Goal: Transaction & Acquisition: Purchase product/service

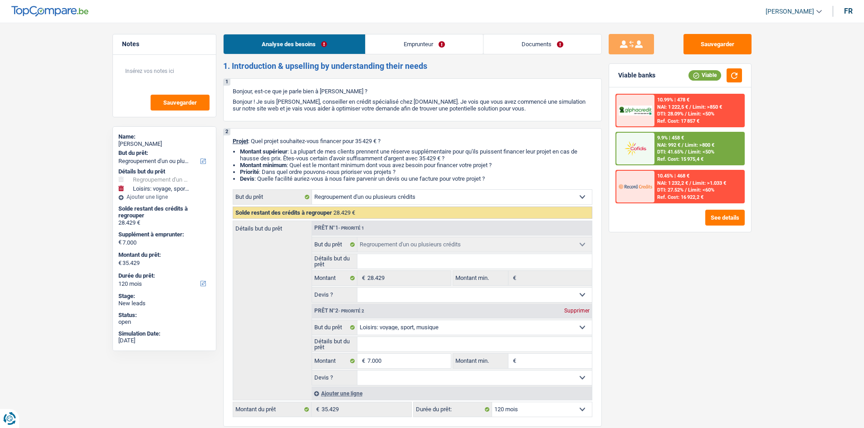
select select "refinancing"
select select "hobbies"
select select "120"
select select "refinancing"
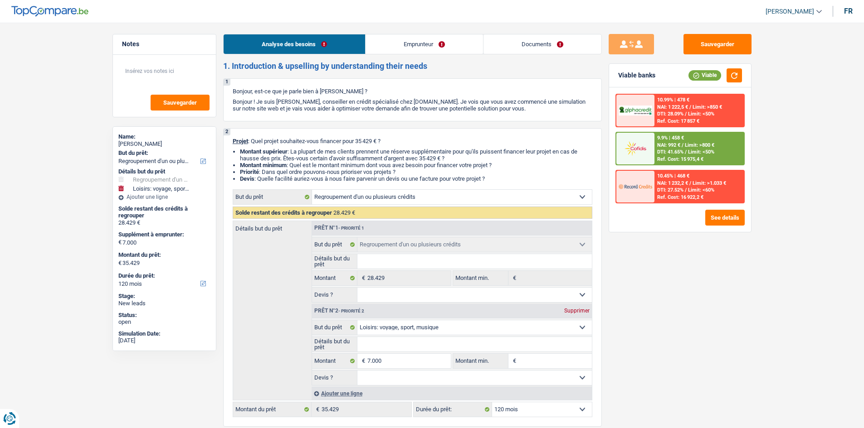
select select "refinancing"
select select "hobbies"
select select "120"
select select "mutuality"
select select "mutualityIndemnity"
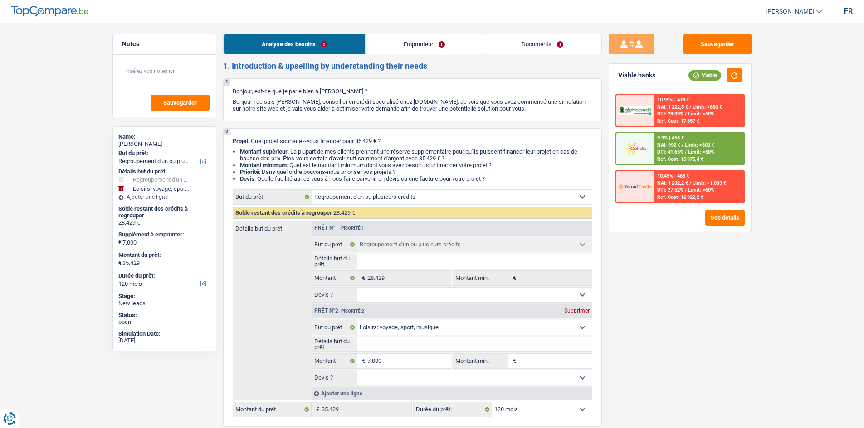
select select "liveWithParents"
select select "creditConsolidation"
select select "120"
select select "cardOrCredit"
select select "refinancing"
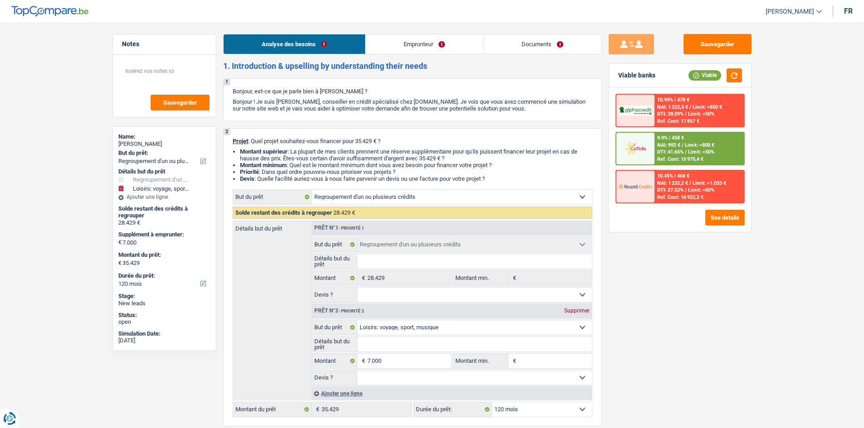
select select "refinancing"
select select "hobbies"
select select "120"
click at [409, 42] on link "Emprunteur" at bounding box center [423, 43] width 117 height 19
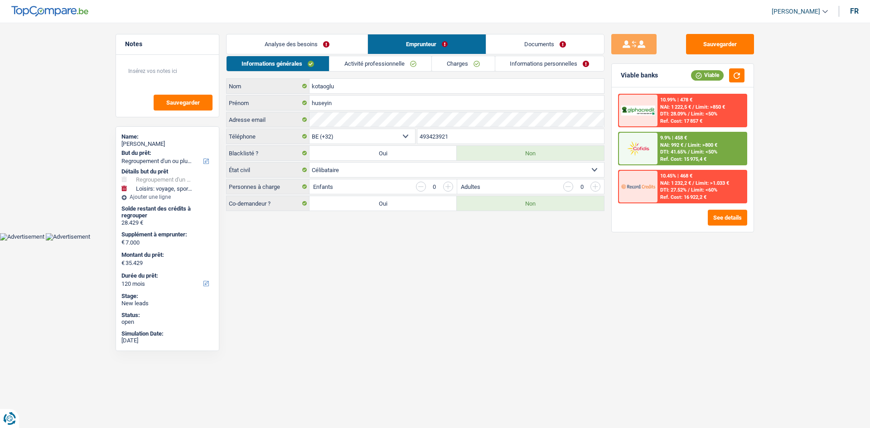
click at [546, 173] on select "Célibataire Marié(e) Cohabitant(e) légal(e) Divorcé(e) Veuf(ve) Séparé (de fait…" at bounding box center [457, 170] width 295 height 15
click at [545, 173] on select "Célibataire Marié(e) Cohabitant(e) légal(e) Divorcé(e) Veuf(ve) Séparé (de fait…" at bounding box center [457, 170] width 295 height 15
click at [400, 65] on link "Activité professionnelle" at bounding box center [381, 63] width 102 height 15
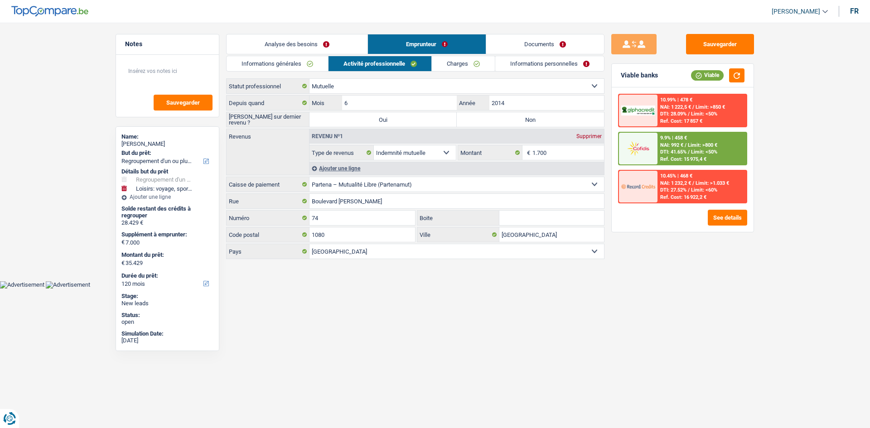
click at [476, 63] on link "Charges" at bounding box center [463, 63] width 63 height 15
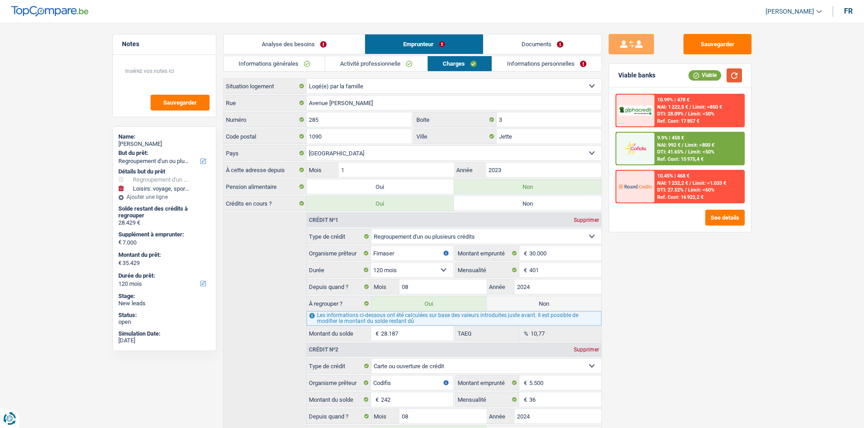
click at [738, 73] on button "button" at bounding box center [733, 75] width 15 height 14
click at [370, 154] on select "Belgique Luxembourg Sélectionner une option" at bounding box center [453, 153] width 295 height 15
click at [371, 153] on select "Belgique Luxembourg Sélectionner une option" at bounding box center [453, 153] width 295 height 15
click at [588, 152] on select "Belgique Luxembourg Sélectionner une option" at bounding box center [453, 153] width 295 height 15
click at [588, 151] on select "Belgique Luxembourg Sélectionner une option" at bounding box center [453, 153] width 295 height 15
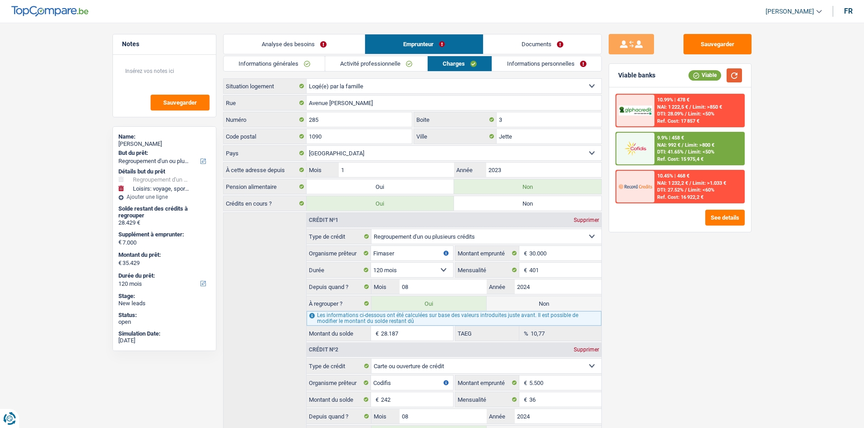
click at [730, 74] on button "button" at bounding box center [733, 75] width 15 height 14
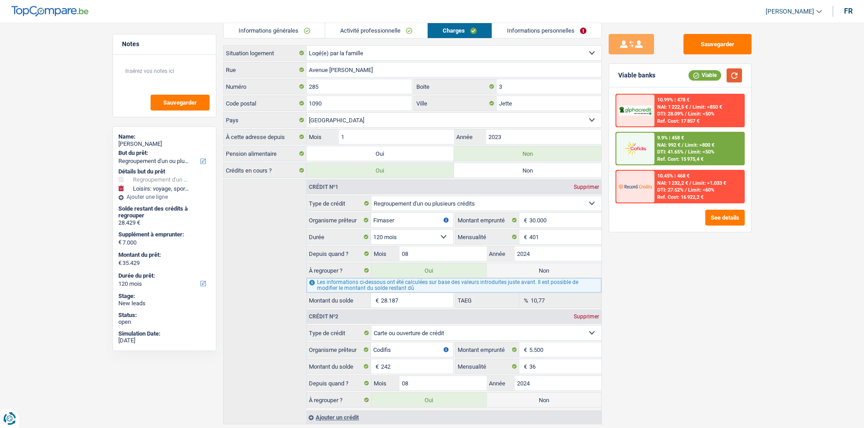
scroll to position [13, 0]
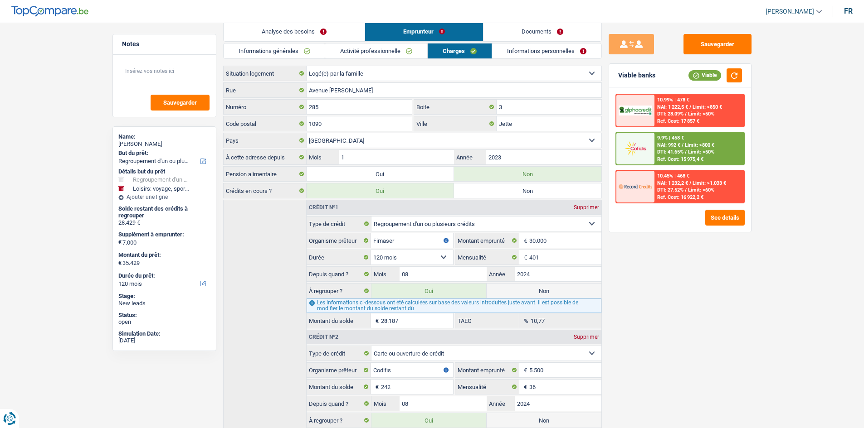
click at [292, 47] on link "Informations générales" at bounding box center [275, 51] width 102 height 15
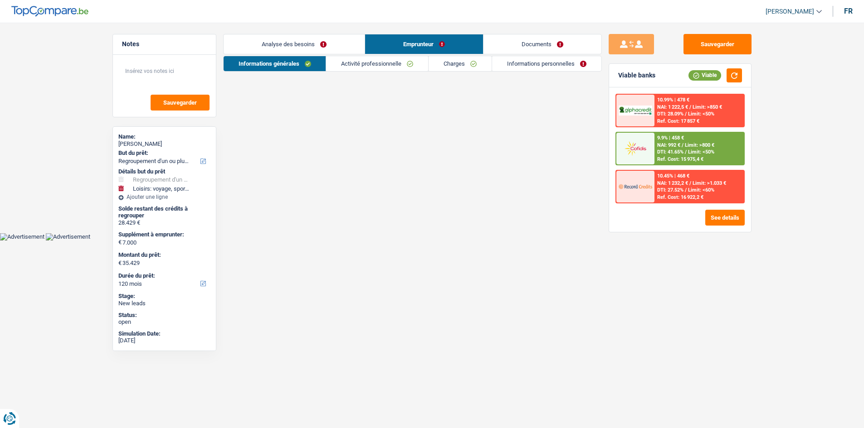
scroll to position [0, 0]
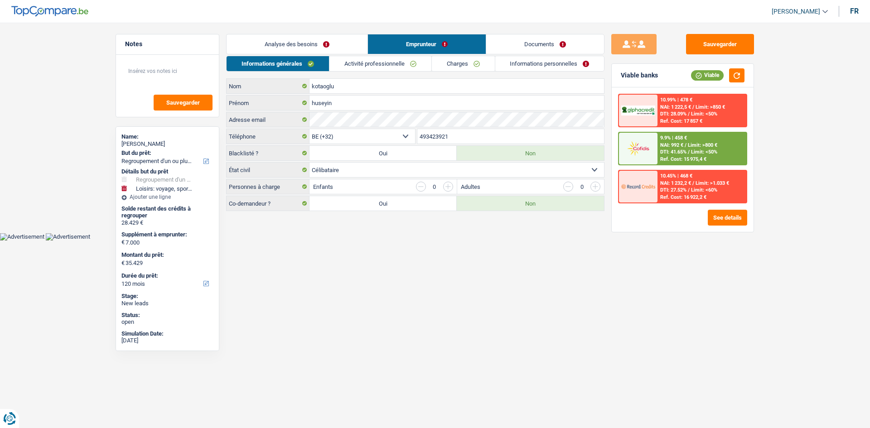
click at [304, 44] on link "Analyse des besoins" at bounding box center [297, 43] width 141 height 19
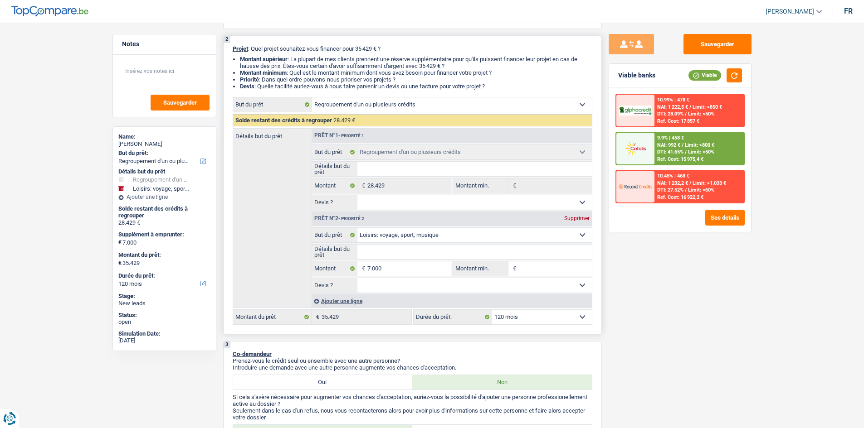
scroll to position [91, 0]
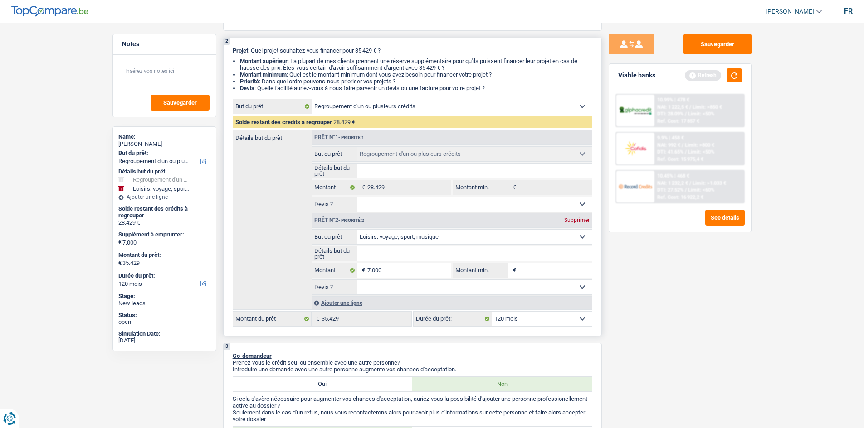
click at [539, 275] on input "Montant min." at bounding box center [554, 270] width 73 height 15
type input "5"
type input "50"
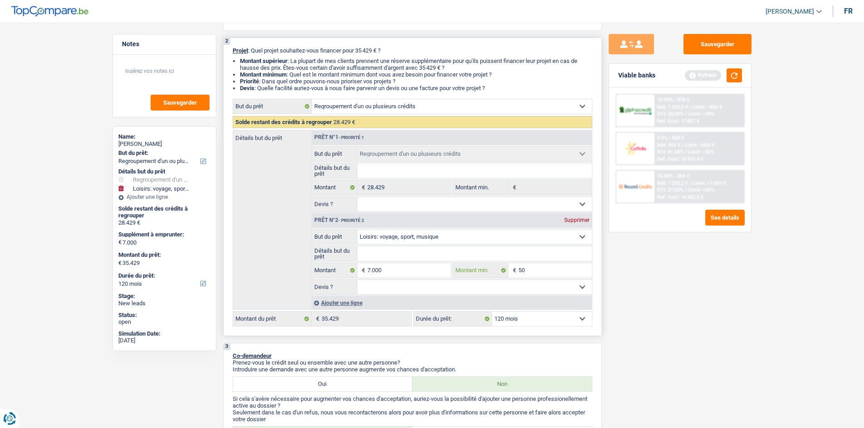
type input "500"
type input "5.000"
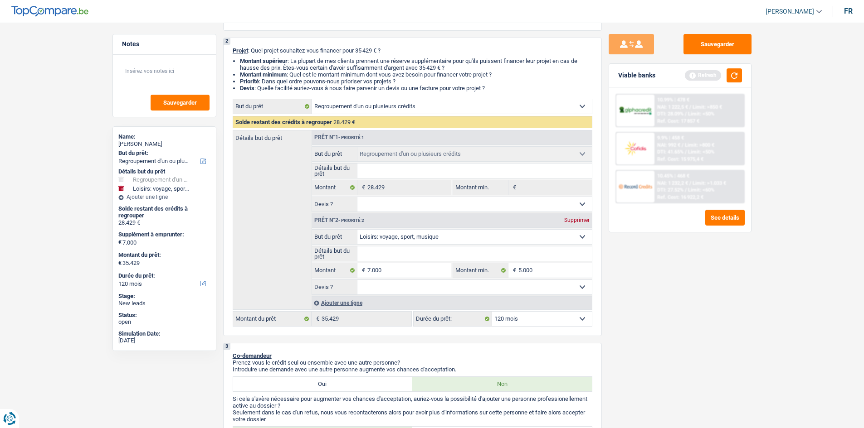
click at [686, 317] on div "Sauvegarder Viable banks Refresh 10.99% | 478 € NAI: 1 222,5 € / Limit: >850 € …" at bounding box center [680, 223] width 156 height 378
click at [676, 289] on div "Sauvegarder Viable banks Refresh 10.99% | 478 € NAI: 1 222,5 € / Limit: >850 € …" at bounding box center [680, 223] width 156 height 378
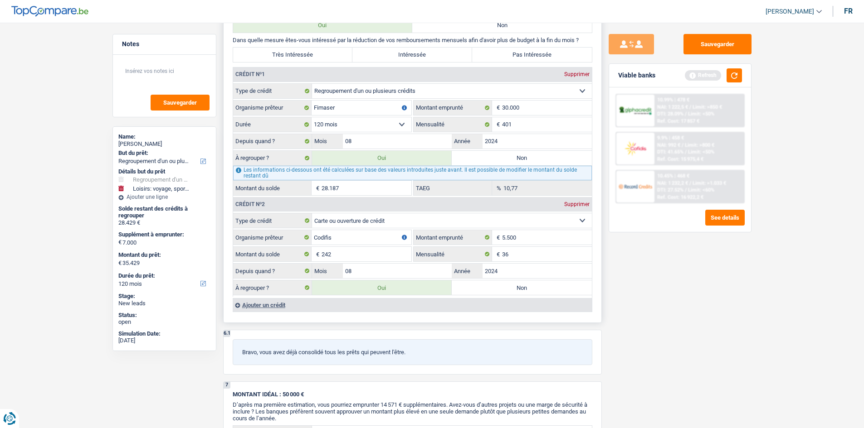
scroll to position [725, 0]
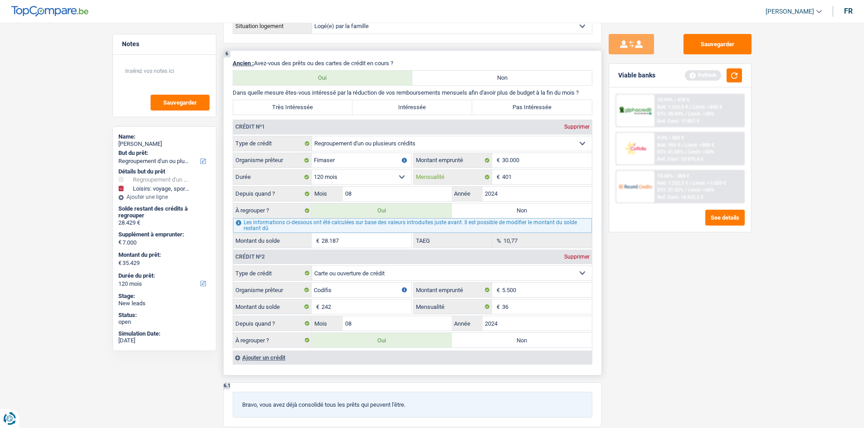
click at [514, 180] on input "401" at bounding box center [547, 177] width 90 height 15
type input "402"
click at [668, 301] on div "Sauvegarder Viable banks Refresh 10.99% | 478 € NAI: 1 222,5 € / Limit: >850 € …" at bounding box center [680, 223] width 156 height 378
type input "35.434"
type input "28.434"
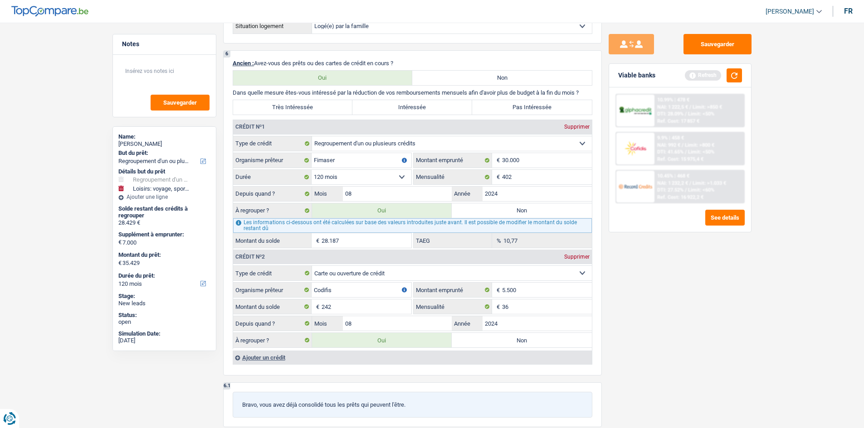
type input "35.434"
type input "28.192"
type input "10,84"
type input "28.434"
type input "35.434"
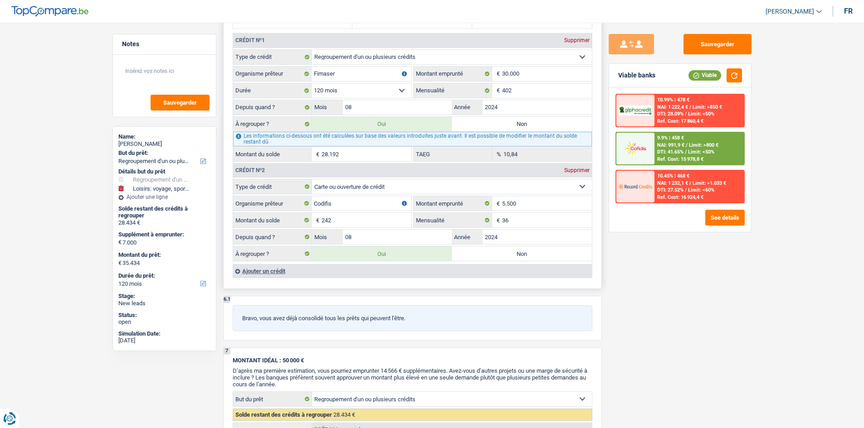
scroll to position [816, 0]
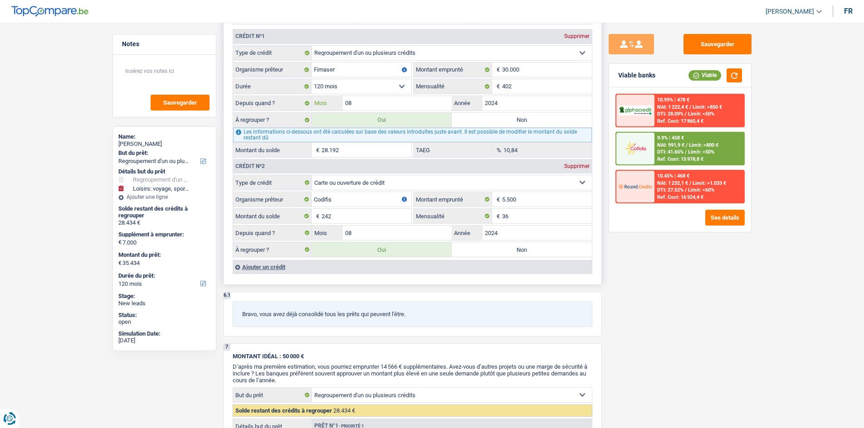
click at [383, 102] on input "08" at bounding box center [397, 103] width 109 height 15
drag, startPoint x: 603, startPoint y: 297, endPoint x: 611, endPoint y: 298, distance: 7.4
click at [610, 298] on div "Sauvegarder Viable banks Viable 10.99% | 478 € NAI: 1 222,4 € / Limit: >850 € D…" at bounding box center [680, 223] width 156 height 378
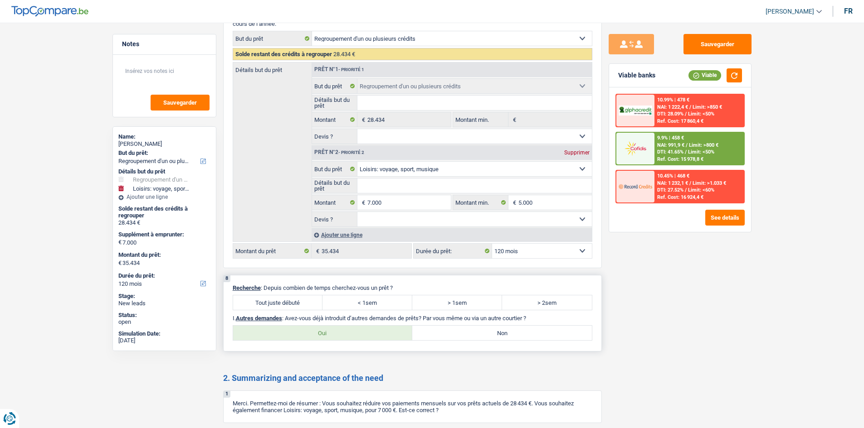
scroll to position [1221, 0]
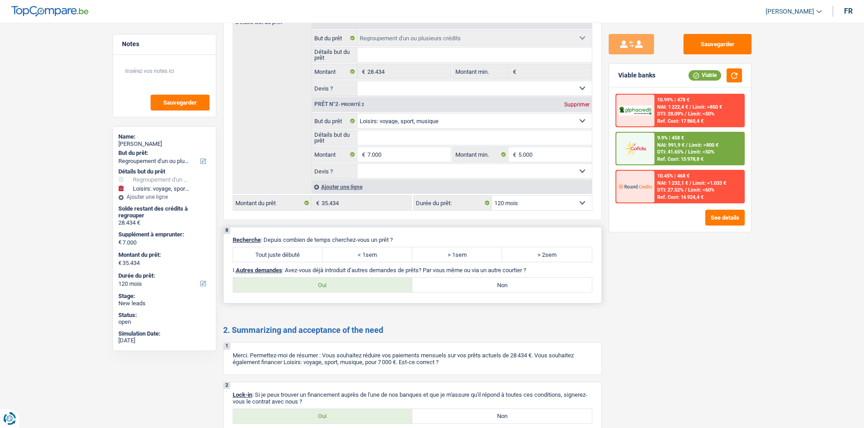
click at [533, 257] on label "> 2sem" at bounding box center [547, 255] width 90 height 15
click at [533, 257] on input "> 2sem" at bounding box center [547, 255] width 90 height 15
radio input "true"
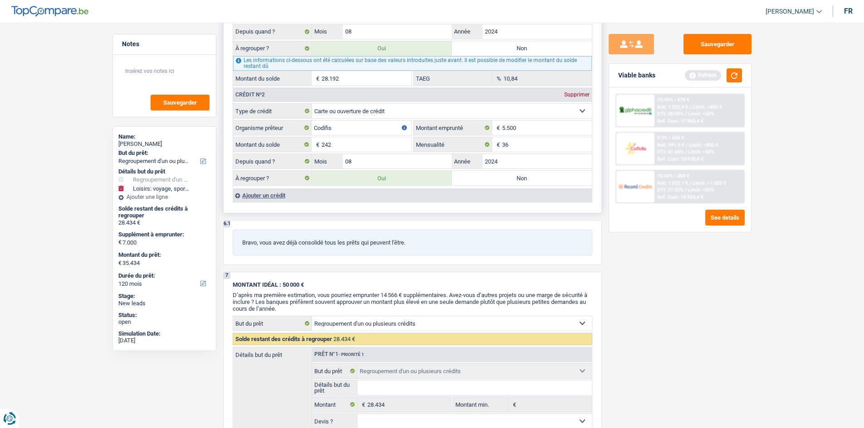
scroll to position [813, 0]
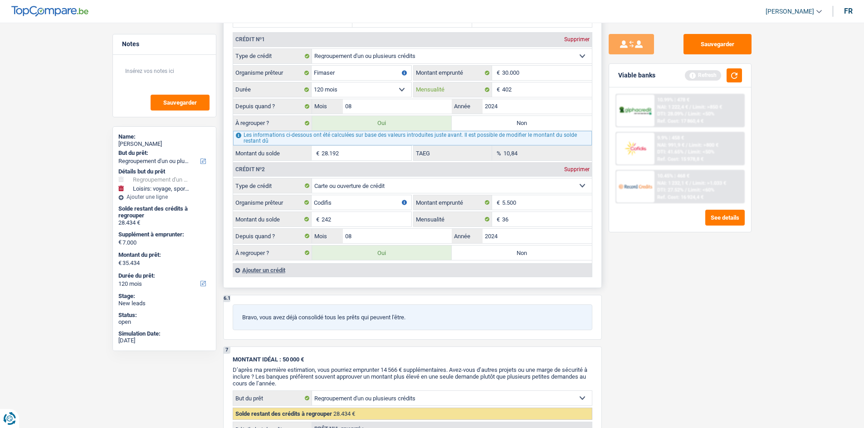
click at [526, 92] on input "402" at bounding box center [547, 90] width 90 height 15
type input "403"
click at [387, 218] on input "242" at bounding box center [366, 219] width 90 height 15
type input "35.440"
type input "28.440"
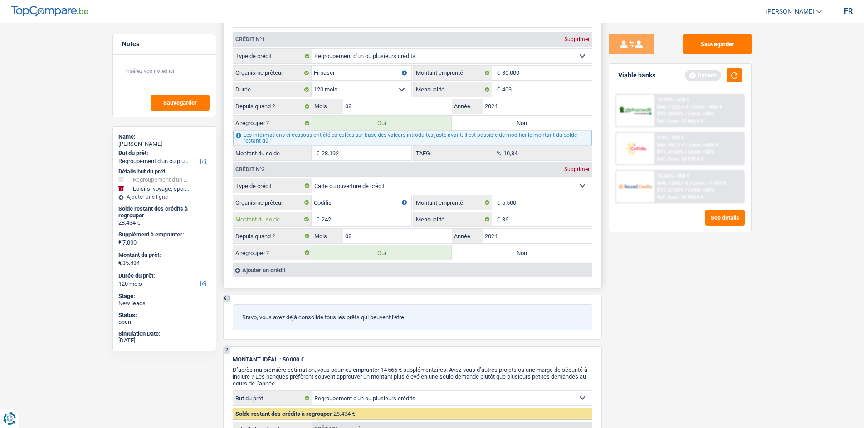
type input "35.440"
type input "28.198"
type input "10,90"
type input "28.440"
type input "35.440"
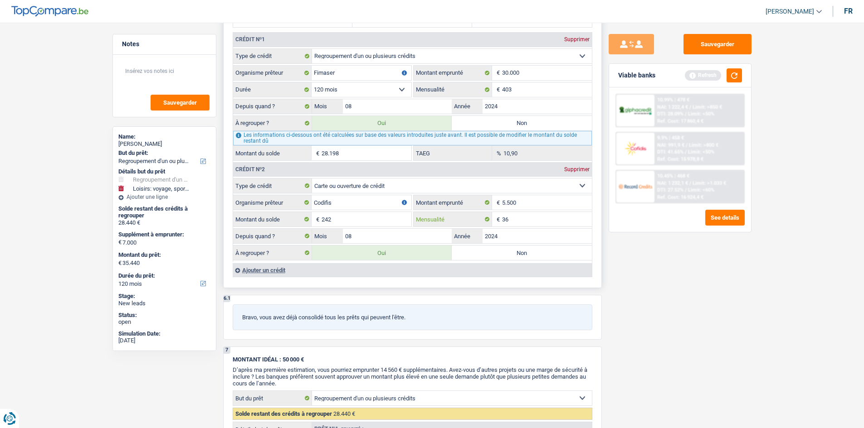
click at [530, 222] on input "36" at bounding box center [547, 219] width 90 height 15
type input "3"
type input "242"
click at [396, 211] on fieldset "Carte ou ouverture de crédit Prêt hypothécaire Vente à tempérament Prêt à tempé…" at bounding box center [412, 220] width 359 height 84
click at [394, 219] on input "242" at bounding box center [366, 219] width 90 height 15
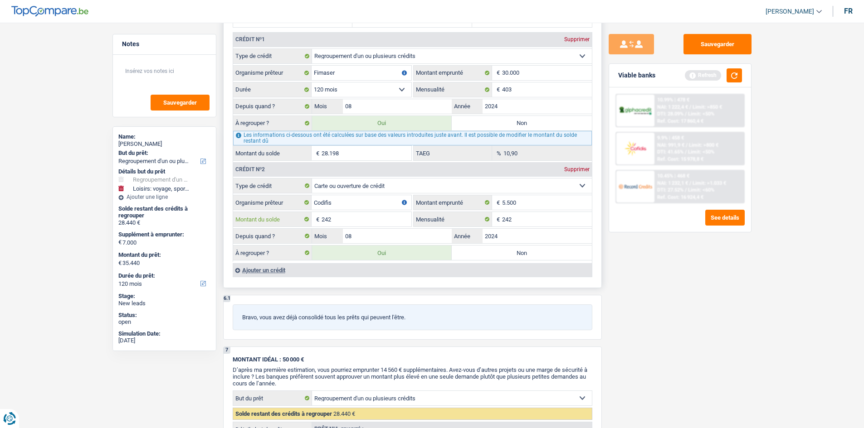
type input "35.222"
type input "28.222"
type input "35.222"
type input "24"
type input "28.222"
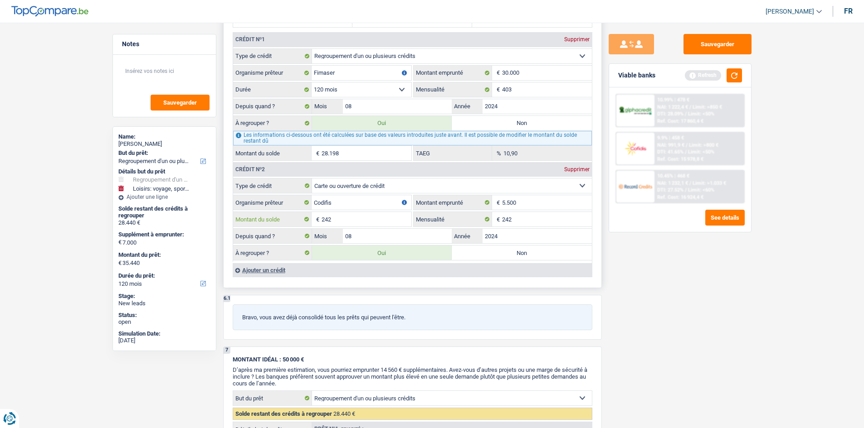
type input "35.222"
type input "35.200"
type input "28.200"
type input "35.200"
type input "2"
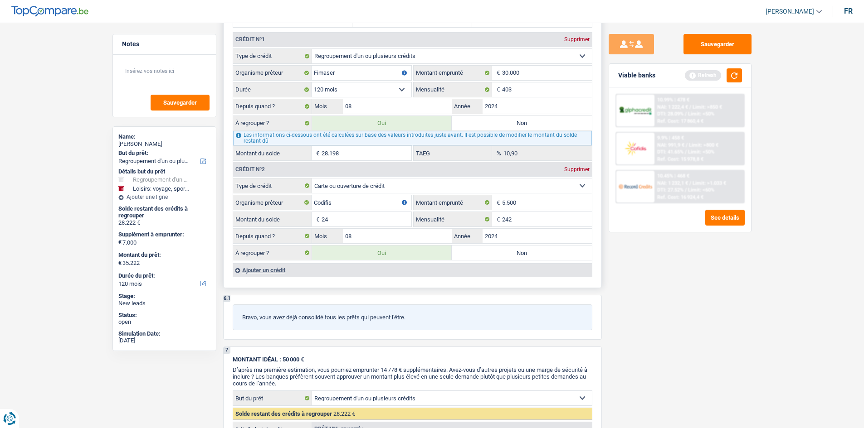
type input "28.200"
type input "35.200"
type input "35.203"
type input "28.203"
type input "35.203"
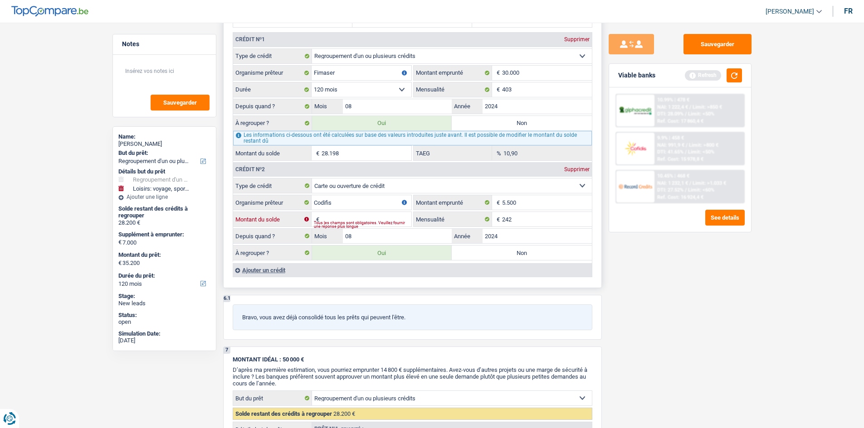
type input "5"
type input "28.203"
type input "35.203"
type input "35.248"
type input "28.248"
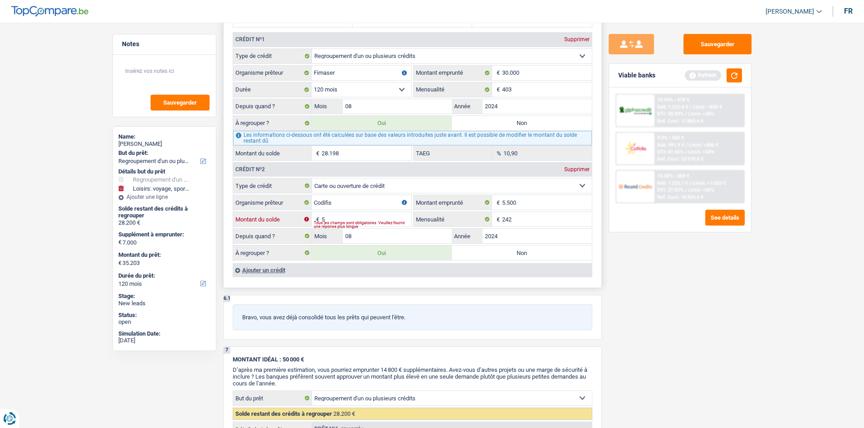
type input "35.248"
type input "50"
type input "28.248"
type input "35.248"
type input "500"
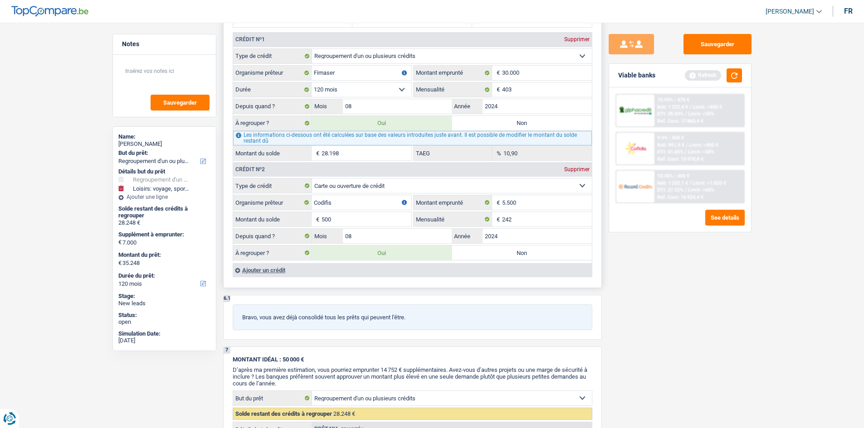
type input "35.698"
type input "28.698"
type input "35.698"
type input "28.698"
type input "35.698"
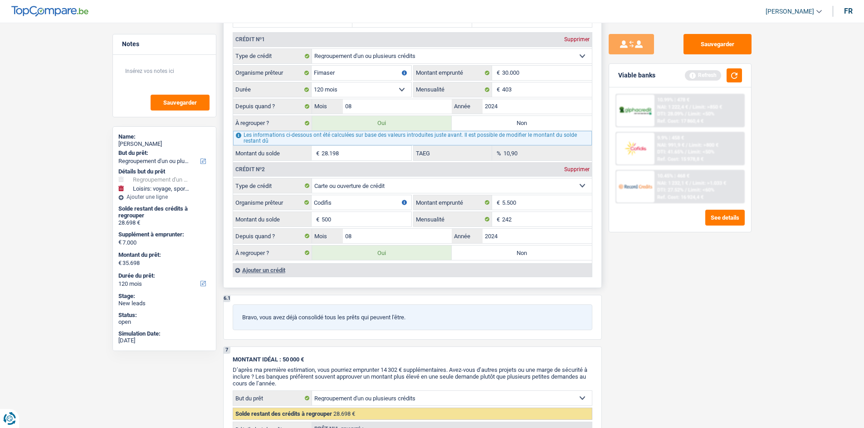
type input "50"
type input "35.248"
type input "28.248"
type input "35.248"
type input "28.248"
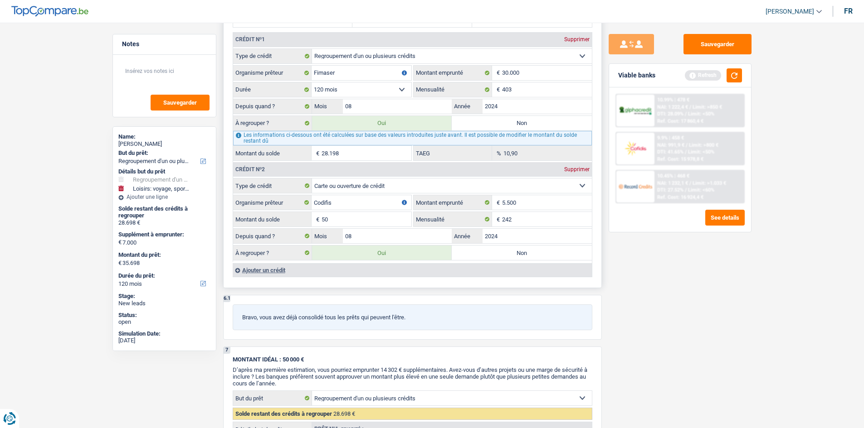
type input "35.248"
type input "5"
type input "35.203"
type input "28.203"
type input "35.203"
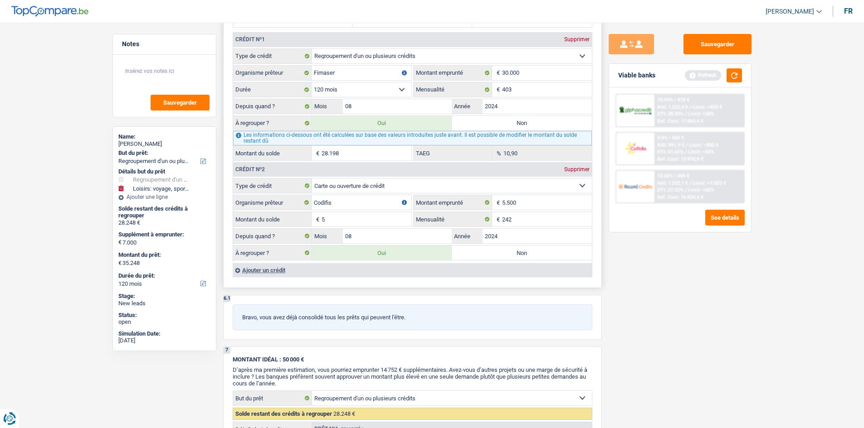
type input "28.203"
type input "35.203"
type input "55"
type input "35.253"
type input "28.253"
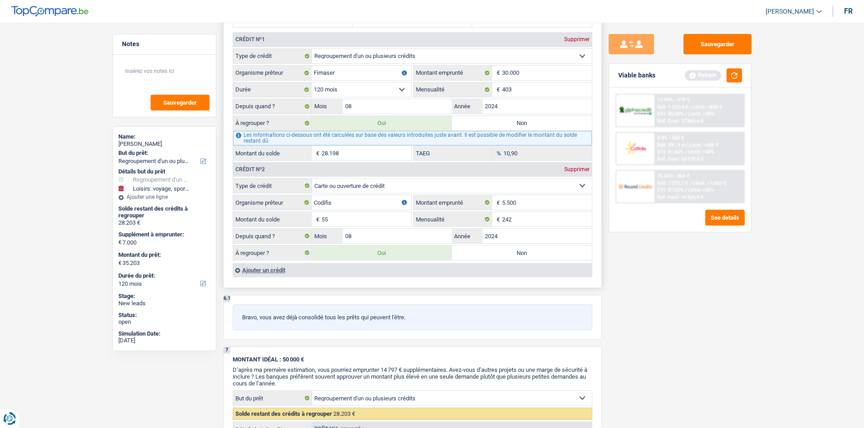
type input "35.253"
type input "28.253"
type input "35.253"
type input "35.748"
type input "28.748"
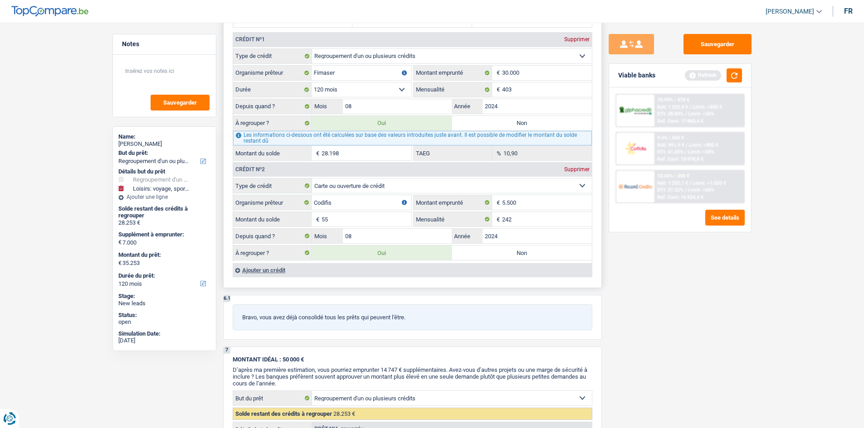
type input "35.748"
type input "550"
type input "28.748"
type input "35.748"
type input "5.500"
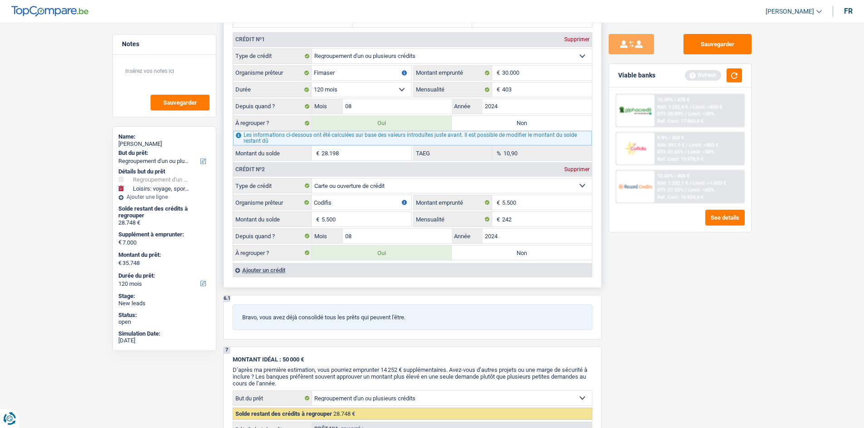
type input "40.698"
type input "33.698"
type input "40.698"
type input "33.698"
type input "40.698"
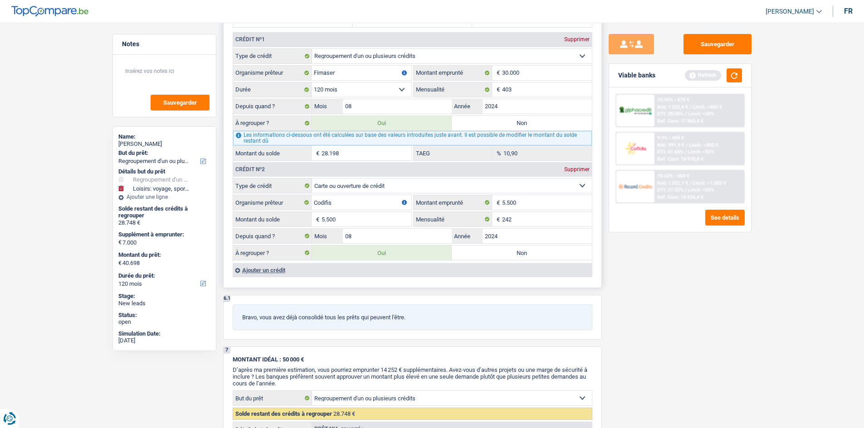
select select "144"
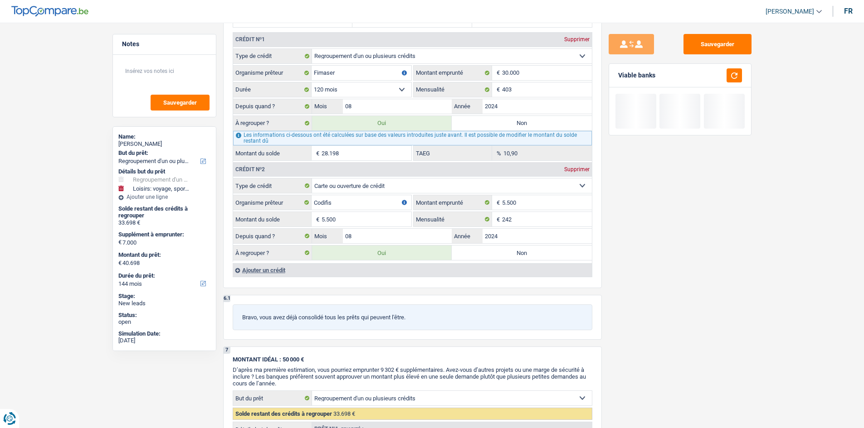
type input "5.500"
drag, startPoint x: 712, startPoint y: 281, endPoint x: 705, endPoint y: 279, distance: 8.0
click at [710, 281] on div "Sauvegarder Viable banks" at bounding box center [680, 223] width 156 height 378
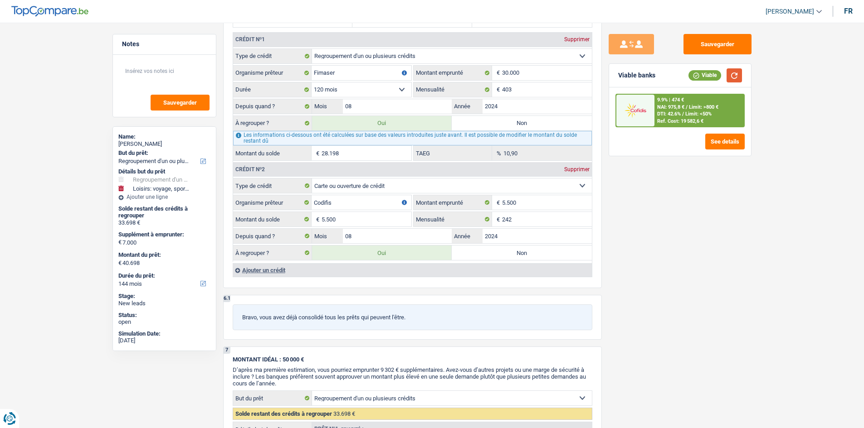
click at [733, 73] on button "button" at bounding box center [733, 75] width 15 height 14
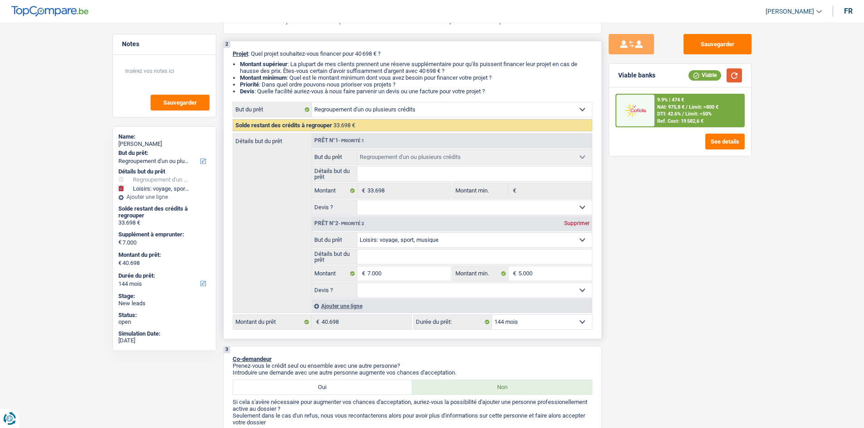
scroll to position [0, 0]
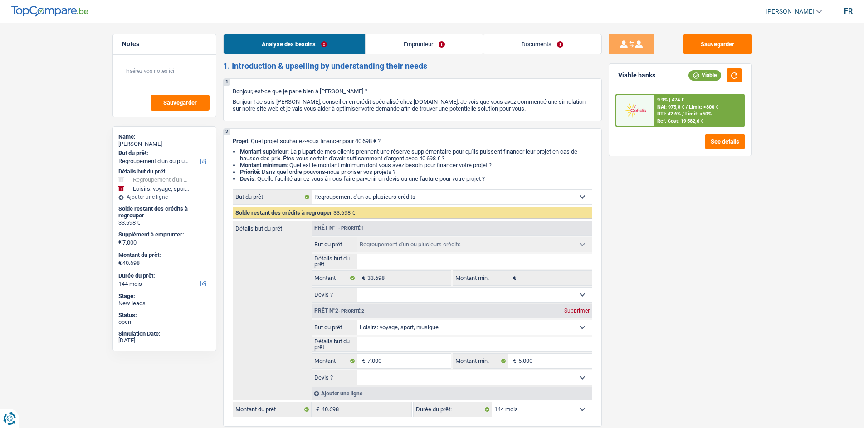
click at [388, 38] on link "Emprunteur" at bounding box center [423, 43] width 117 height 19
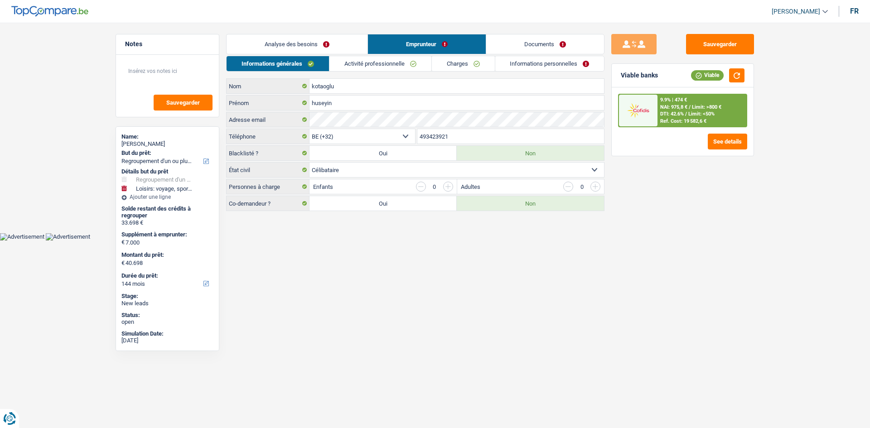
click at [348, 62] on link "Activité professionnelle" at bounding box center [381, 63] width 102 height 15
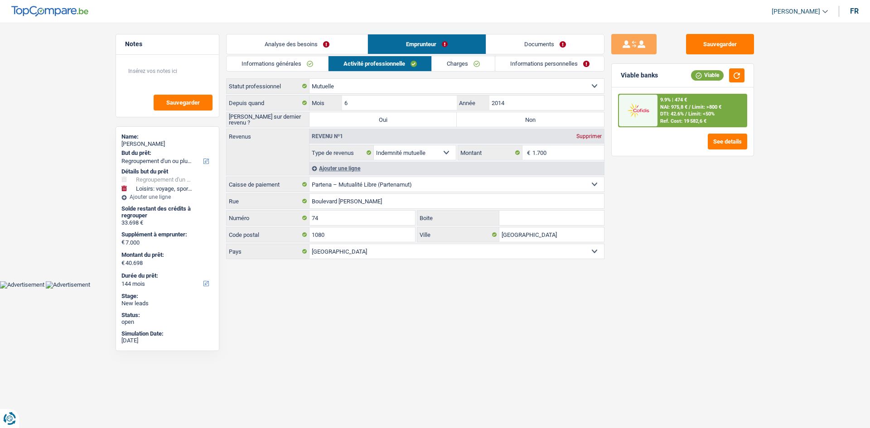
click at [453, 84] on select "Ouvrier Employé privé Employé public Invalide Indépendant Pensionné Chômeur Mut…" at bounding box center [457, 86] width 295 height 15
click at [310, 79] on select "Ouvrier Employé privé Employé public Invalide Indépendant Pensionné Chômeur Mut…" at bounding box center [457, 86] width 295 height 15
click at [505, 116] on label "Non" at bounding box center [530, 119] width 147 height 15
click at [505, 116] on input "Non" at bounding box center [530, 119] width 147 height 15
radio input "true"
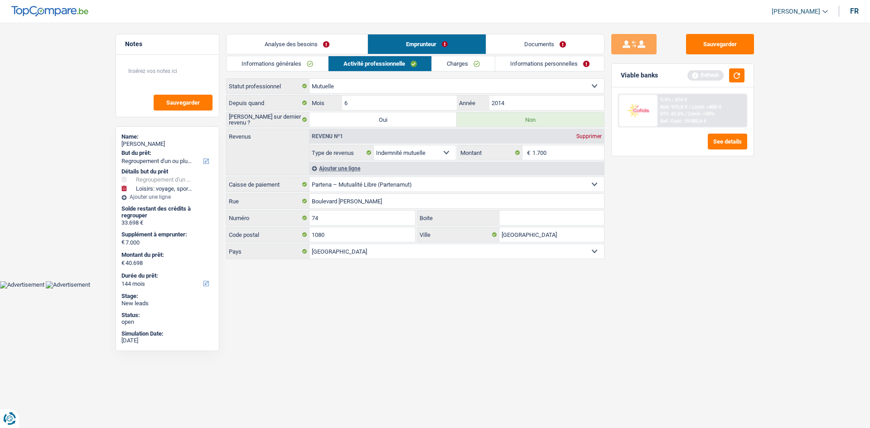
click at [339, 167] on div "Ajouter une ligne" at bounding box center [457, 168] width 295 height 13
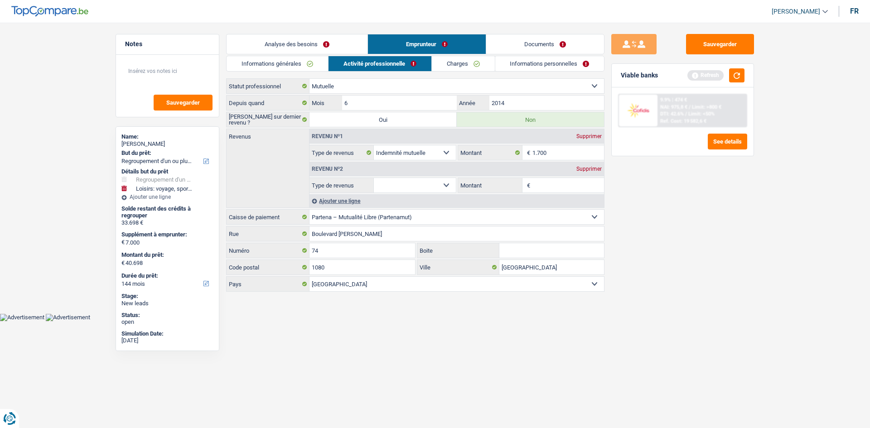
click at [588, 169] on div "Supprimer" at bounding box center [589, 168] width 30 height 5
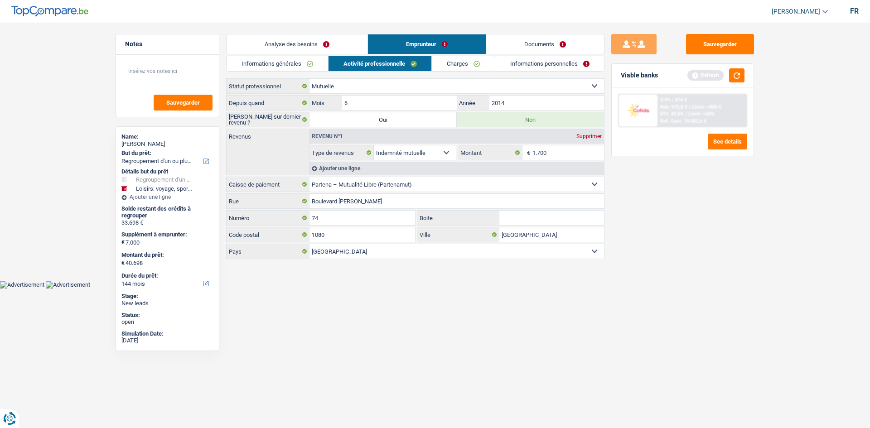
click at [454, 59] on link "Charges" at bounding box center [463, 63] width 63 height 15
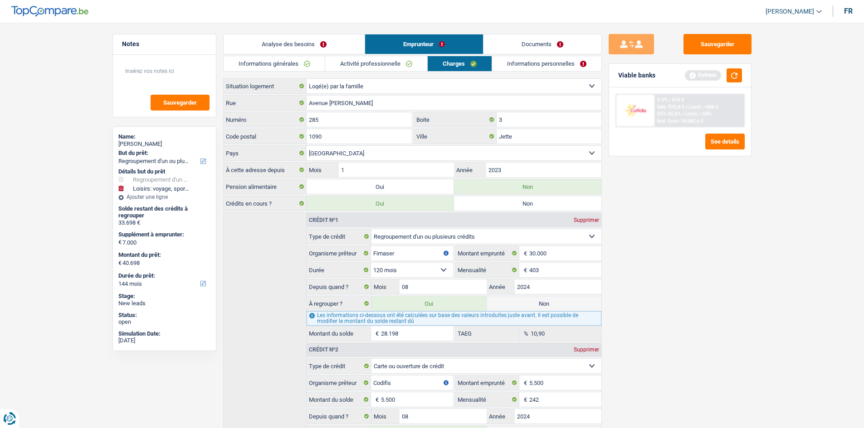
drag, startPoint x: 517, startPoint y: 54, endPoint x: 519, endPoint y: 61, distance: 7.4
click at [517, 56] on div "Analyse des besoins Emprunteur Documents 1. Introduction & upselling by underst…" at bounding box center [412, 246] width 379 height 424
click at [519, 62] on link "Informations personnelles" at bounding box center [546, 63] width 109 height 15
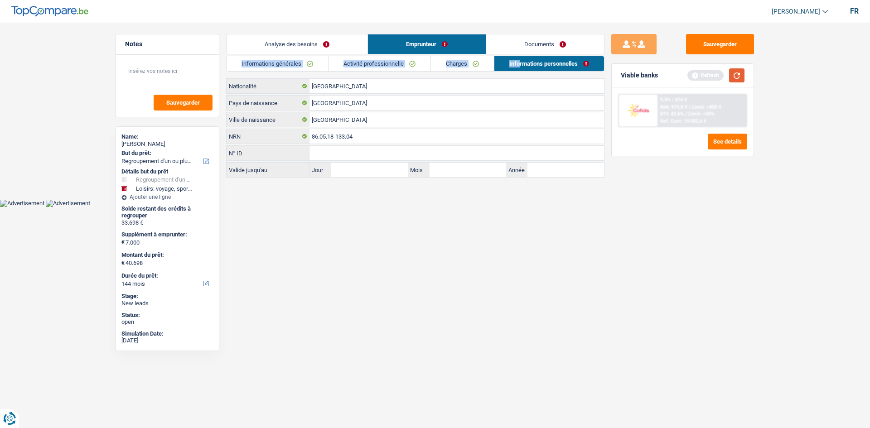
click at [738, 76] on button "button" at bounding box center [736, 75] width 15 height 14
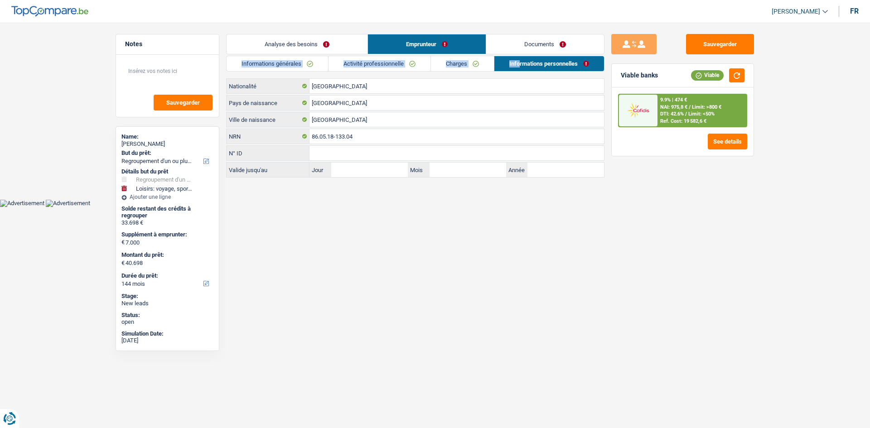
click at [542, 44] on link "Documents" at bounding box center [545, 43] width 118 height 19
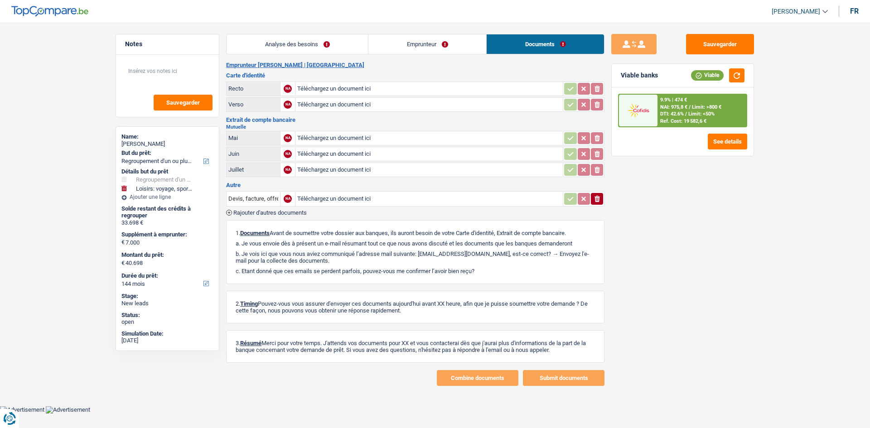
click at [451, 41] on link "Emprunteur" at bounding box center [428, 43] width 118 height 19
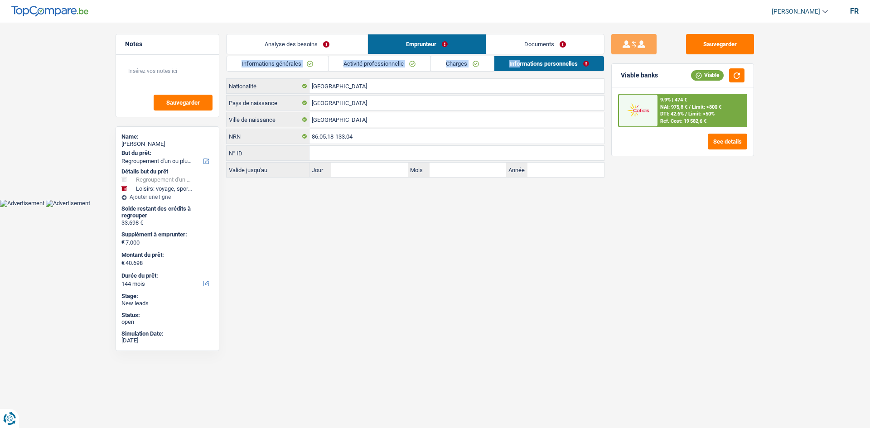
click at [522, 41] on link "Documents" at bounding box center [545, 43] width 118 height 19
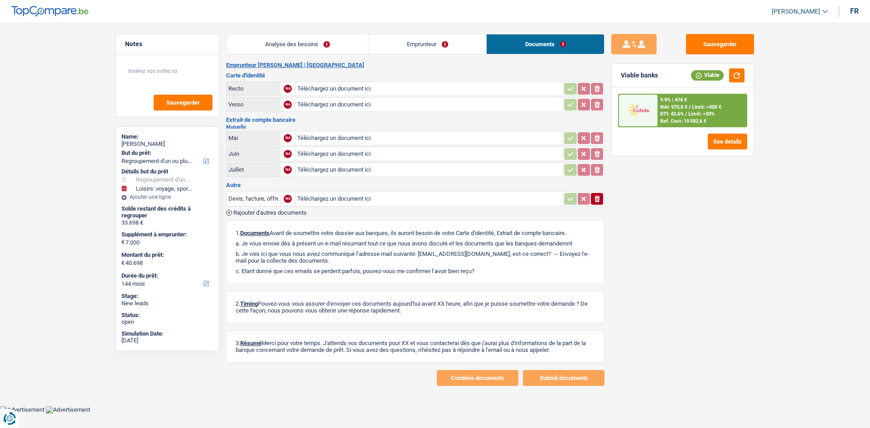
click at [461, 39] on link "Emprunteur" at bounding box center [428, 43] width 118 height 19
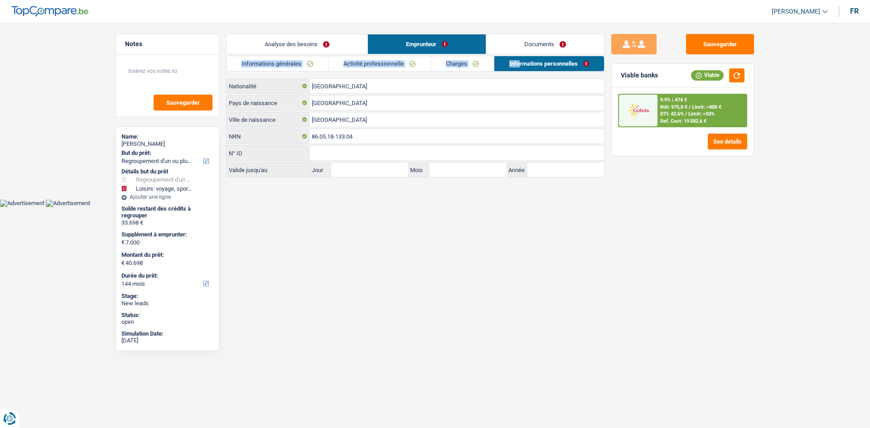
click at [694, 114] on span "Limit: <50%" at bounding box center [702, 114] width 26 height 6
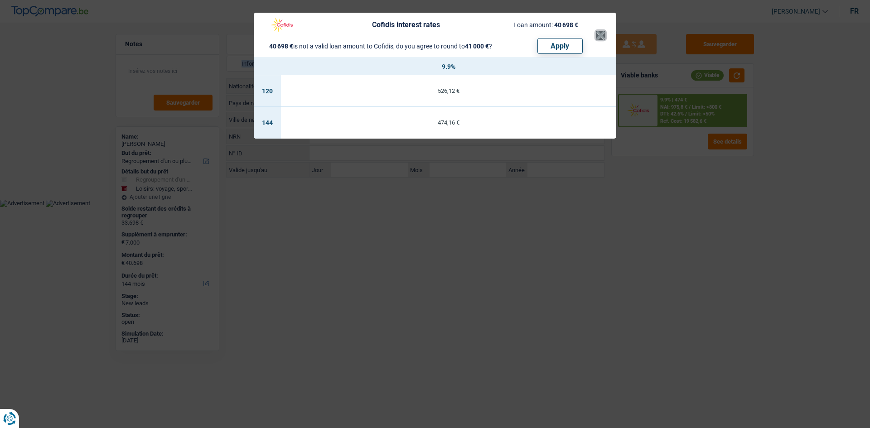
click at [601, 38] on button "×" at bounding box center [601, 35] width 10 height 9
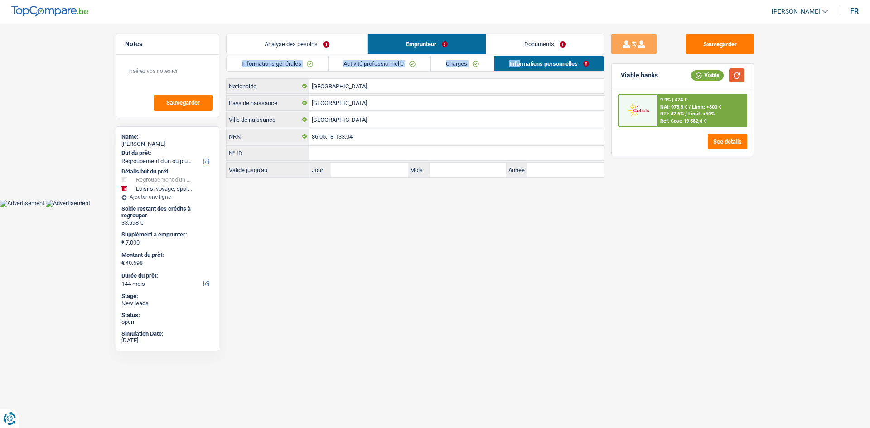
click at [738, 77] on button "button" at bounding box center [736, 75] width 15 height 14
click at [295, 46] on link "Analyse des besoins" at bounding box center [297, 43] width 141 height 19
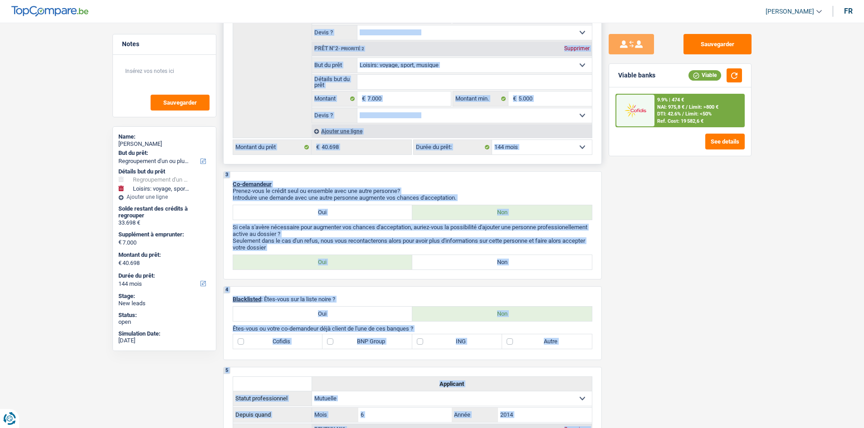
scroll to position [136, 0]
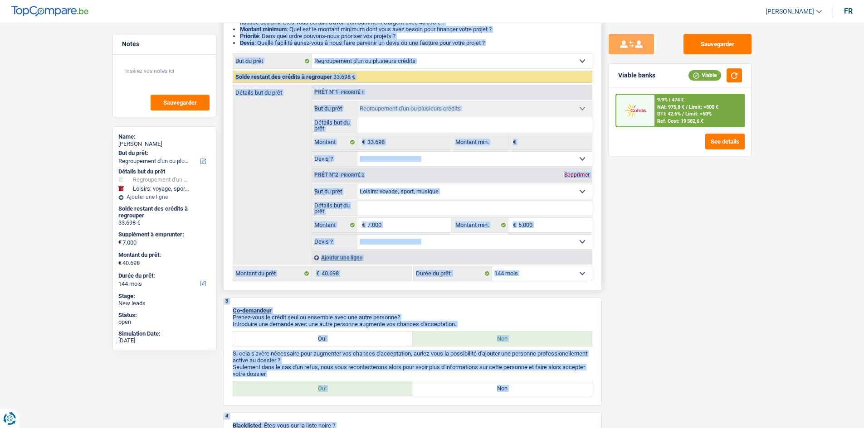
click at [555, 273] on select "12 mois 18 mois 24 mois 30 mois 36 mois 42 mois 48 mois 60 mois 72 mois 84 mois…" at bounding box center [542, 274] width 100 height 15
click at [492, 267] on select "12 mois 18 mois 24 mois 30 mois 36 mois 42 mois 48 mois 60 mois 72 mois 84 mois…" at bounding box center [542, 274] width 100 height 15
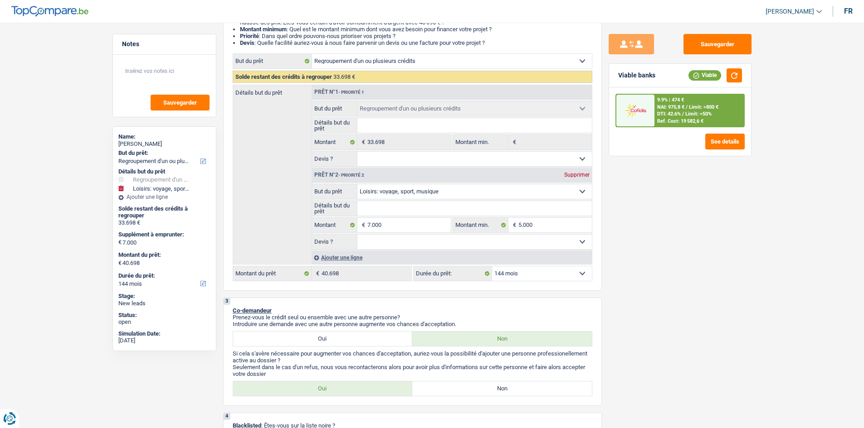
click at [664, 111] on span "DTI: 42.6%" at bounding box center [669, 114] width 24 height 6
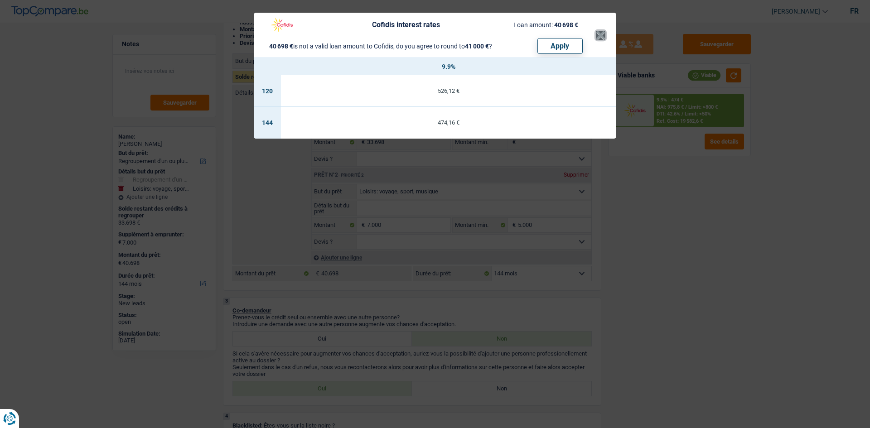
click at [603, 36] on button "×" at bounding box center [601, 35] width 10 height 9
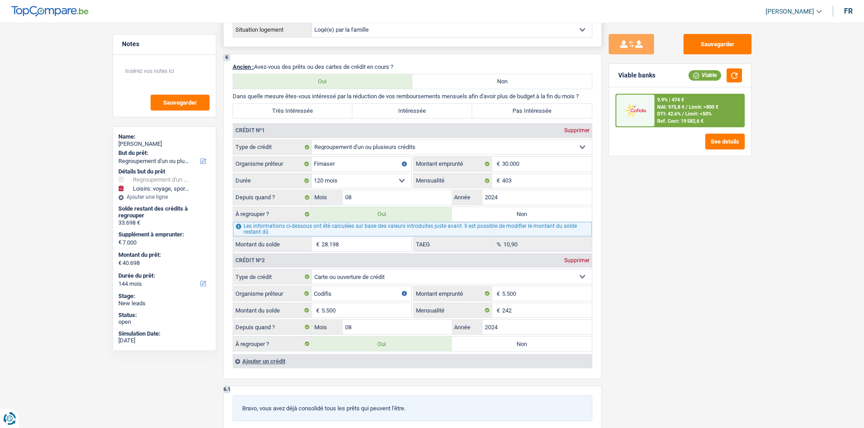
scroll to position [725, 0]
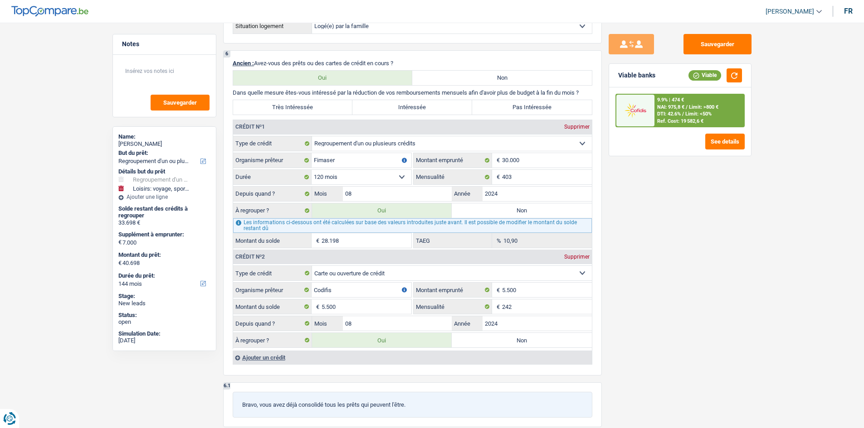
click at [662, 119] on div "Ref. Cost: 19 582,6 €" at bounding box center [680, 121] width 46 height 6
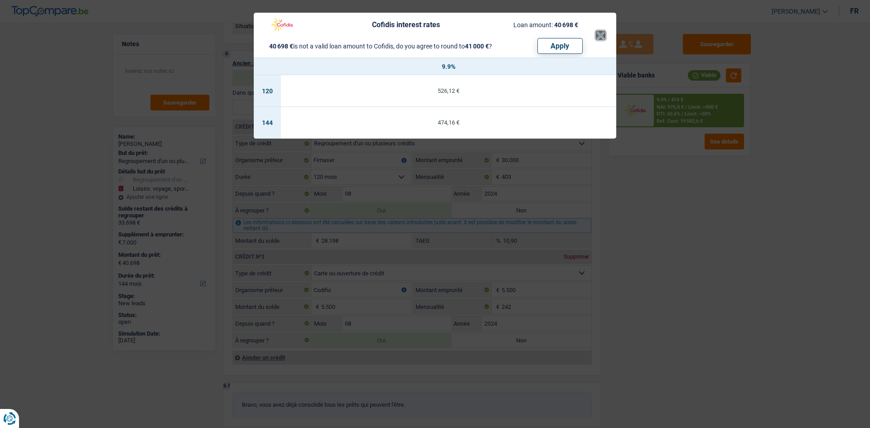
click at [600, 35] on button "×" at bounding box center [601, 35] width 10 height 9
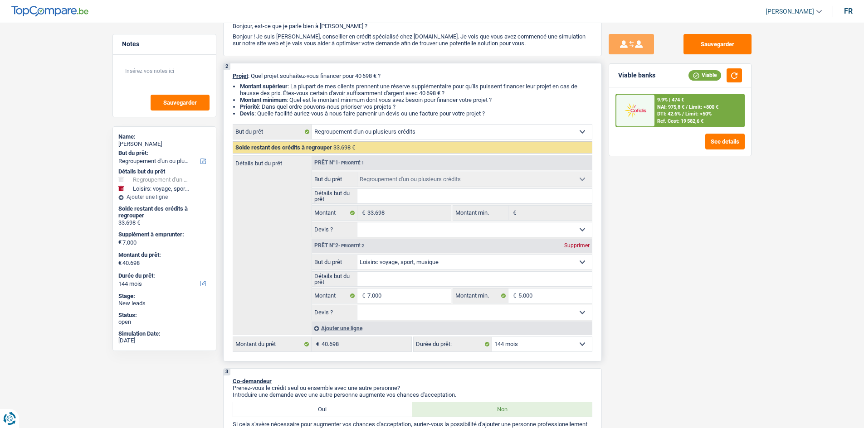
scroll to position [136, 0]
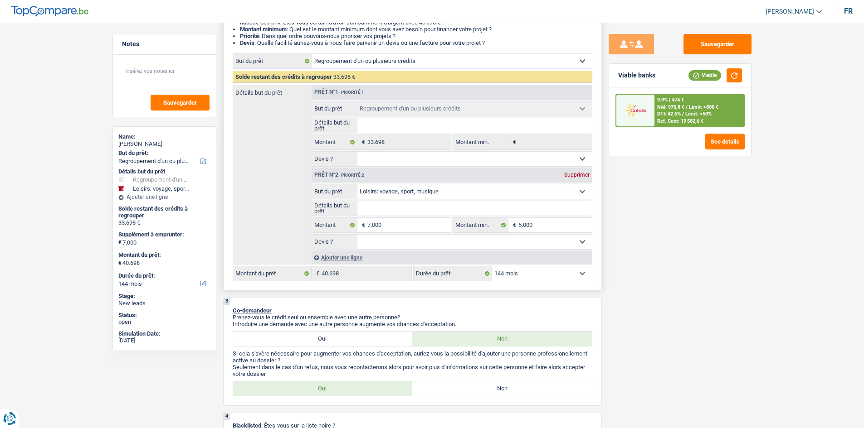
click at [515, 274] on select "12 mois 18 mois 24 mois 30 mois 36 mois 42 mois 48 mois 60 mois 72 mois 84 mois…" at bounding box center [542, 274] width 100 height 15
select select "72"
click at [492, 267] on select "12 mois 18 mois 24 mois 30 mois 36 mois 42 mois 48 mois 60 mois 72 mois 84 mois…" at bounding box center [542, 274] width 100 height 15
select select "72"
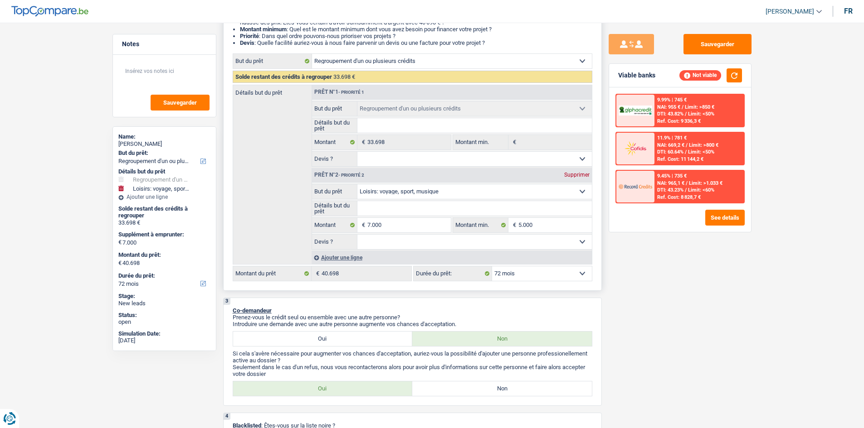
click at [499, 274] on select "12 mois 18 mois 24 mois 30 mois 36 mois 42 mois 48 mois 60 mois 72 mois 84 mois…" at bounding box center [542, 274] width 100 height 15
select select "84"
click at [492, 267] on select "12 mois 18 mois 24 mois 30 mois 36 mois 42 mois 48 mois 60 mois 72 mois 84 mois…" at bounding box center [542, 274] width 100 height 15
select select "84"
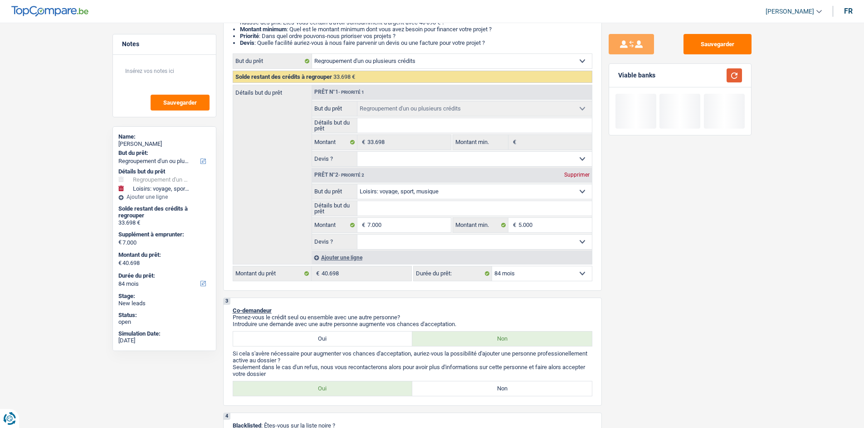
click at [727, 76] on button "button" at bounding box center [733, 75] width 15 height 14
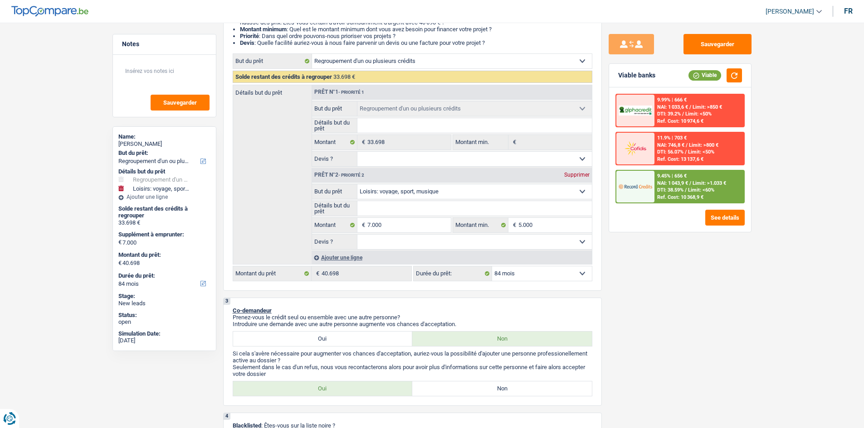
click at [671, 189] on span "DTI: 38.59%" at bounding box center [670, 190] width 26 height 6
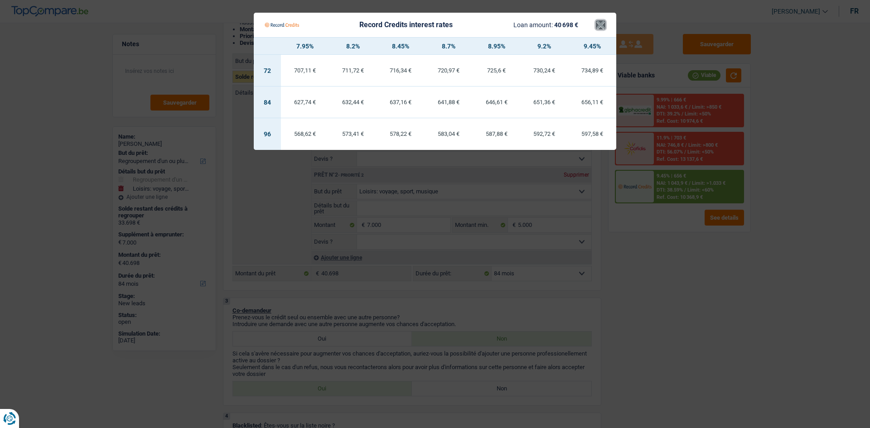
click at [602, 29] on button "×" at bounding box center [601, 24] width 10 height 9
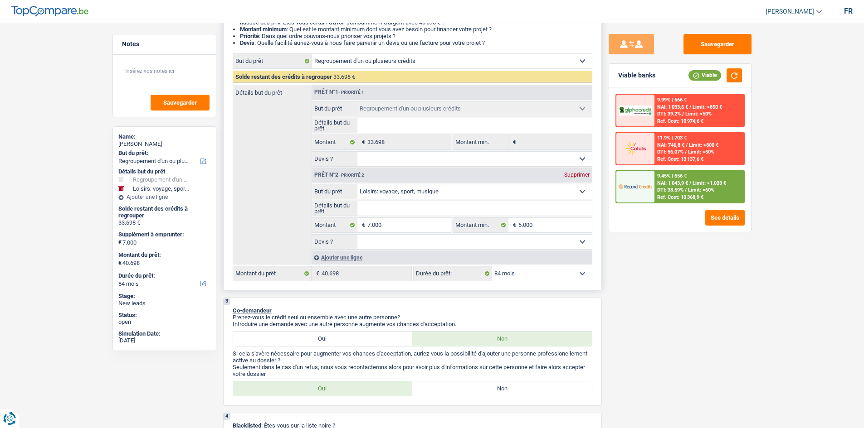
click at [532, 282] on div "2 Projet : Quel projet souhaitez-vous financer pour 40 698 € ? Montant supérieu…" at bounding box center [412, 141] width 379 height 299
click at [532, 274] on select "12 mois 18 mois 24 mois 30 mois 36 mois 42 mois 48 mois 60 mois 72 mois 84 mois…" at bounding box center [542, 274] width 100 height 15
select select "120"
click at [492, 267] on select "12 mois 18 mois 24 mois 30 mois 36 mois 42 mois 48 mois 60 mois 72 mois 84 mois…" at bounding box center [542, 274] width 100 height 15
select select "120"
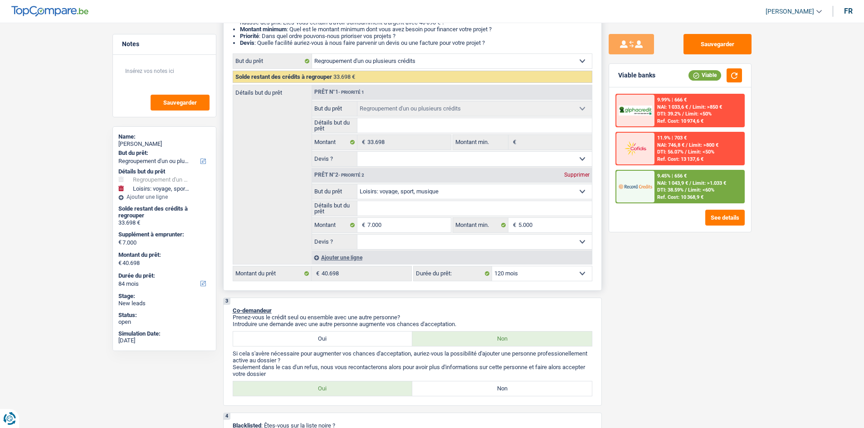
select select "120"
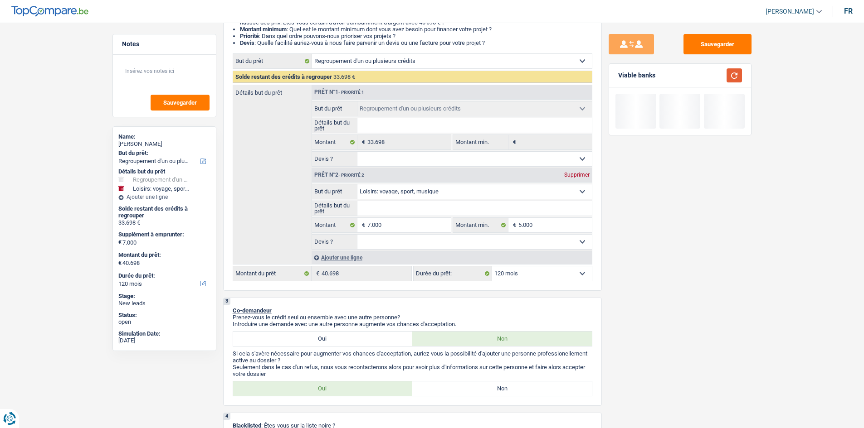
click at [735, 73] on button "button" at bounding box center [733, 75] width 15 height 14
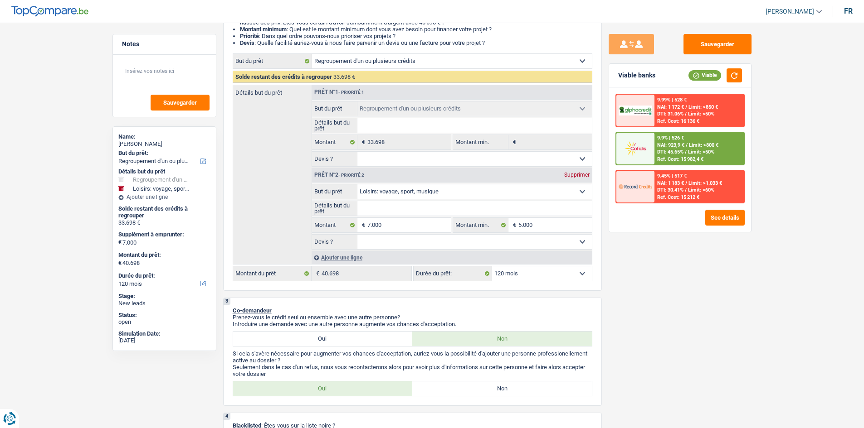
click at [645, 155] on img at bounding box center [635, 148] width 34 height 17
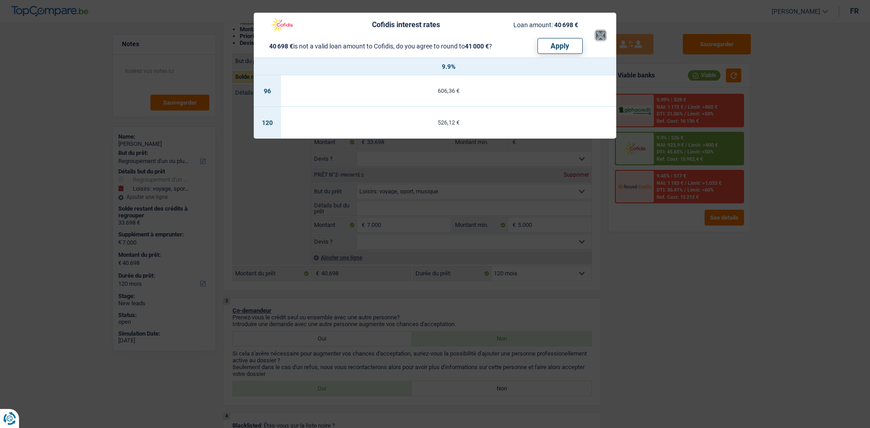
click at [603, 33] on button "×" at bounding box center [601, 35] width 10 height 9
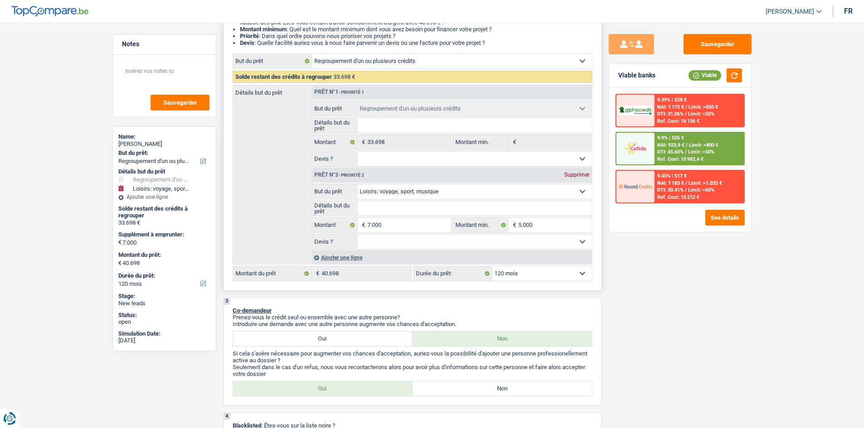
click at [518, 275] on select "12 mois 18 mois 24 mois 30 mois 36 mois 42 mois 48 mois 60 mois 72 mois 84 mois…" at bounding box center [542, 274] width 100 height 15
select select "84"
click at [492, 267] on select "12 mois 18 mois 24 mois 30 mois 36 mois 42 mois 48 mois 60 mois 72 mois 84 mois…" at bounding box center [542, 274] width 100 height 15
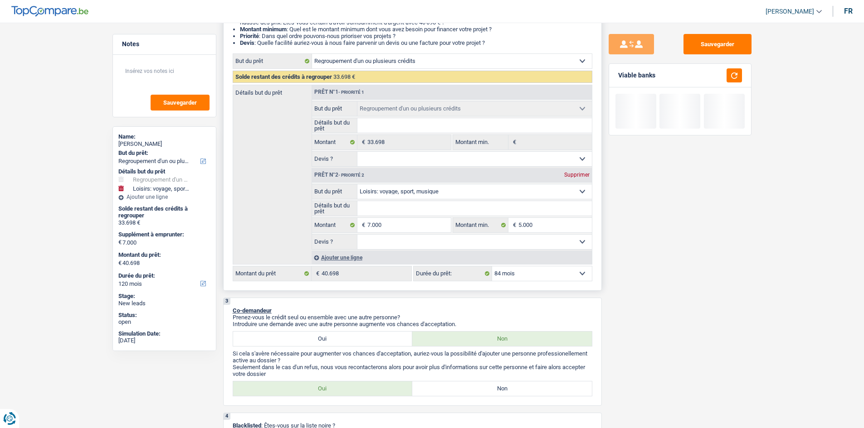
select select "84"
click at [732, 74] on button "button" at bounding box center [733, 75] width 15 height 14
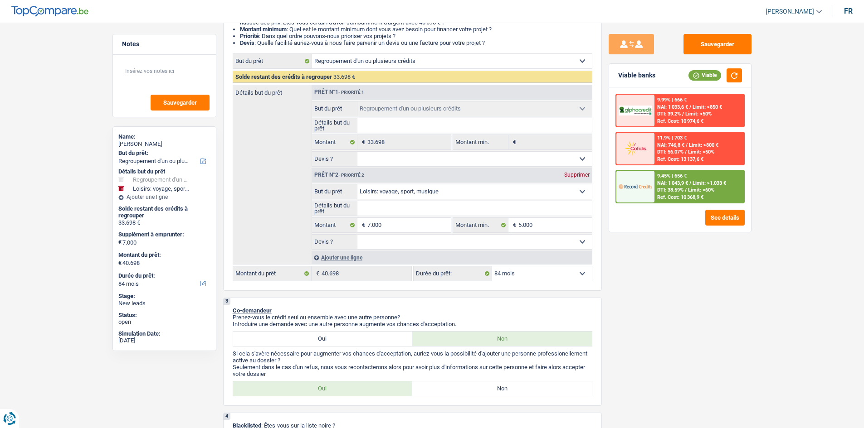
click at [657, 193] on span "DTI: 38.59%" at bounding box center [670, 190] width 26 height 6
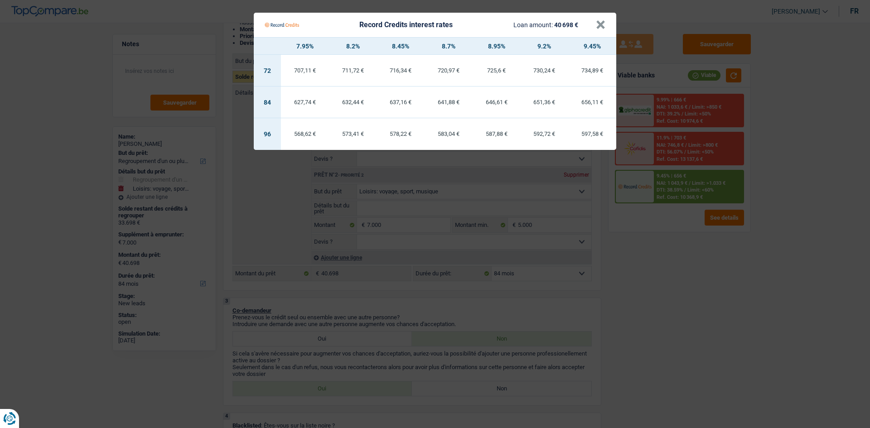
click at [607, 22] on Credits___BV_modal_header_ "Record Credits interest rates Loan amount: 40 698 € ×" at bounding box center [435, 25] width 363 height 24
click at [600, 20] on button "×" at bounding box center [601, 24] width 10 height 9
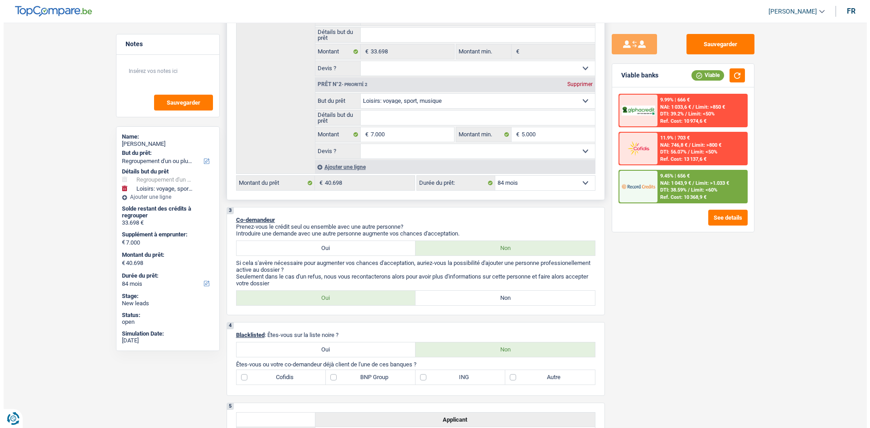
scroll to position [0, 0]
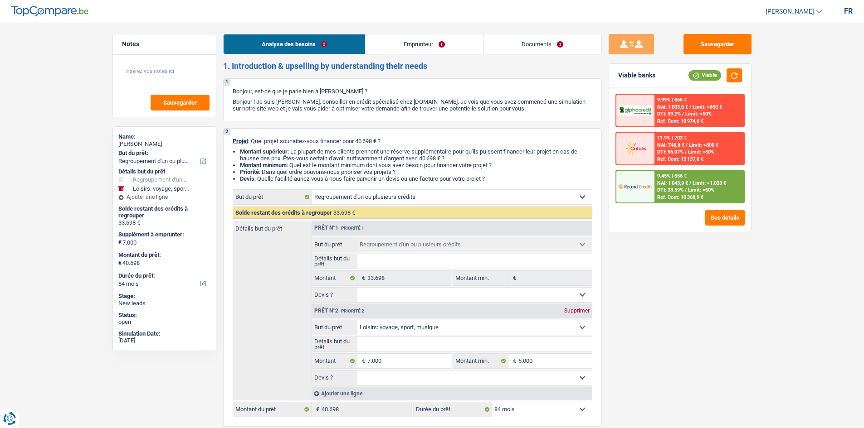
click at [422, 36] on link "Emprunteur" at bounding box center [423, 43] width 117 height 19
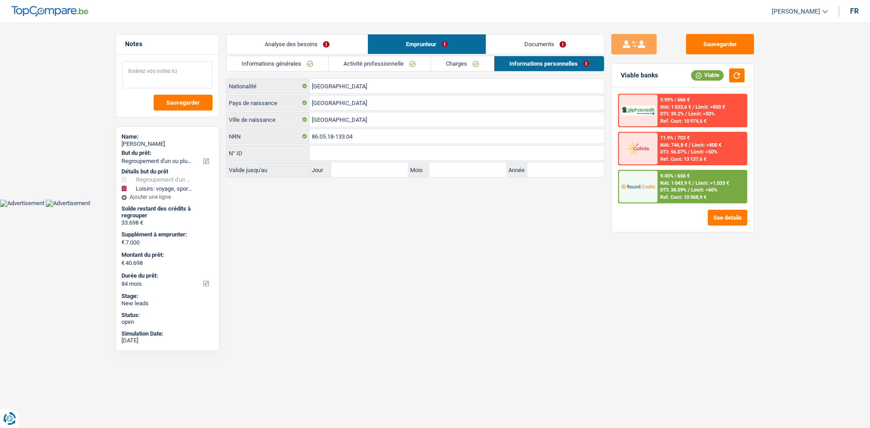
click at [139, 69] on textarea at bounding box center [167, 74] width 90 height 27
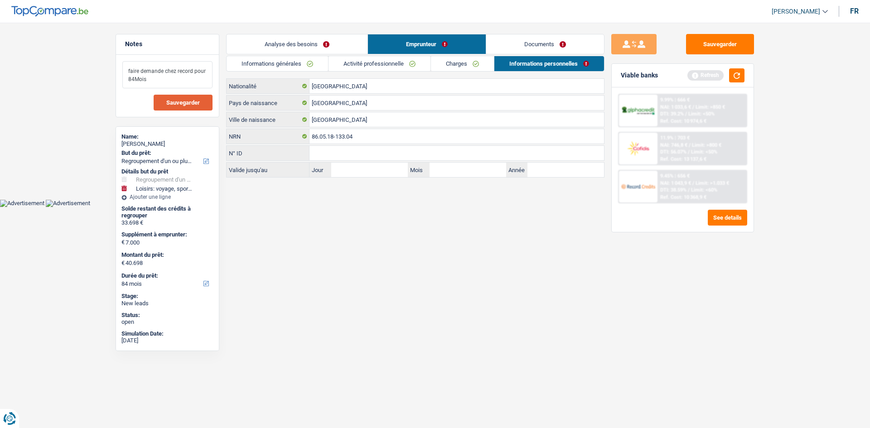
type textarea "faire demande chez record pour 84Mois"
click at [182, 100] on span "Sauvegarder" at bounding box center [183, 103] width 34 height 6
click at [739, 74] on button "button" at bounding box center [736, 75] width 15 height 14
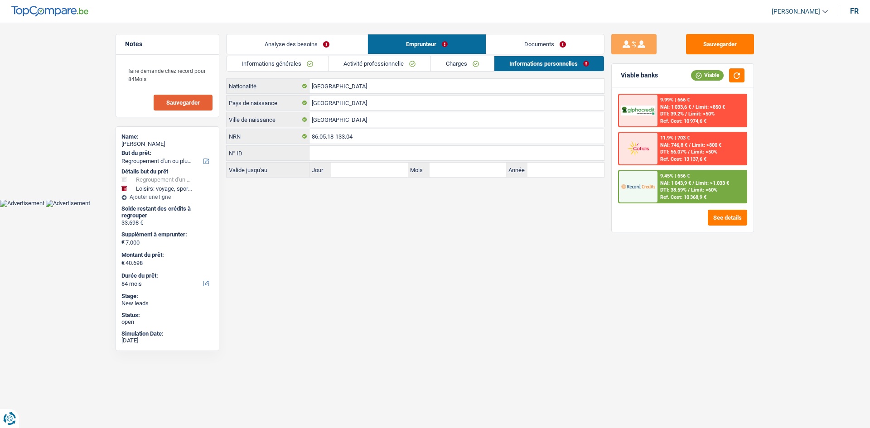
click at [545, 42] on link "Documents" at bounding box center [545, 43] width 118 height 19
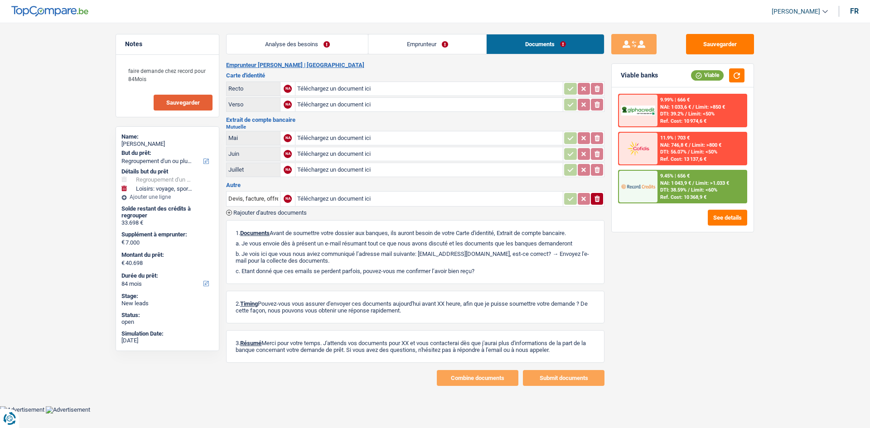
click at [461, 44] on link "Emprunteur" at bounding box center [428, 43] width 118 height 19
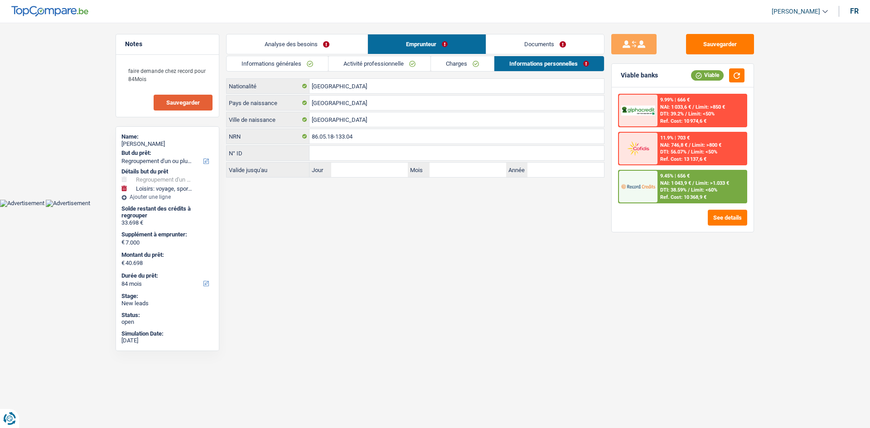
click at [471, 65] on link "Charges" at bounding box center [462, 63] width 63 height 15
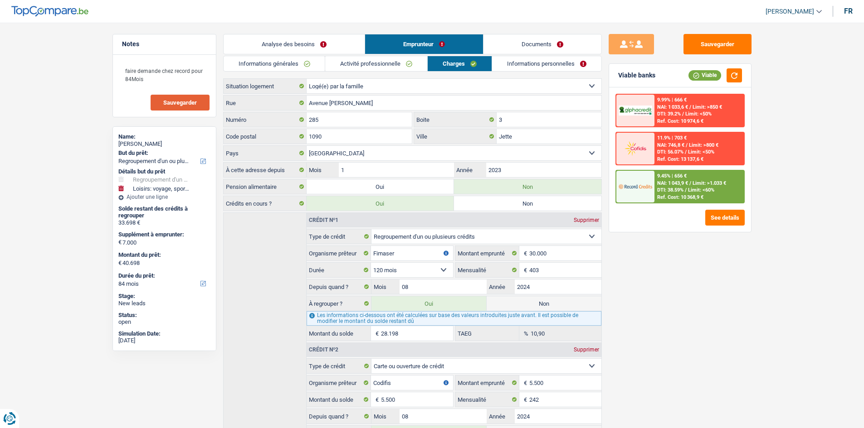
click at [398, 63] on link "Activité professionnelle" at bounding box center [376, 63] width 102 height 15
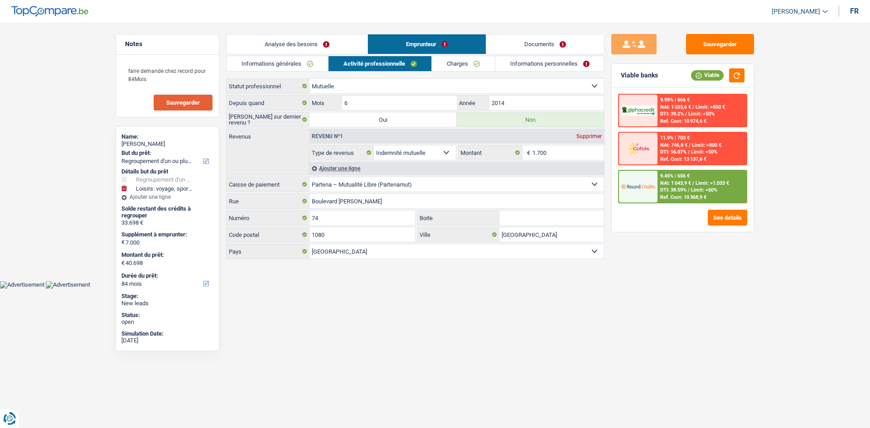
click at [309, 60] on link "Informations générales" at bounding box center [278, 63] width 102 height 15
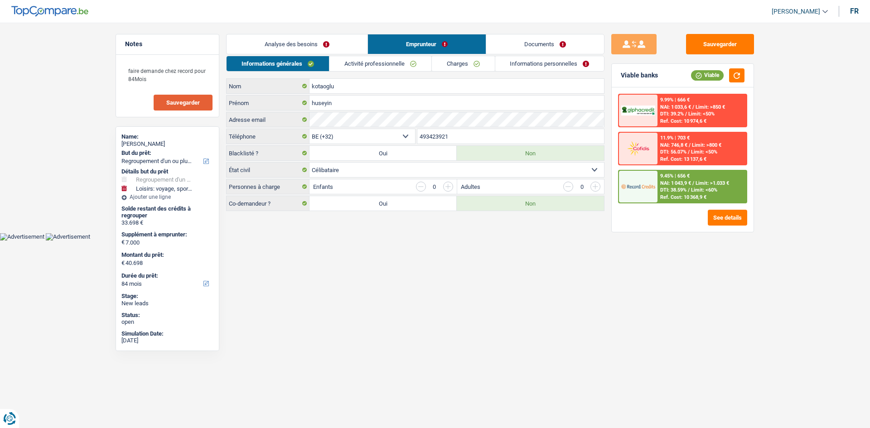
click at [300, 41] on link "Analyse des besoins" at bounding box center [297, 43] width 141 height 19
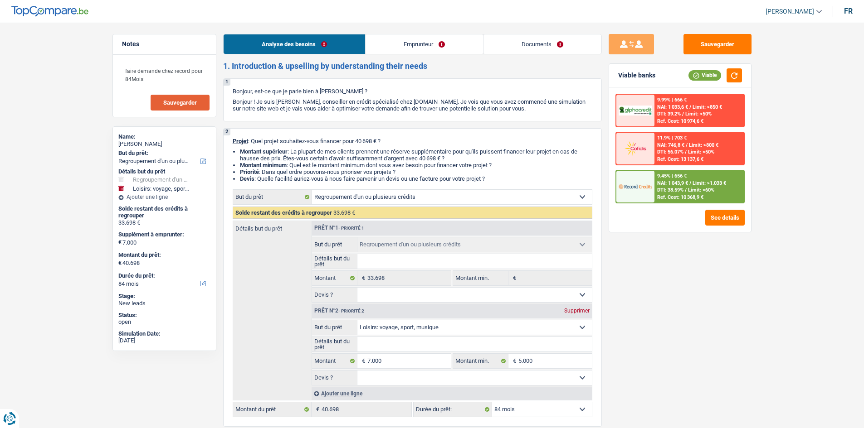
click at [428, 47] on link "Emprunteur" at bounding box center [423, 43] width 117 height 19
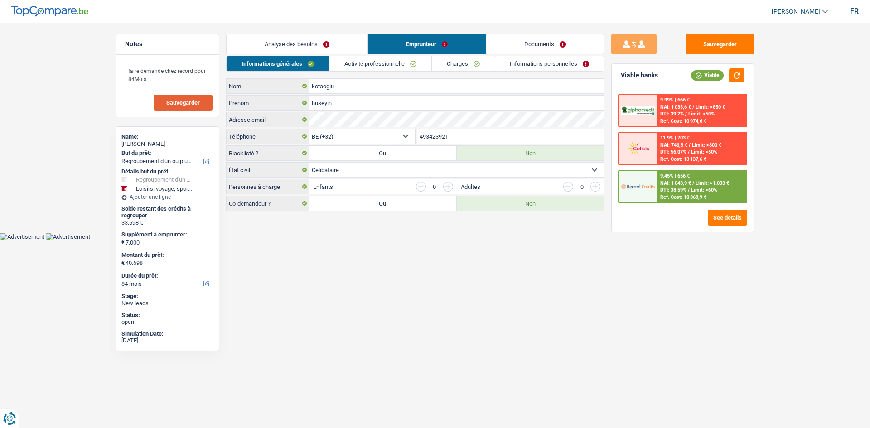
click at [540, 47] on link "Documents" at bounding box center [545, 43] width 118 height 19
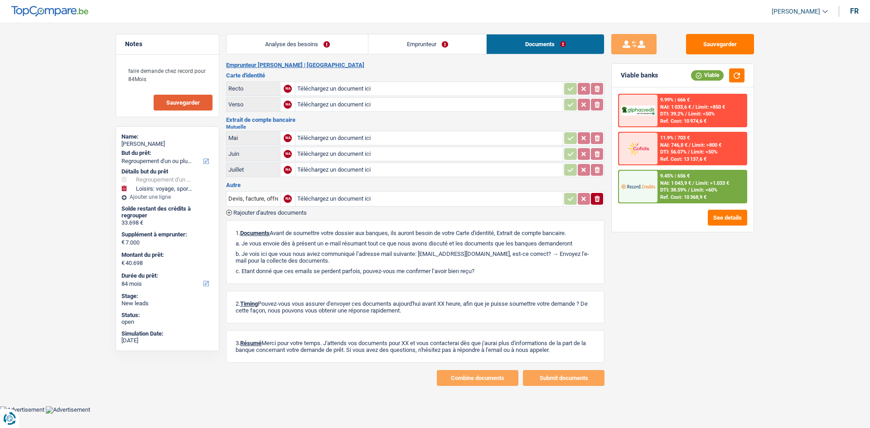
click at [420, 53] on link "Emprunteur" at bounding box center [428, 43] width 118 height 19
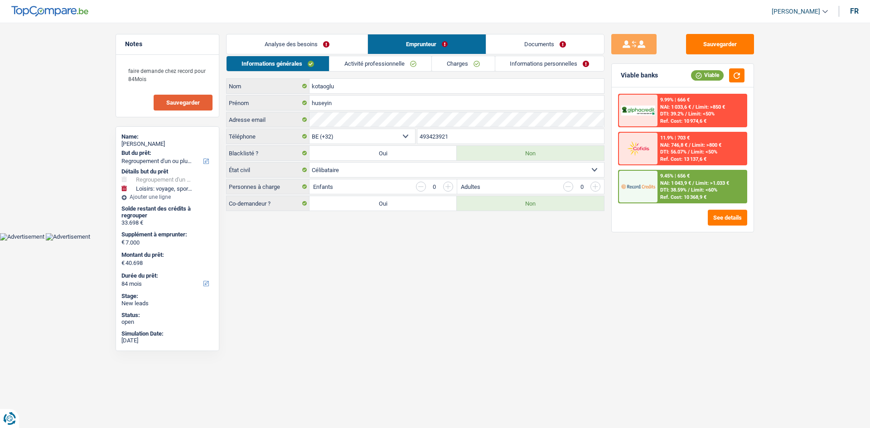
click at [419, 47] on link "Emprunteur" at bounding box center [427, 43] width 118 height 19
click at [522, 59] on link "Informations personnelles" at bounding box center [550, 63] width 109 height 15
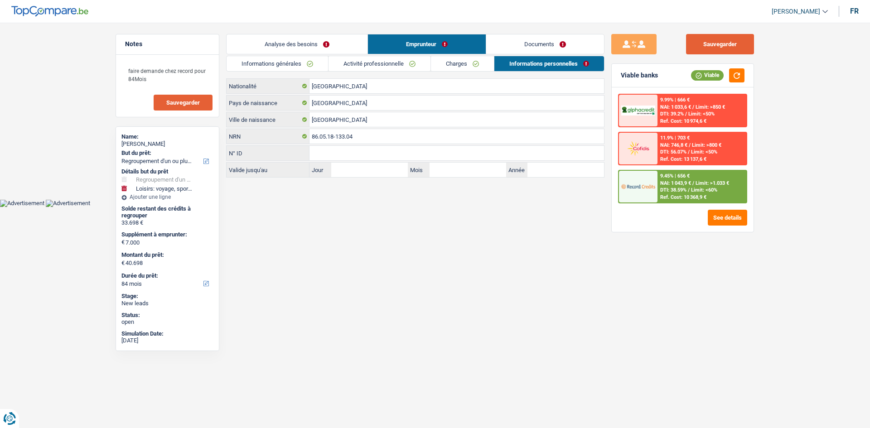
click at [722, 40] on button "Sauvegarder" at bounding box center [720, 44] width 68 height 20
click at [718, 44] on button "Sauvegarder" at bounding box center [720, 44] width 68 height 20
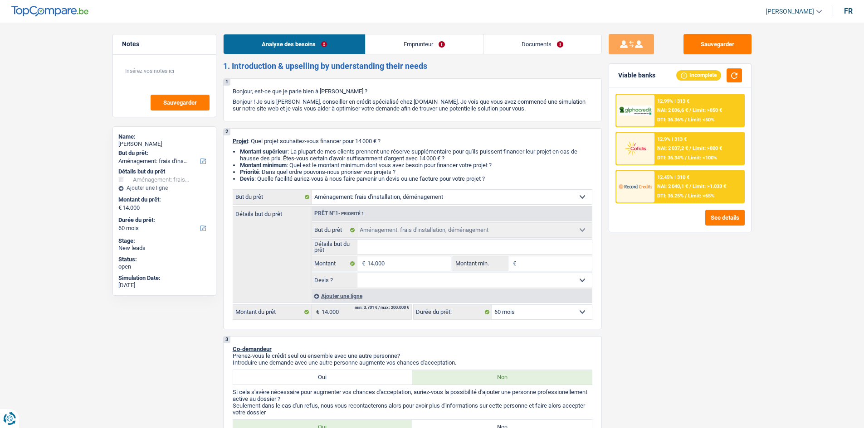
select select "movingOrInstallation"
select select "60"
select select "movingOrInstallation"
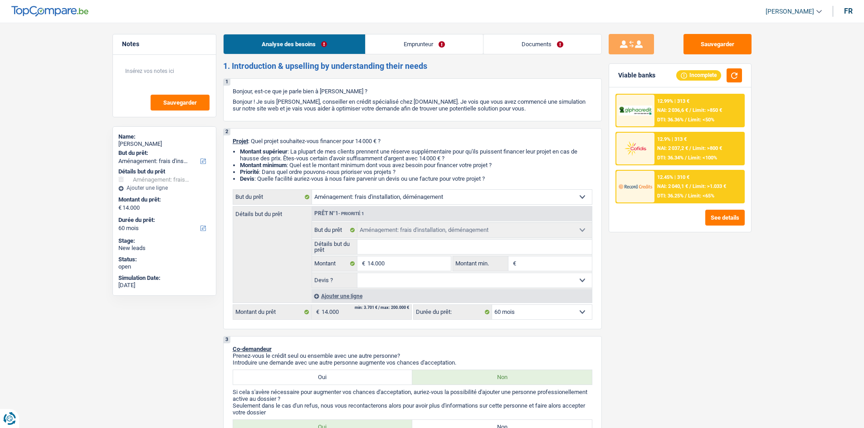
select select "60"
select select "worker"
select select "netSalary"
select select "rents"
select select "cardOrCredit"
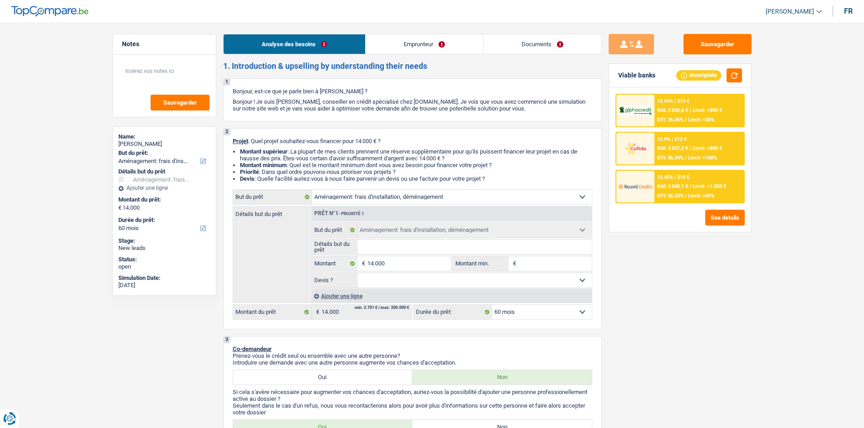
select select "movingOrInstallation"
select select "60"
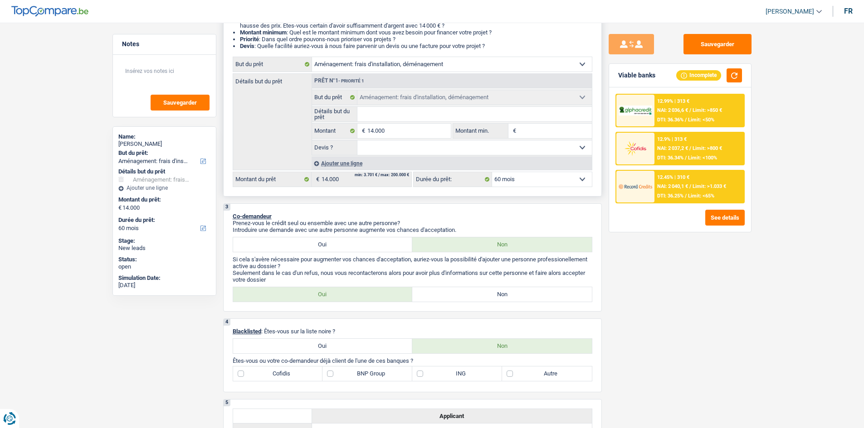
scroll to position [45, 0]
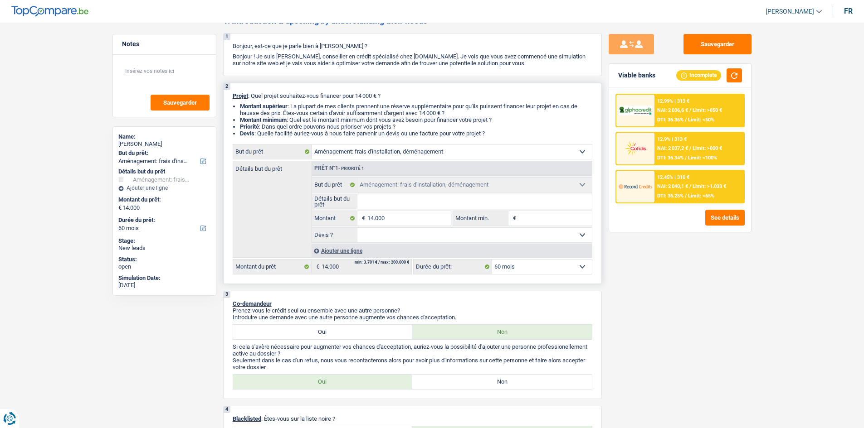
click at [381, 204] on input "Détails but du prêt" at bounding box center [474, 202] width 234 height 15
type input "demenagement"
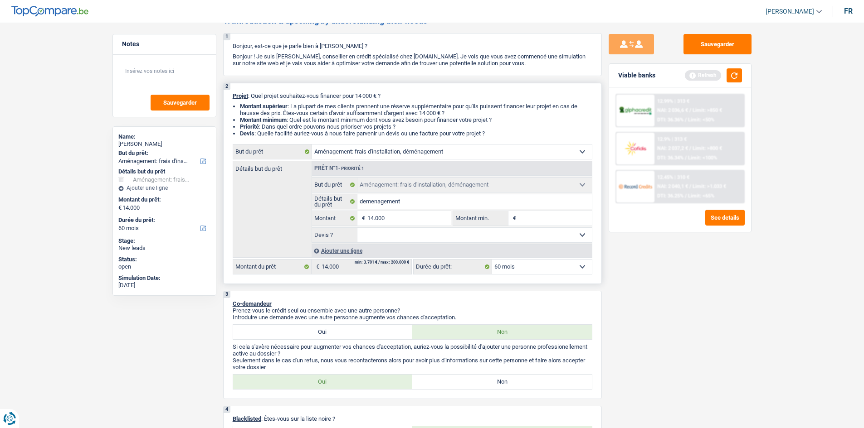
click at [542, 218] on input "Montant min." at bounding box center [554, 218] width 73 height 15
click at [461, 201] on input "demenagement" at bounding box center [474, 202] width 234 height 15
click at [525, 219] on input "Montant min." at bounding box center [554, 218] width 73 height 15
drag, startPoint x: 466, startPoint y: 234, endPoint x: 477, endPoint y: 218, distance: 20.2
click at [466, 234] on select "Oui Non Non répondu Sélectionner une option" at bounding box center [474, 235] width 234 height 15
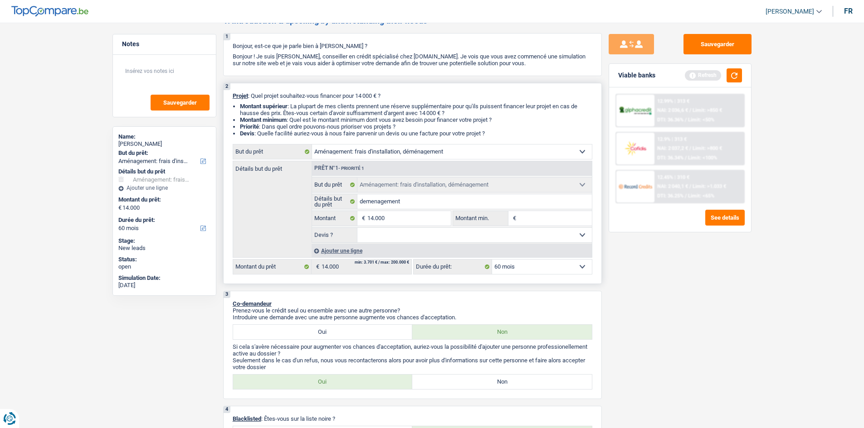
select select "yes"
click at [357, 228] on select "Oui Non Non répondu Sélectionner une option" at bounding box center [474, 235] width 234 height 15
select select "yes"
click at [516, 217] on span "€" at bounding box center [513, 218] width 10 height 15
click at [527, 221] on input "Montant min." at bounding box center [554, 218] width 73 height 15
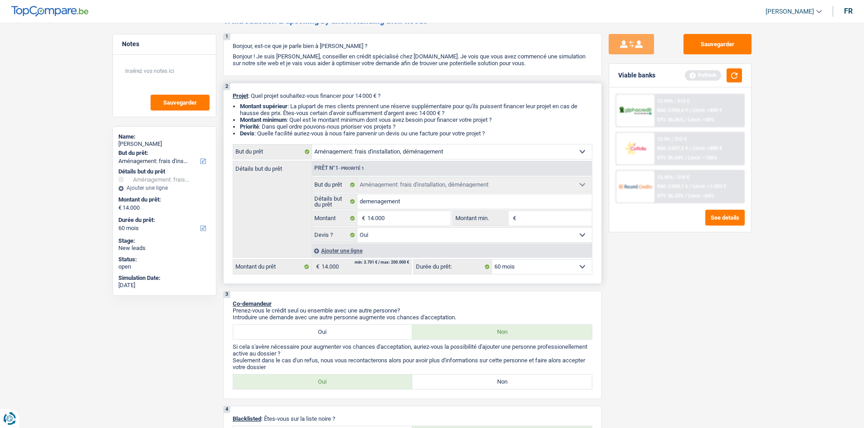
type input "1"
type input "14"
type input "1"
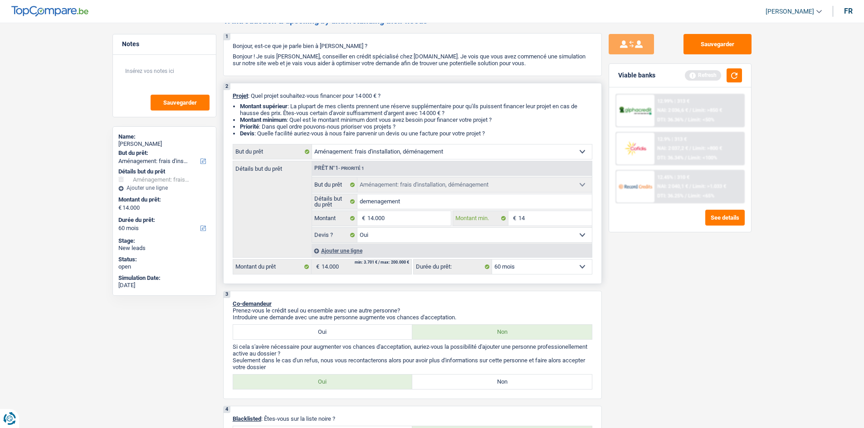
type input "1"
type input "12"
type input "1"
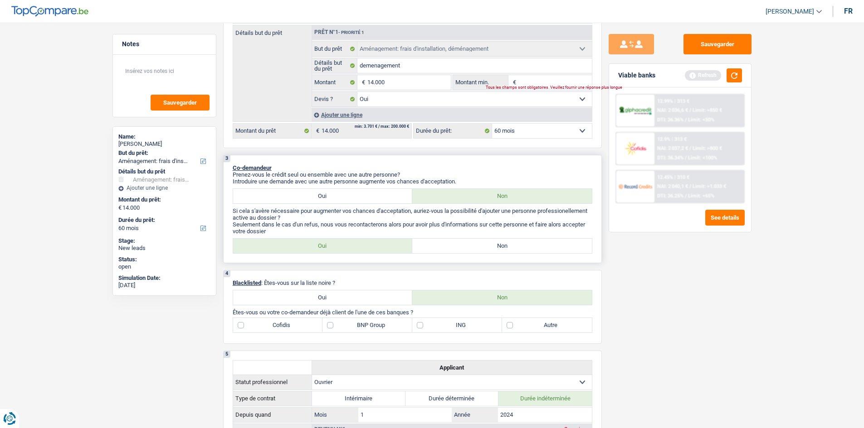
scroll to position [0, 0]
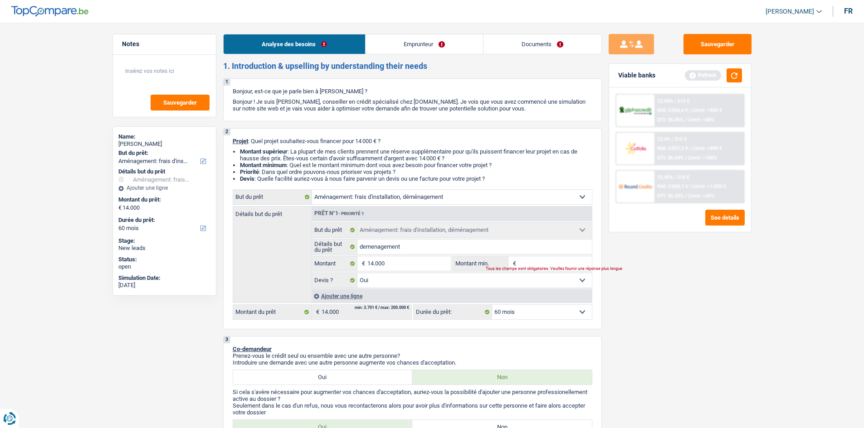
click at [415, 47] on link "Emprunteur" at bounding box center [423, 43] width 117 height 19
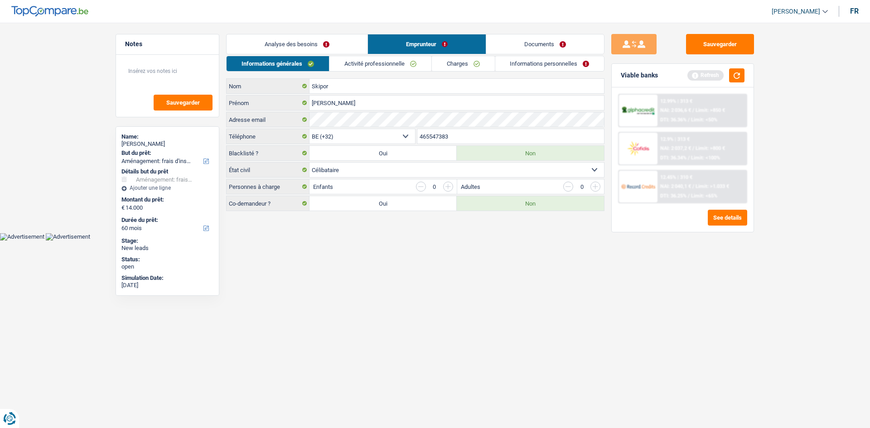
click at [378, 69] on li "Activité professionnelle" at bounding box center [380, 64] width 102 height 16
click at [378, 66] on link "Activité professionnelle" at bounding box center [381, 63] width 102 height 15
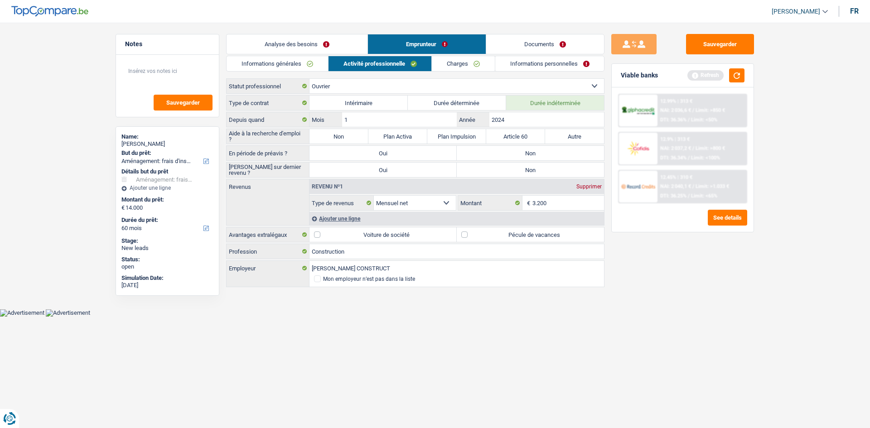
click at [319, 47] on link "Analyse des besoins" at bounding box center [297, 43] width 141 height 19
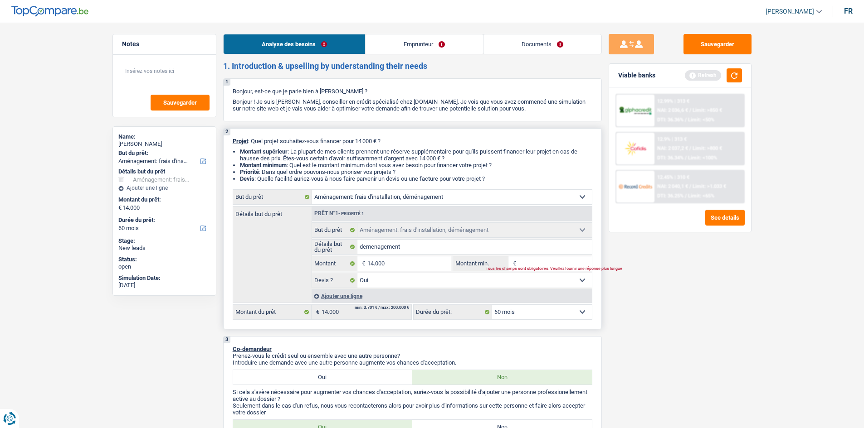
click at [521, 267] on div "Tous les champs sont obligatoires. Veuillez fournir une réponse plus longue" at bounding box center [533, 269] width 95 height 4
click at [527, 267] on div "Tous les champs sont obligatoires. Veuillez fournir une réponse plus longue" at bounding box center [533, 269] width 95 height 4
drag, startPoint x: 691, startPoint y: 273, endPoint x: 671, endPoint y: 269, distance: 20.4
click at [690, 273] on div "Sauvegarder Viable banks Refresh 12.99% | 313 € NAI: 2 036,6 € / Limit: >850 € …" at bounding box center [680, 223] width 156 height 378
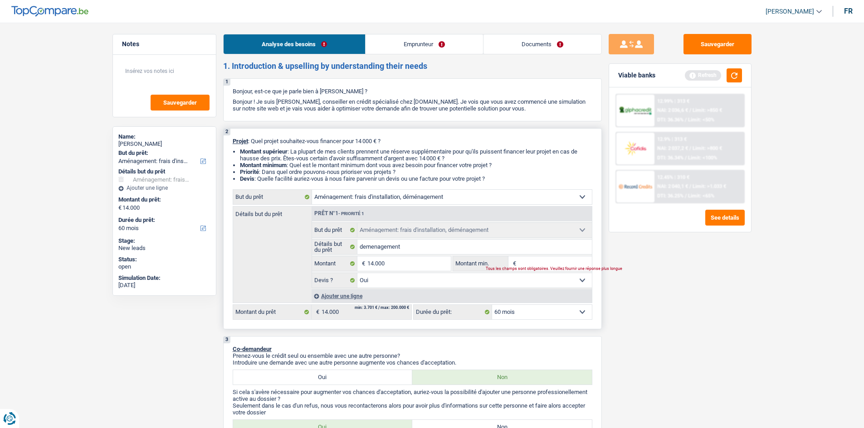
click at [531, 263] on input "Montant min." at bounding box center [554, 264] width 73 height 15
type input "1"
type input "10"
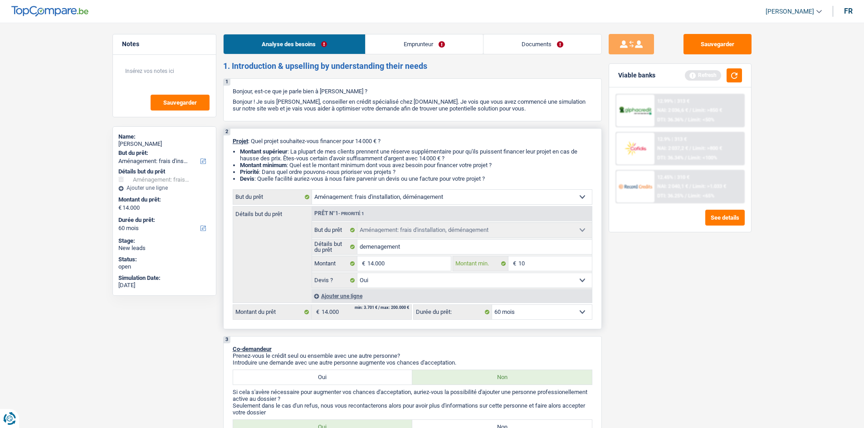
type input "100"
type input "1.000"
type input "10.000"
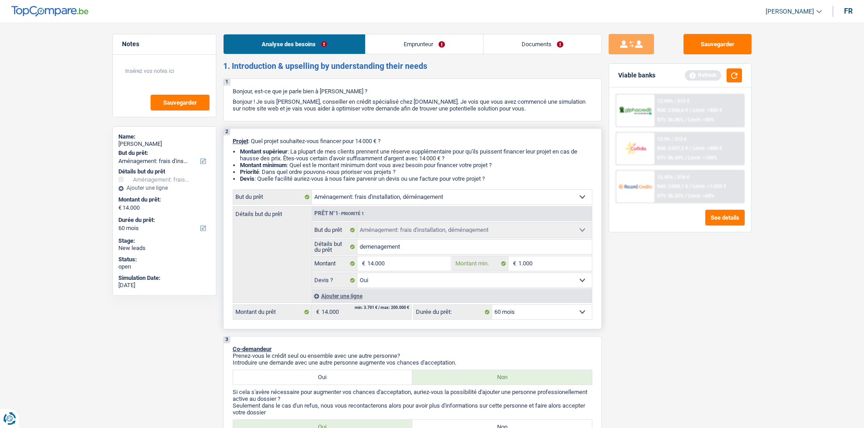
type input "10.000"
drag, startPoint x: 615, startPoint y: 297, endPoint x: 611, endPoint y: 289, distance: 8.9
click at [612, 293] on div "Sauvegarder Viable banks Refresh 12.99% | 313 € NAI: 2 036,6 € / Limit: >850 € …" at bounding box center [680, 223] width 156 height 378
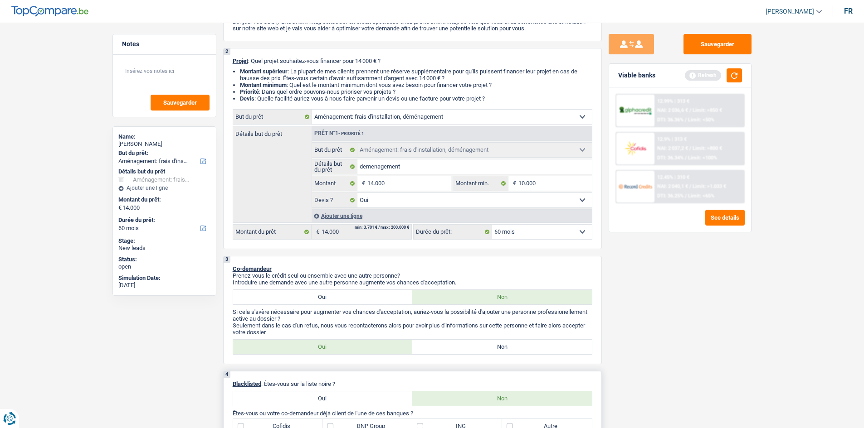
scroll to position [181, 0]
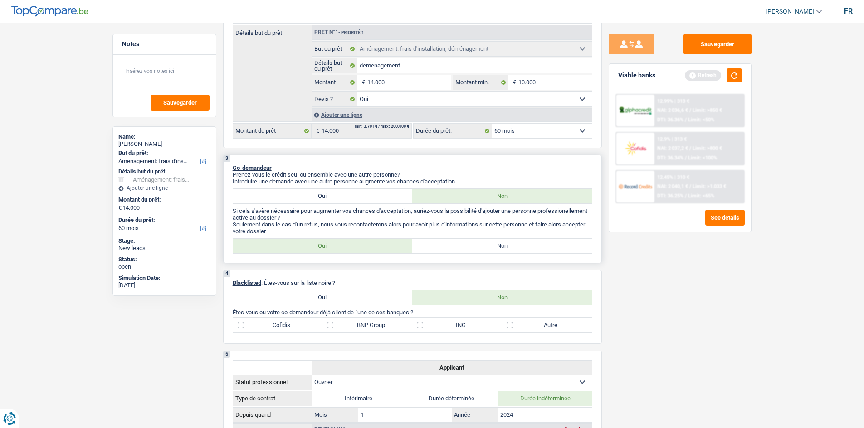
click at [357, 248] on label "Oui" at bounding box center [323, 246] width 180 height 15
click at [357, 248] on input "Oui" at bounding box center [323, 246] width 180 height 15
radio input "true"
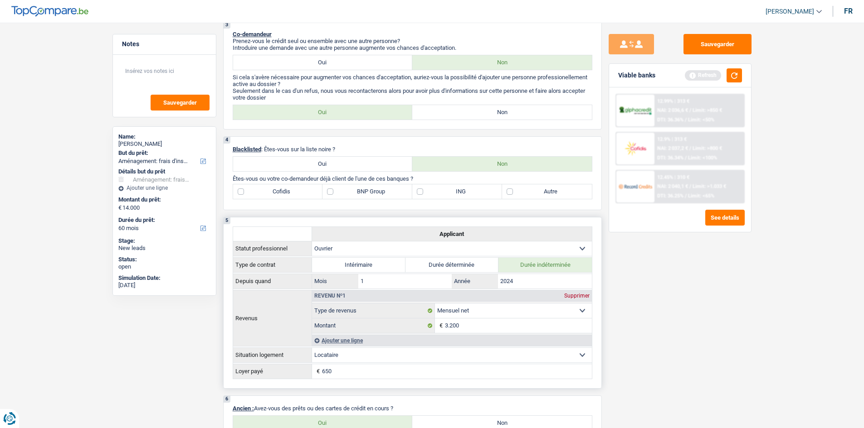
scroll to position [317, 0]
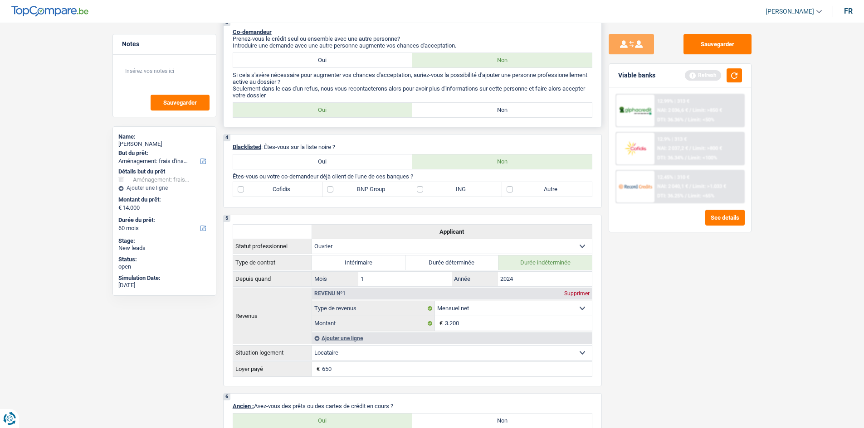
click at [468, 105] on label "Non" at bounding box center [502, 110] width 180 height 15
click at [468, 105] on input "Non" at bounding box center [502, 110] width 180 height 15
radio input "true"
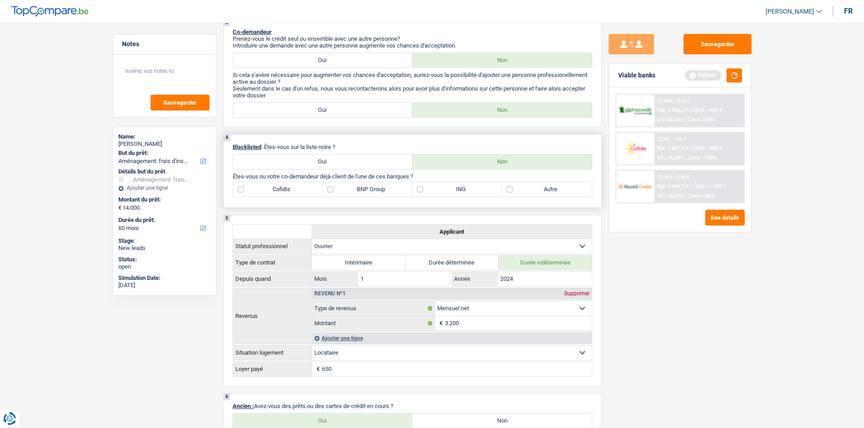
click at [524, 190] on label "Autre" at bounding box center [547, 189] width 90 height 15
click at [524, 190] on input "Autre" at bounding box center [547, 189] width 90 height 15
checkbox input "true"
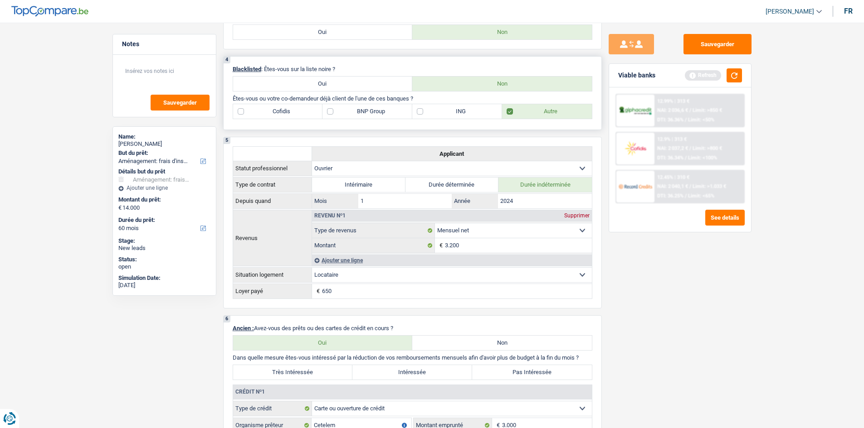
scroll to position [272, 0]
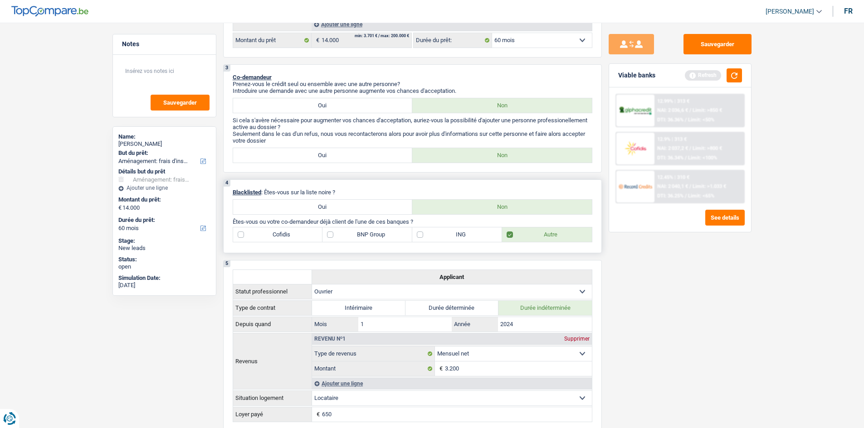
click at [358, 234] on label "BNP Group" at bounding box center [367, 235] width 90 height 15
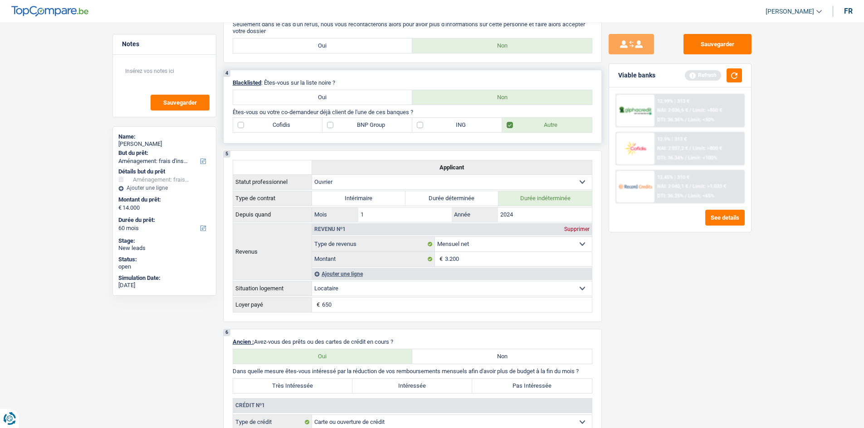
scroll to position [317, 0]
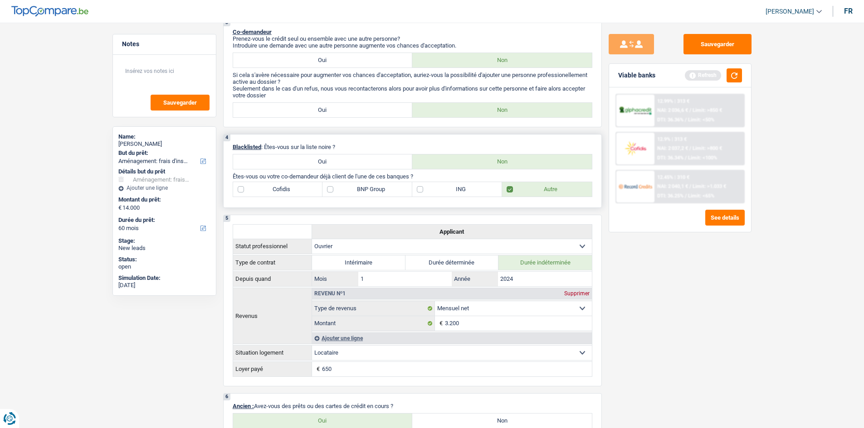
click at [365, 190] on label "BNP Group" at bounding box center [367, 189] width 90 height 15
click at [365, 190] on input "BNP Group" at bounding box center [367, 189] width 90 height 15
checkbox input "true"
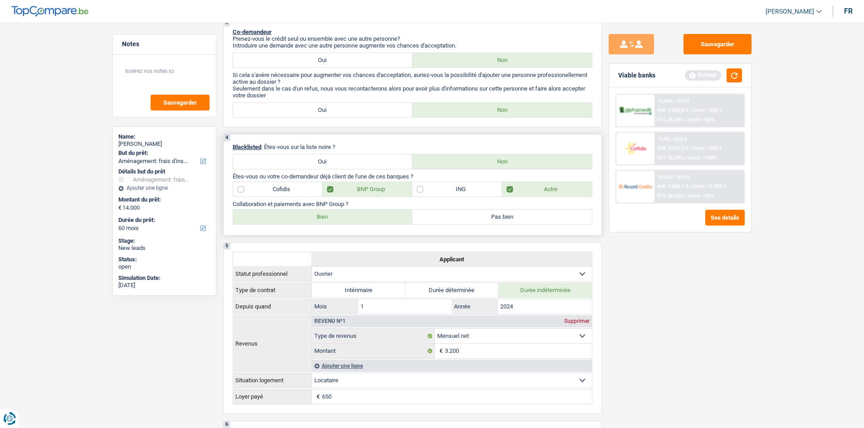
click at [349, 219] on label "Bien" at bounding box center [323, 217] width 180 height 15
click at [349, 219] on input "Bien" at bounding box center [323, 217] width 180 height 15
radio input "true"
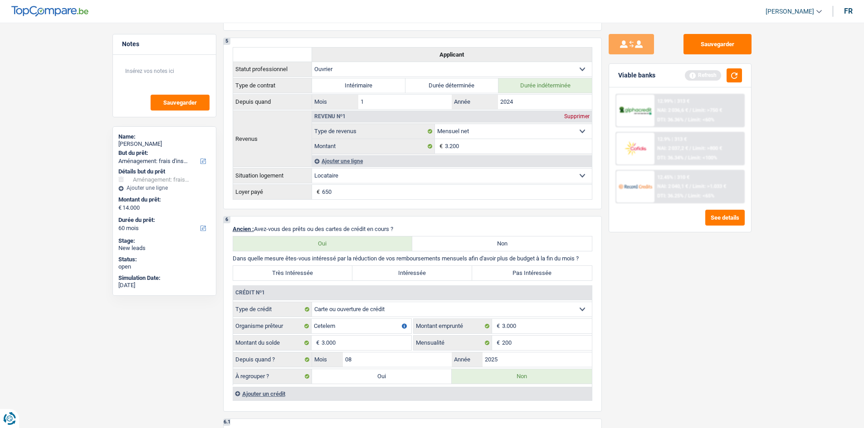
scroll to position [635, 0]
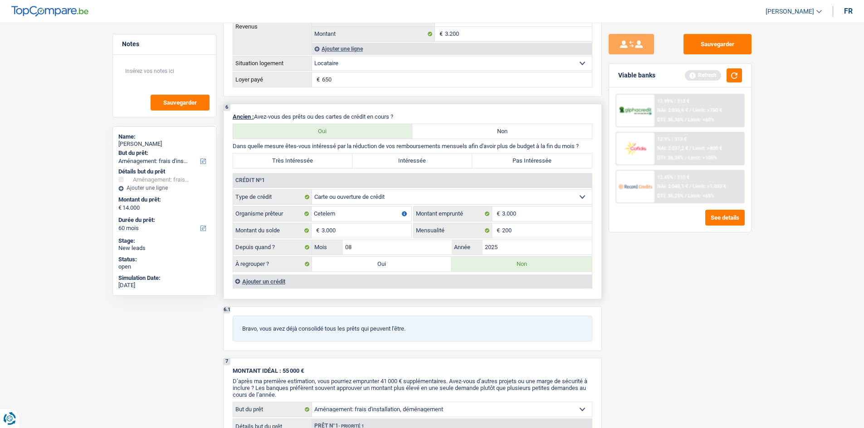
click at [391, 261] on label "Oui" at bounding box center [382, 264] width 140 height 15
click at [391, 261] on input "Oui" at bounding box center [382, 264] width 140 height 15
radio input "true"
type input "17.000"
type input "3.000"
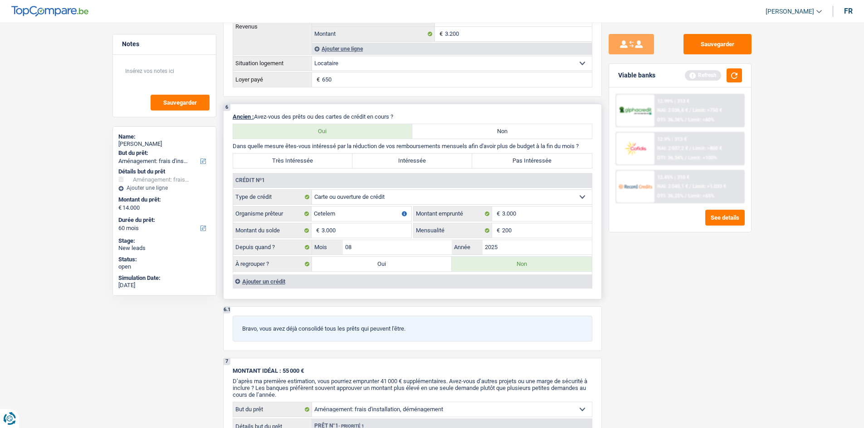
select select
radio input "false"
type input "3.000"
select select
select select "refinancing"
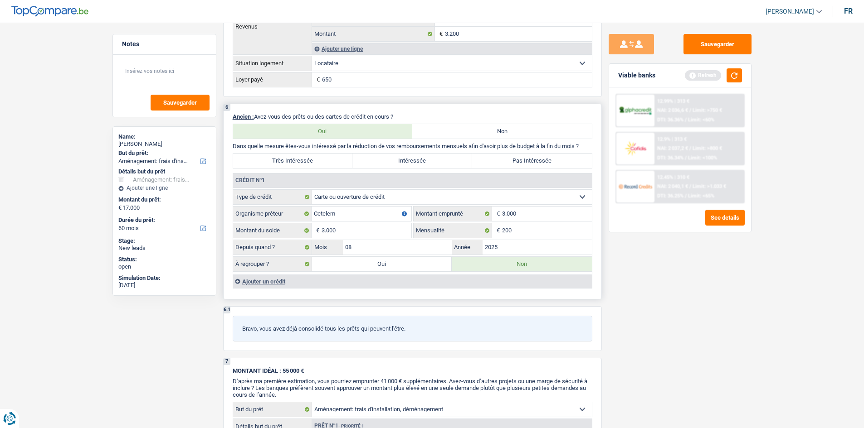
select select "refinancing"
select select "84"
select select "refinancing"
select select "84"
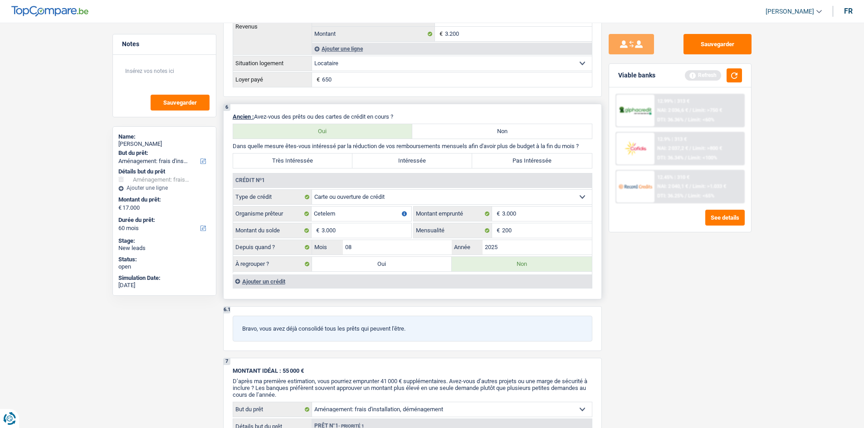
select select "refinancing"
select select "84"
select select "movingOrInstallation"
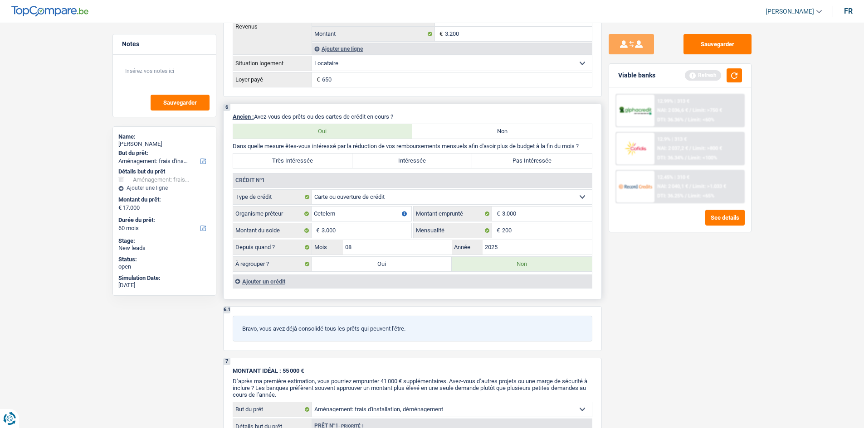
select select "yes"
select select "movingOrInstallation"
select select "yes"
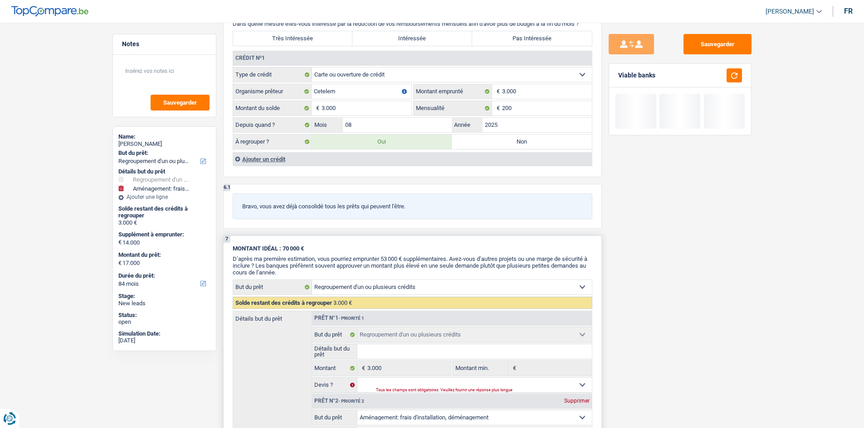
scroll to position [861, 0]
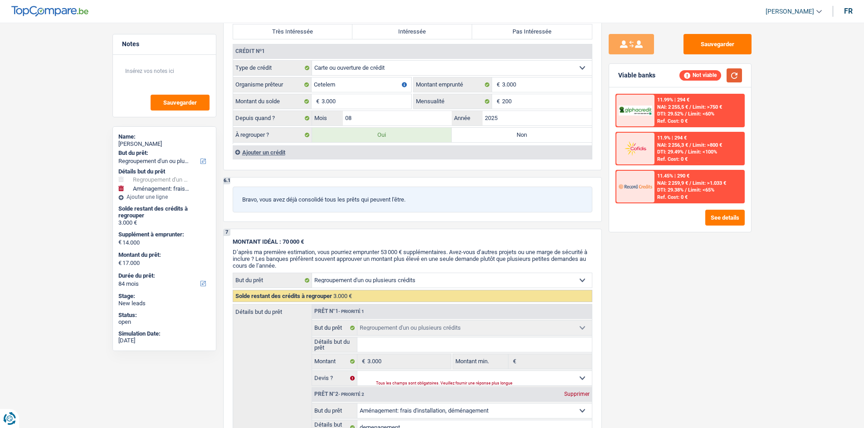
drag, startPoint x: 737, startPoint y: 73, endPoint x: 732, endPoint y: 73, distance: 5.0
click at [733, 73] on button "button" at bounding box center [733, 75] width 15 height 14
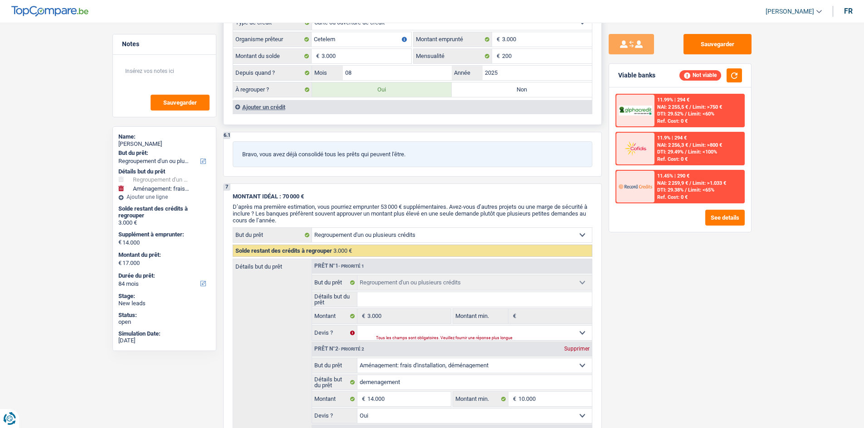
click at [486, 91] on label "Non" at bounding box center [522, 90] width 140 height 15
click at [486, 91] on input "Non" at bounding box center [522, 90] width 140 height 15
radio input "true"
select select "movingOrInstallation"
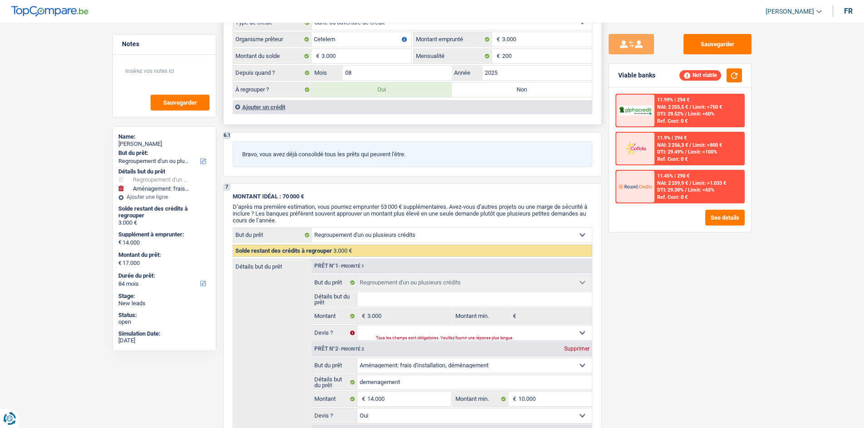
select select "60"
select select "movingOrInstallation"
type input "demenagement"
type input "14.000"
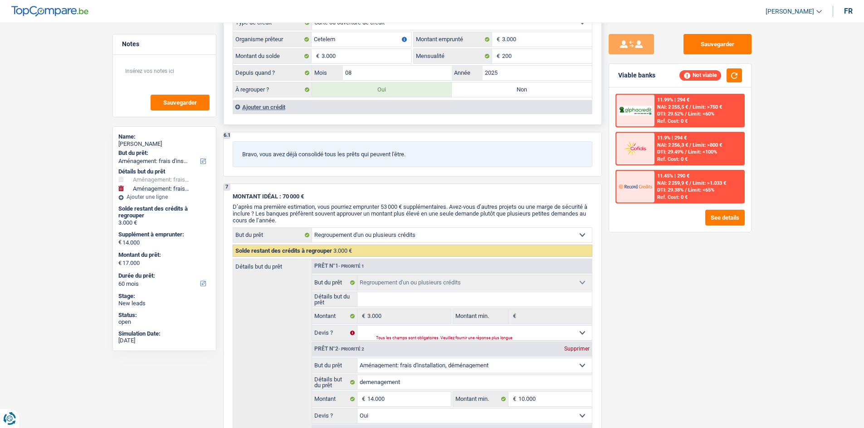
type input "10.000"
select select "yes"
select select "60"
radio input "false"
select select "movingOrInstallation"
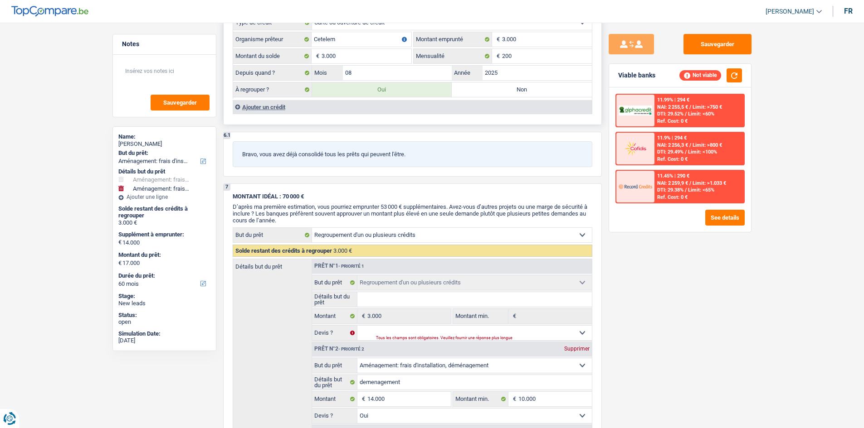
select select "movingOrInstallation"
type input "demenagement"
type input "14.000"
type input "10.000"
select select "yes"
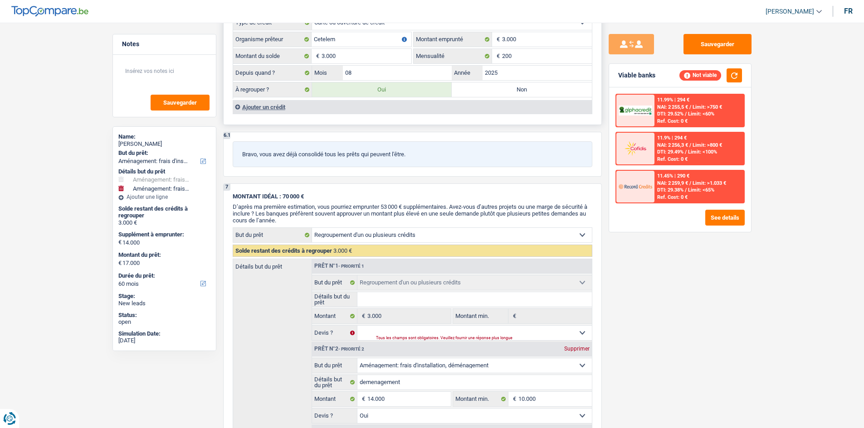
select select "60"
type input "14.000"
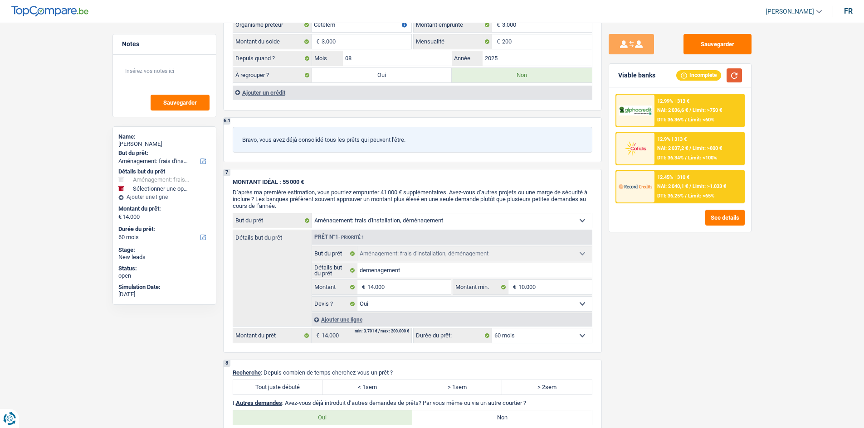
click at [731, 77] on button "button" at bounding box center [733, 75] width 15 height 14
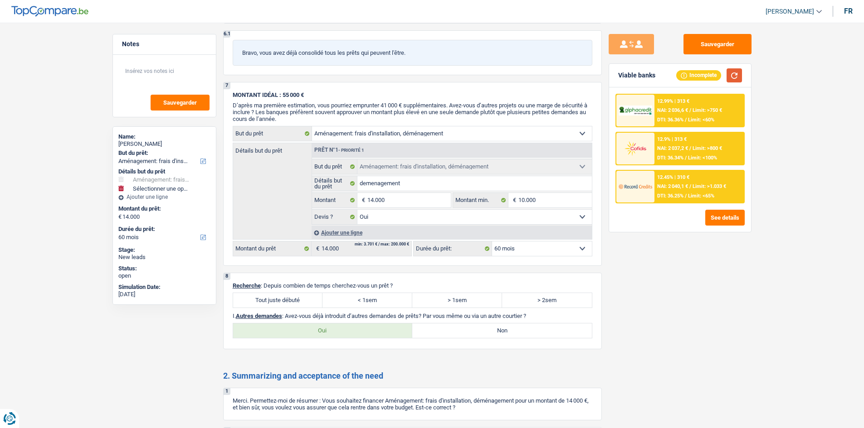
scroll to position [767, 0]
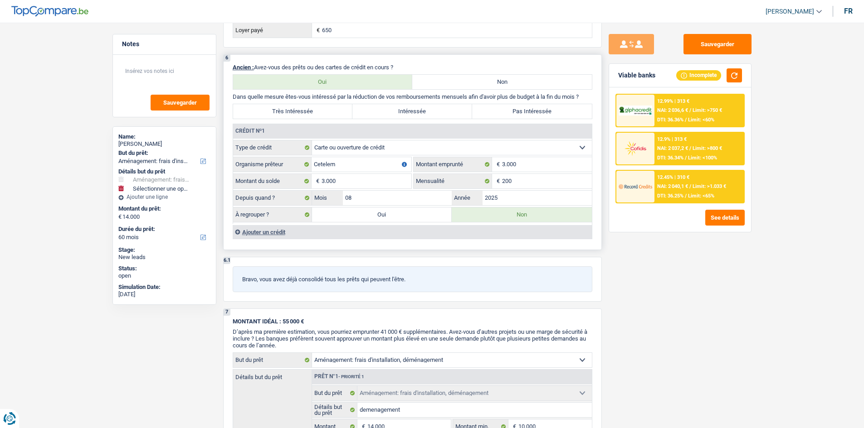
click at [256, 227] on div "Ajouter un crédit" at bounding box center [412, 232] width 359 height 14
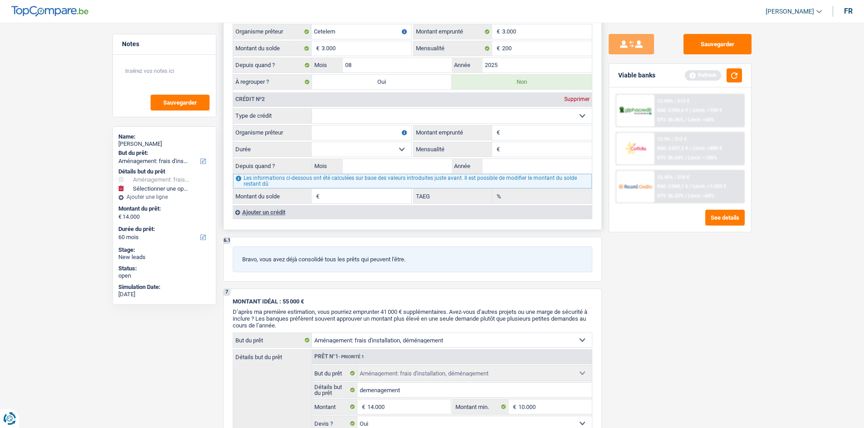
scroll to position [812, 0]
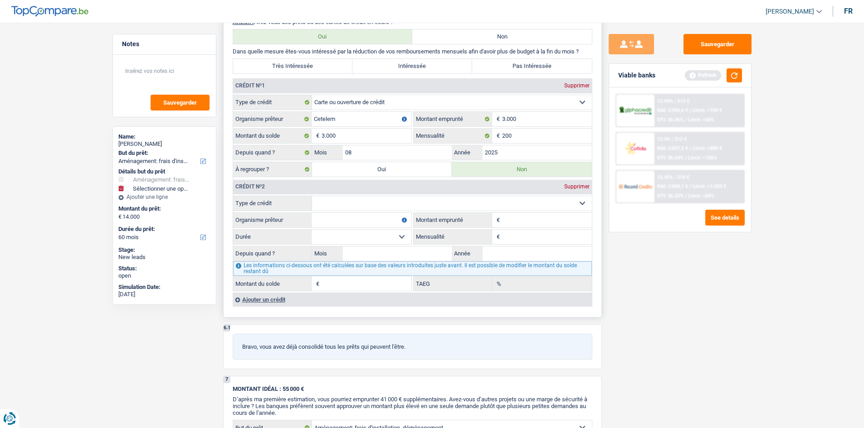
click at [345, 200] on select "Carte ou ouverture de crédit Prêt hypothécaire Vente à tempérament Prêt à tempé…" at bounding box center [452, 203] width 280 height 15
select select "cardOrCredit"
type input "0"
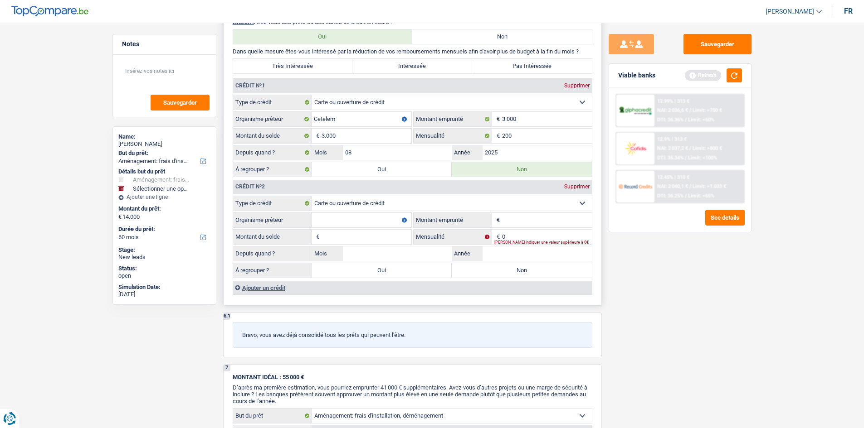
click at [334, 219] on input "Organisme prêteur" at bounding box center [361, 220] width 100 height 15
type input "europa bank"
click at [566, 221] on input "Montant" at bounding box center [547, 220] width 90 height 15
click at [579, 187] on div "Supprimer" at bounding box center [577, 186] width 30 height 5
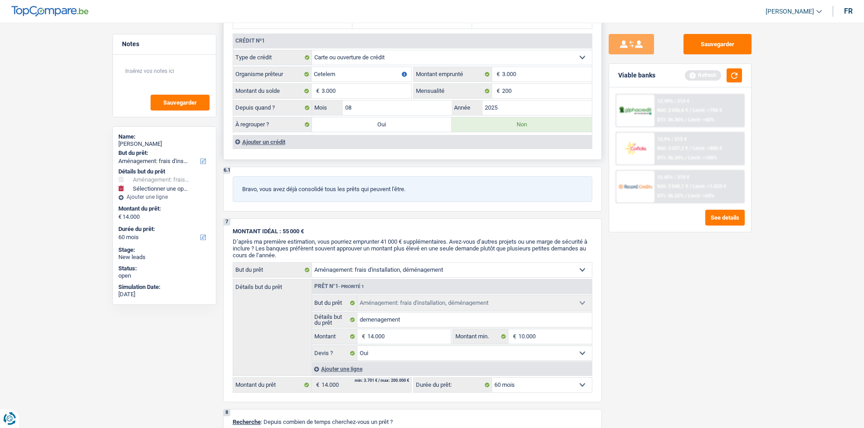
scroll to position [861, 0]
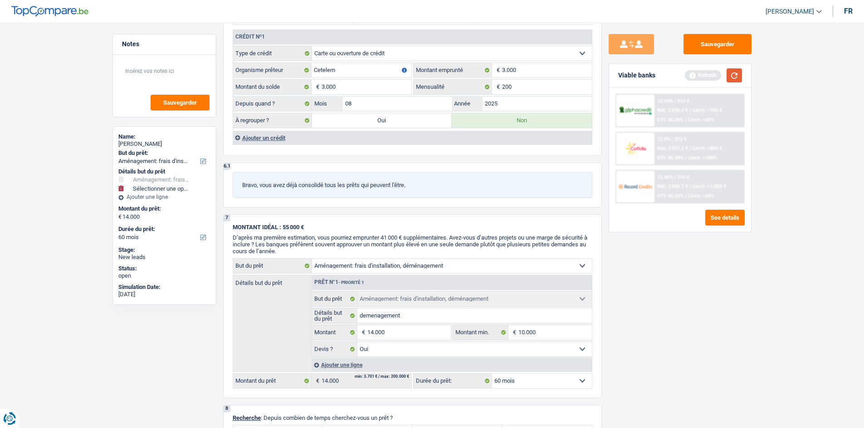
click at [739, 78] on button "button" at bounding box center [733, 75] width 15 height 14
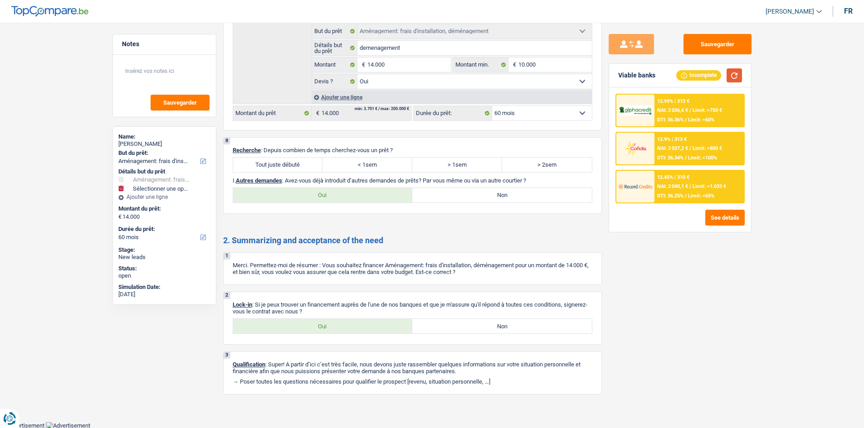
scroll to position [1130, 0]
click at [292, 164] on label "Tout juste débuté" at bounding box center [278, 164] width 90 height 15
click at [292, 164] on input "Tout juste débuté" at bounding box center [278, 164] width 90 height 15
radio input "true"
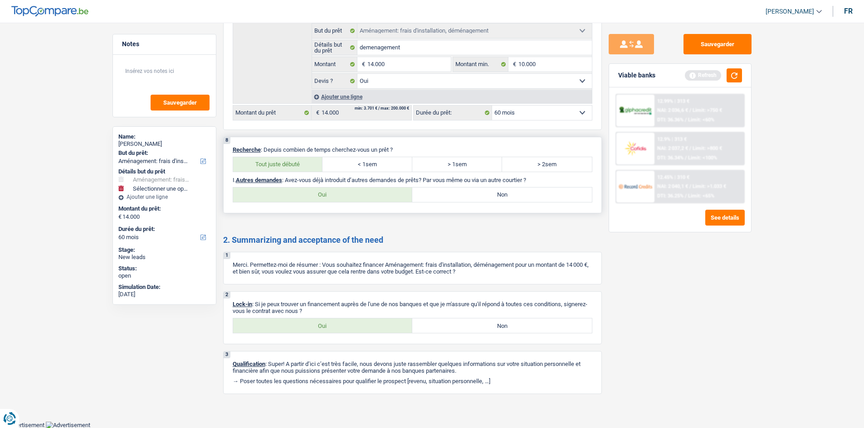
click at [545, 162] on label "> 2sem" at bounding box center [547, 164] width 90 height 15
click at [545, 162] on input "> 2sem" at bounding box center [547, 164] width 90 height 15
radio input "true"
drag, startPoint x: 453, startPoint y: 196, endPoint x: 393, endPoint y: 205, distance: 61.0
click at [393, 205] on div "8 Recherche : Depuis combien de temps cherchez-vous un prêt ? Tout juste débuté…" at bounding box center [412, 175] width 379 height 77
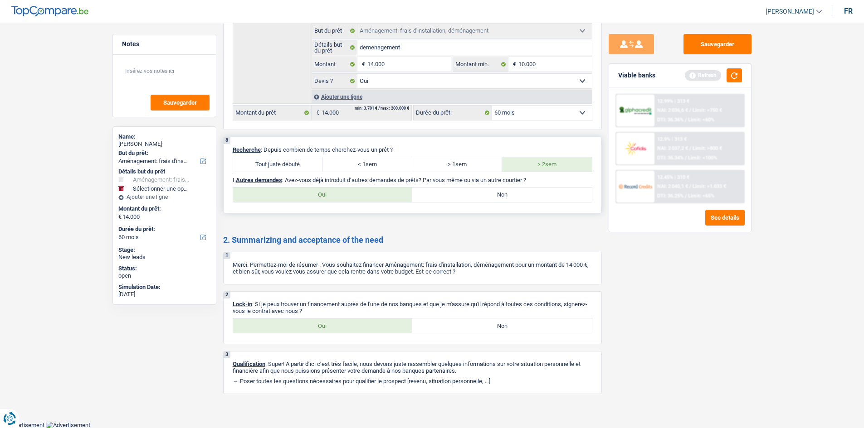
click at [280, 195] on label "Oui" at bounding box center [323, 195] width 180 height 15
click at [280, 195] on input "Oui" at bounding box center [323, 195] width 180 height 15
radio input "true"
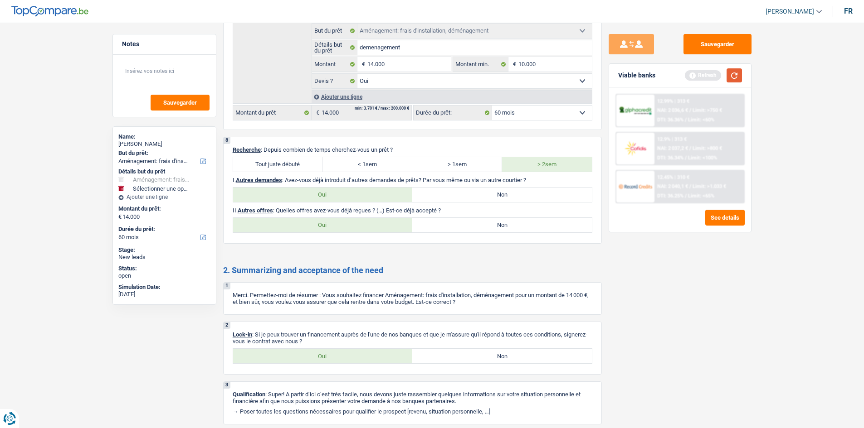
click at [737, 74] on button "button" at bounding box center [733, 75] width 15 height 14
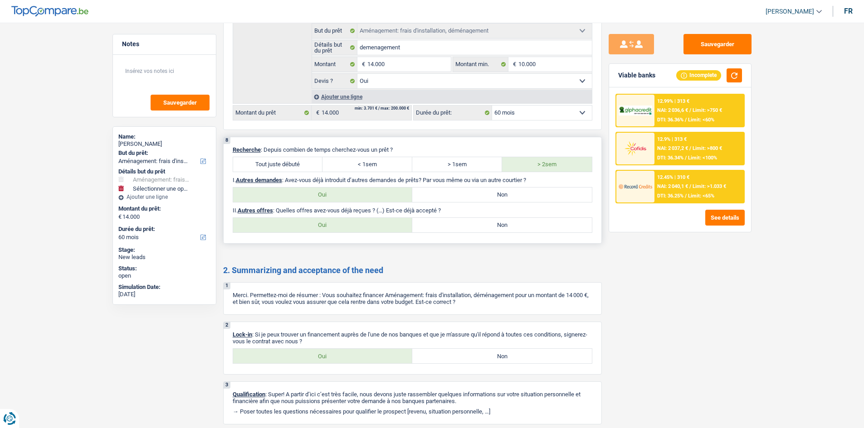
click at [448, 224] on label "Non" at bounding box center [502, 225] width 180 height 15
click at [448, 224] on input "Non" at bounding box center [502, 225] width 180 height 15
radio input "true"
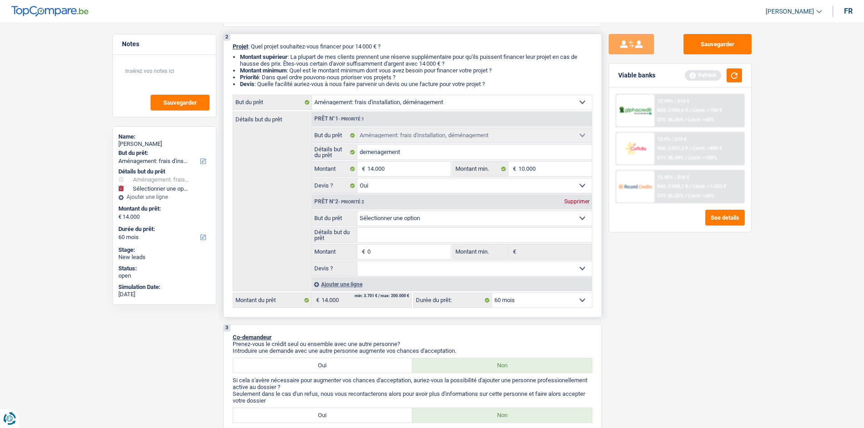
scroll to position [0, 0]
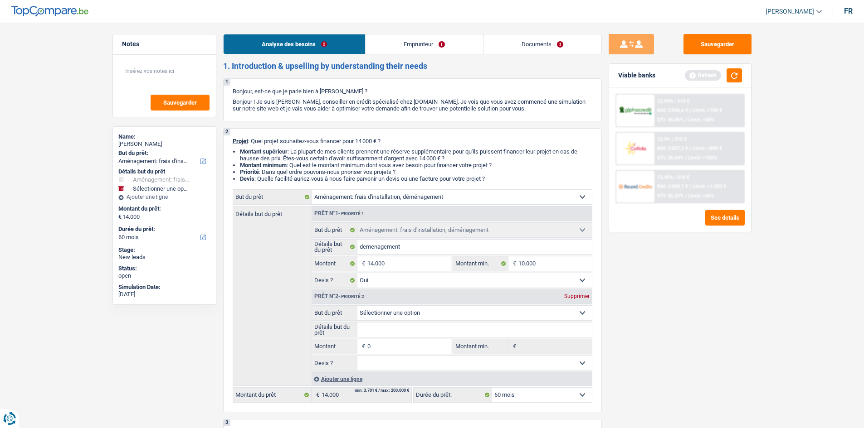
click at [410, 40] on link "Emprunteur" at bounding box center [423, 43] width 117 height 19
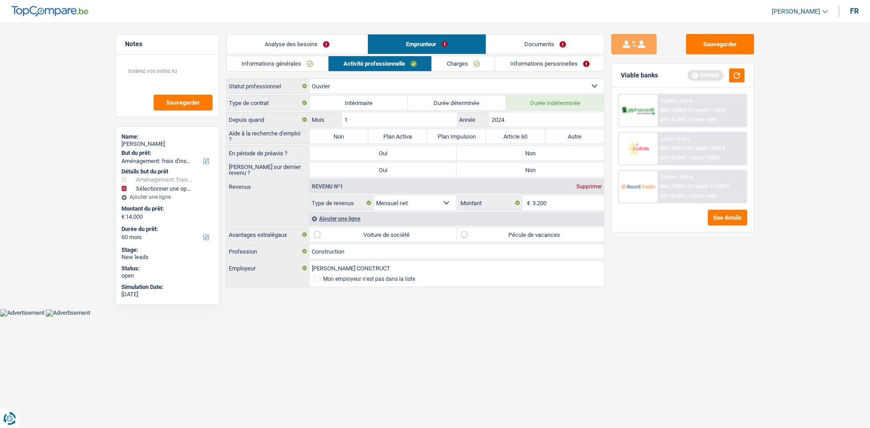
click at [343, 136] on label "Non" at bounding box center [339, 136] width 59 height 15
click at [343, 136] on input "Non" at bounding box center [339, 136] width 59 height 15
radio input "true"
click at [511, 151] on label "Non" at bounding box center [530, 153] width 147 height 15
click at [511, 151] on input "Non" at bounding box center [530, 153] width 147 height 15
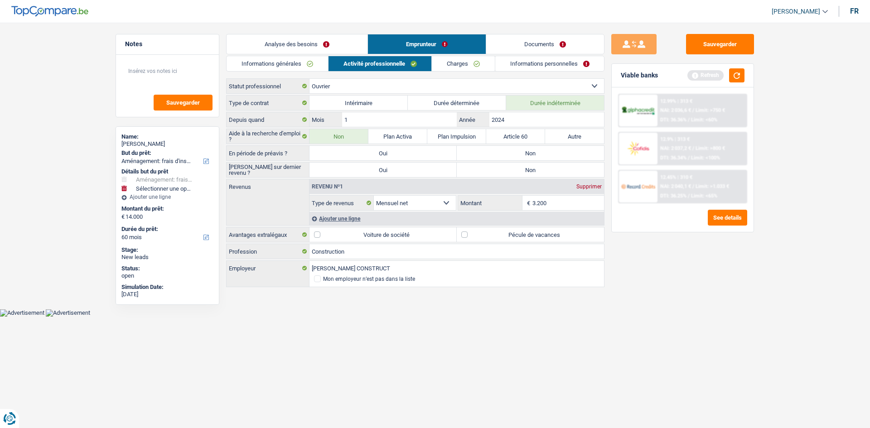
radio input "true"
click at [483, 166] on label "Non" at bounding box center [530, 170] width 147 height 15
click at [483, 166] on input "Non" at bounding box center [530, 170] width 147 height 15
radio input "true"
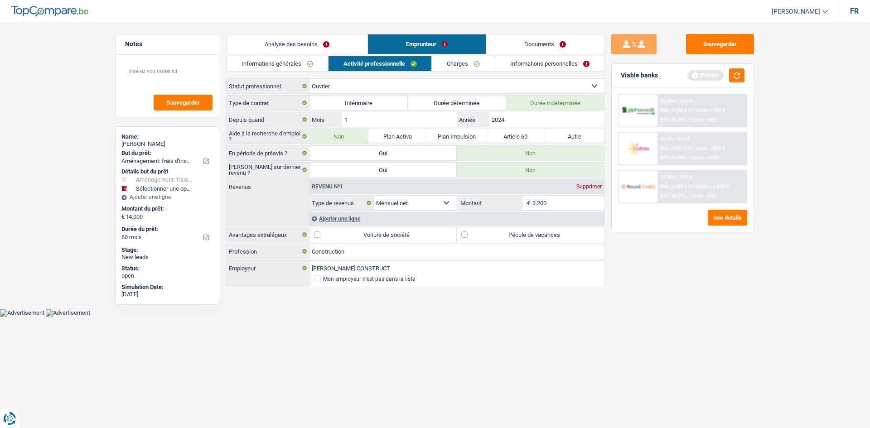
click at [562, 199] on input "3.200" at bounding box center [569, 203] width 72 height 15
type input "3.100"
click at [661, 277] on div "Sauvegarder Viable banks Refresh 12.99% | 313 € NAI: 2 036,6 € / Limit: >750 € …" at bounding box center [683, 223] width 156 height 378
click at [458, 62] on link "Charges" at bounding box center [463, 63] width 63 height 15
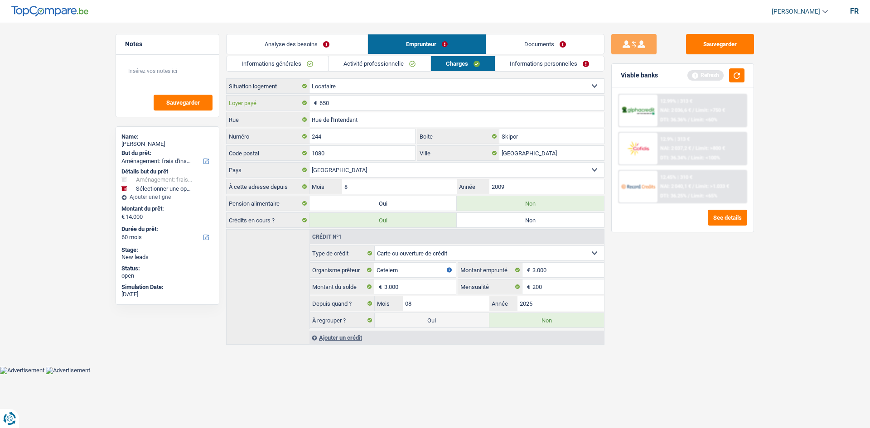
click at [364, 103] on input "650" at bounding box center [462, 103] width 285 height 15
type input "6"
type input "650"
click at [672, 306] on div "Sauvegarder Viable banks Refresh 12.99% | 313 € NAI: 2 036,6 € / Limit: >750 € …" at bounding box center [683, 223] width 156 height 378
click at [520, 135] on input "Skipor" at bounding box center [552, 136] width 105 height 15
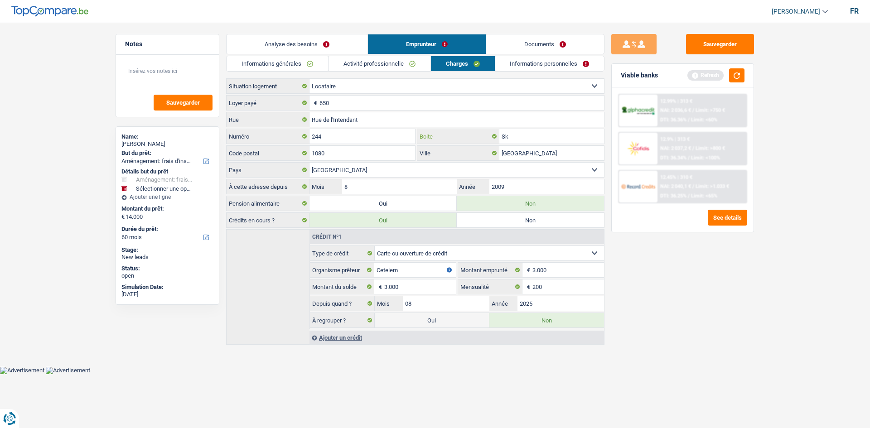
type input "S"
type input "1"
click at [737, 76] on button "button" at bounding box center [736, 75] width 15 height 14
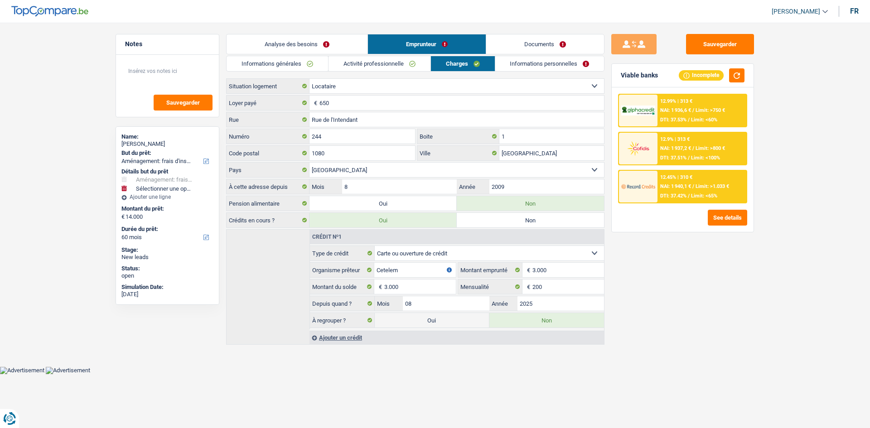
click at [530, 67] on link "Informations personnelles" at bounding box center [550, 63] width 109 height 15
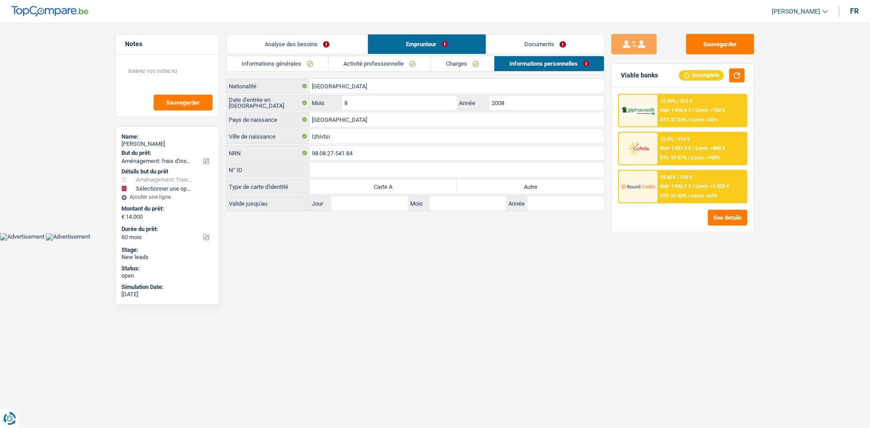
click at [495, 185] on label "Autre" at bounding box center [530, 187] width 147 height 15
click at [495, 185] on input "Autre" at bounding box center [530, 187] width 147 height 15
radio input "true"
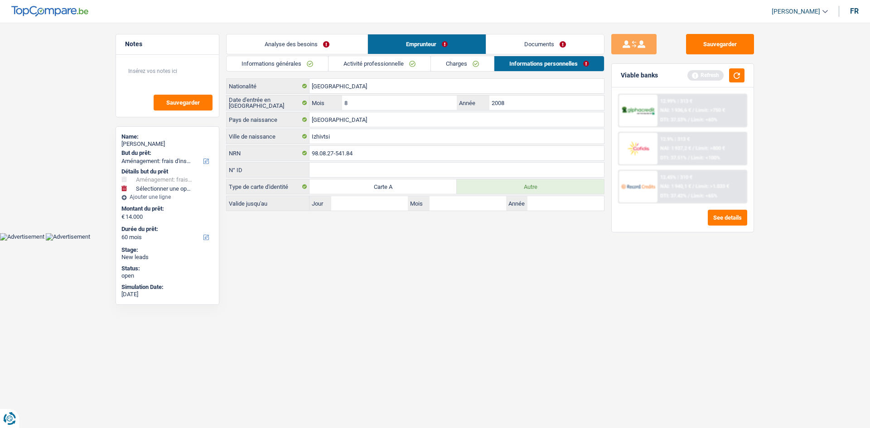
click at [475, 188] on label "Autre" at bounding box center [530, 187] width 147 height 15
click at [475, 188] on input "Autre" at bounding box center [530, 187] width 147 height 15
click at [738, 71] on button "button" at bounding box center [736, 75] width 15 height 14
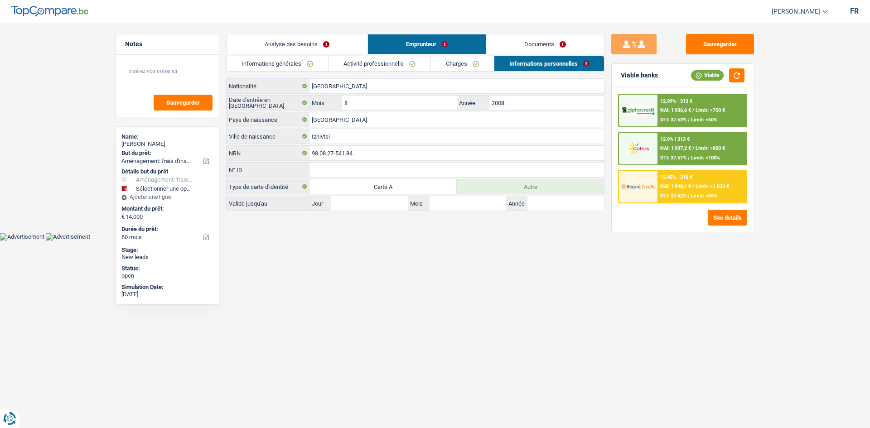
click at [296, 43] on link "Analyse des besoins" at bounding box center [297, 43] width 141 height 19
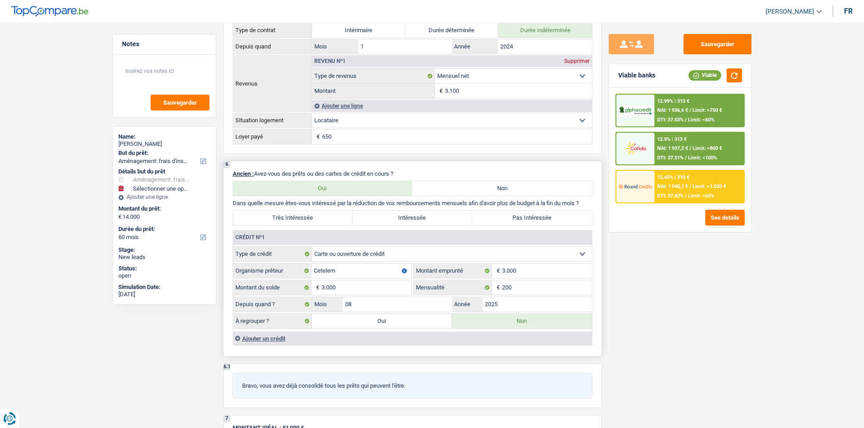
scroll to position [752, 0]
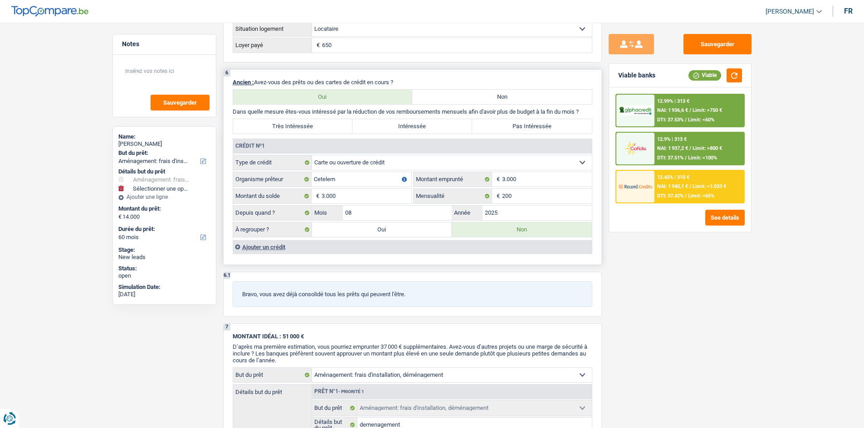
click at [376, 231] on label "Oui" at bounding box center [382, 230] width 140 height 15
click at [376, 231] on input "Oui" at bounding box center [382, 230] width 140 height 15
radio input "true"
type input "3.000"
select select
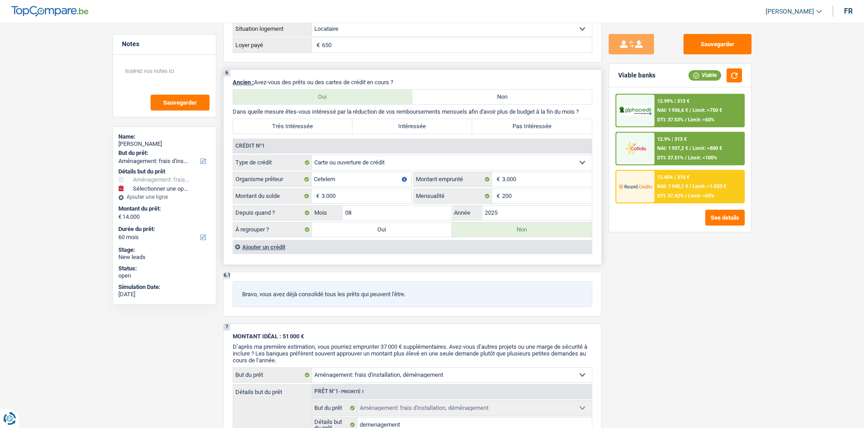
radio input "false"
type input "3.000"
select select
type input "demenagement"
type input "14.000"
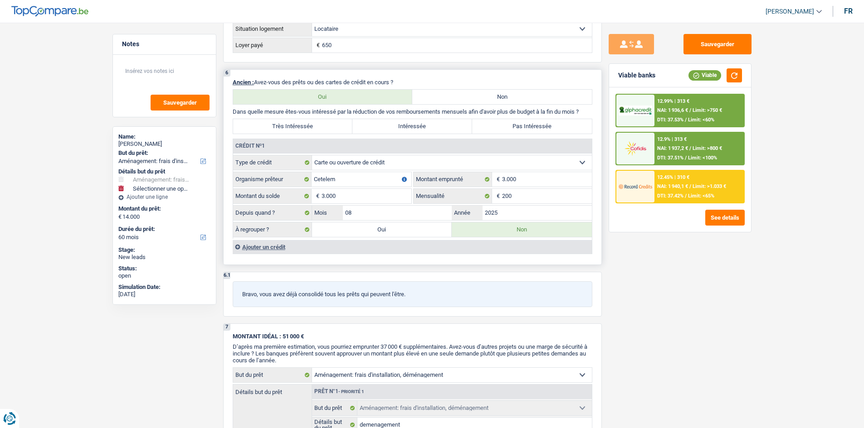
type input "10.000"
select select "yes"
type input "17.000"
select select "refinancing"
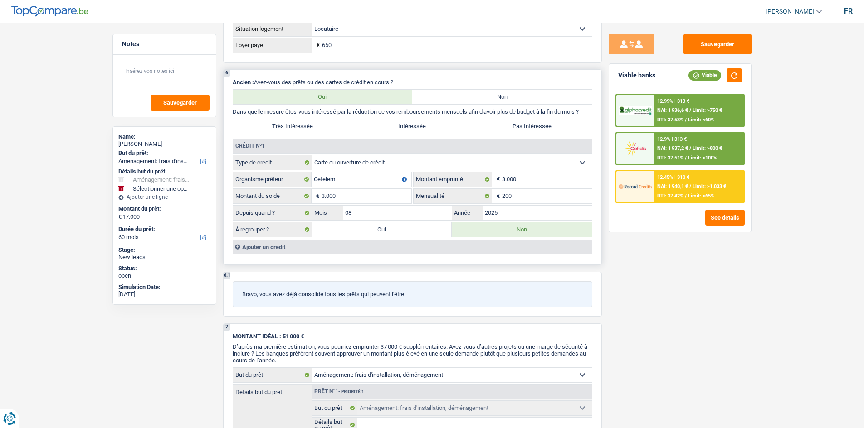
select select "84"
select select "refinancing"
select select "84"
select select "refinancing"
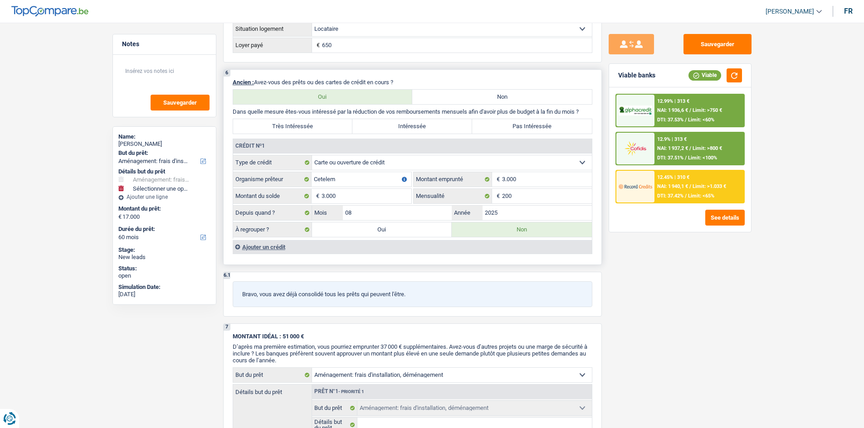
select select "refinancing"
select select "84"
select select "movingOrInstallation"
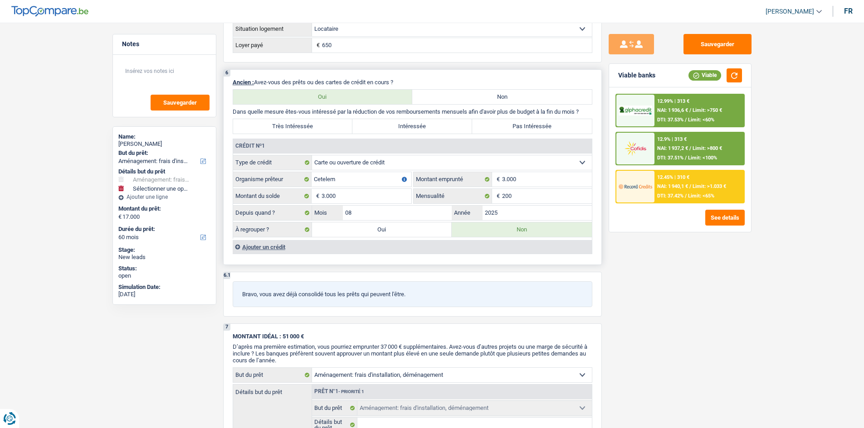
select select "yes"
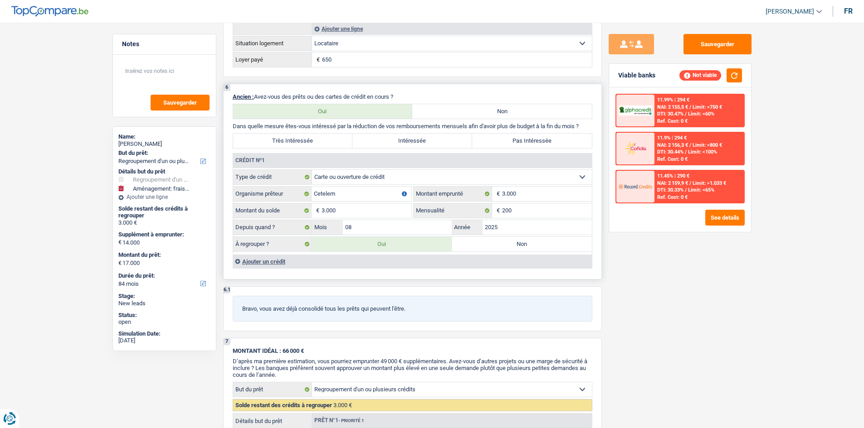
click at [501, 246] on label "Non" at bounding box center [522, 244] width 140 height 15
click at [501, 246] on input "Non" at bounding box center [522, 244] width 140 height 15
radio input "true"
select select "movingOrInstallation"
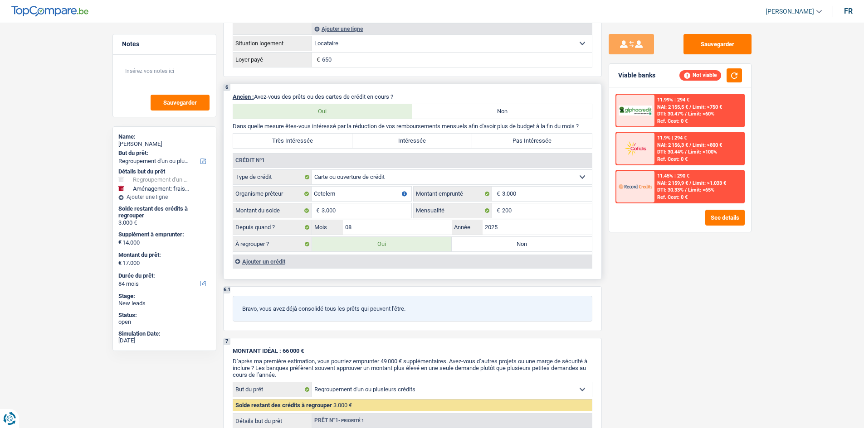
select select "60"
select select "movingOrInstallation"
type input "demenagement"
type input "14.000"
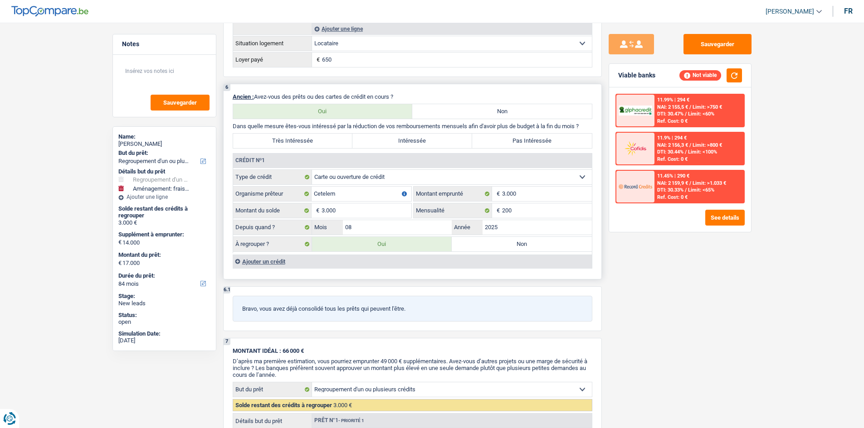
type input "10.000"
select select "yes"
select select "60"
radio input "false"
select select "movingOrInstallation"
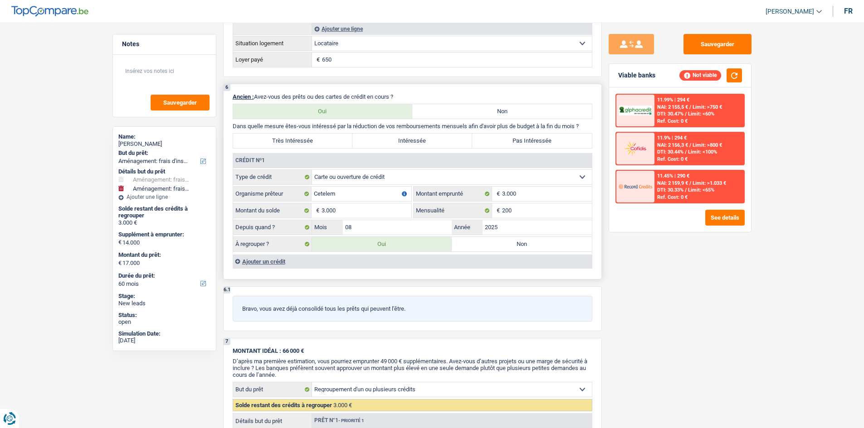
select select "movingOrInstallation"
type input "demenagement"
type input "14.000"
type input "10.000"
select select "yes"
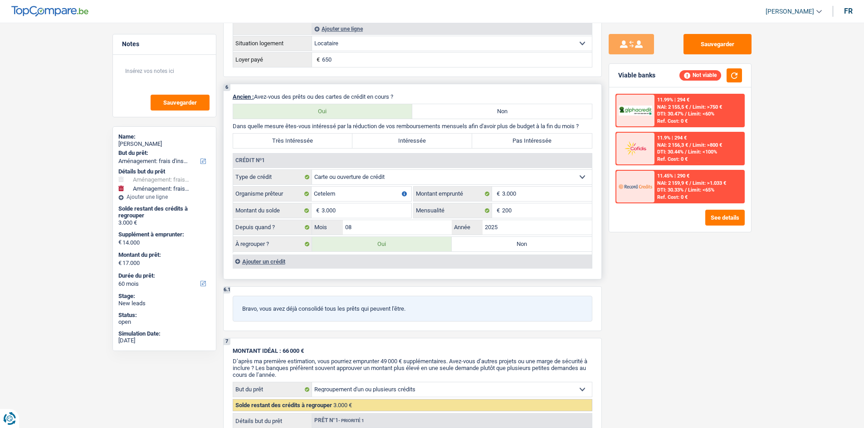
select select "60"
type input "14.000"
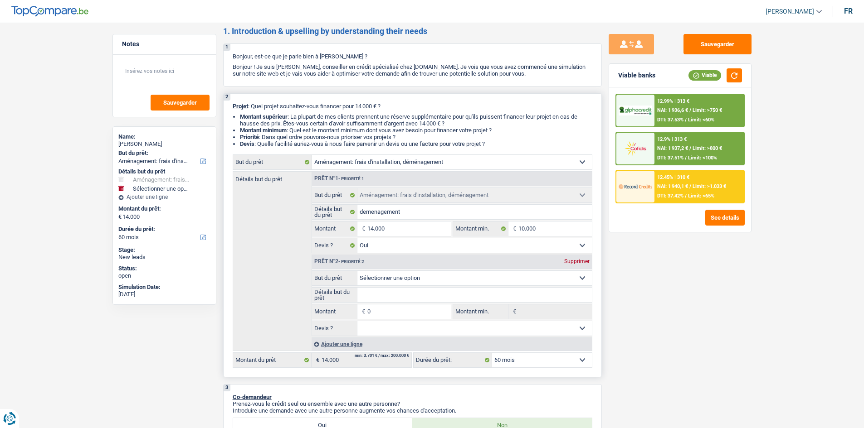
scroll to position [91, 0]
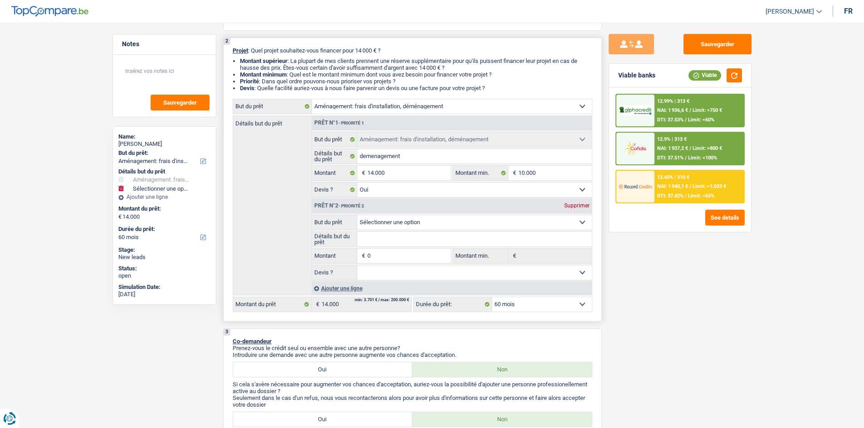
click at [535, 306] on select "12 mois 18 mois 24 mois 30 mois 36 mois 42 mois 48 mois 60 mois Sélectionner un…" at bounding box center [542, 304] width 100 height 15
select select "36"
click at [492, 297] on select "12 mois 18 mois 24 mois 30 mois 36 mois 42 mois 48 mois 60 mois Sélectionner un…" at bounding box center [542, 304] width 100 height 15
select select "36"
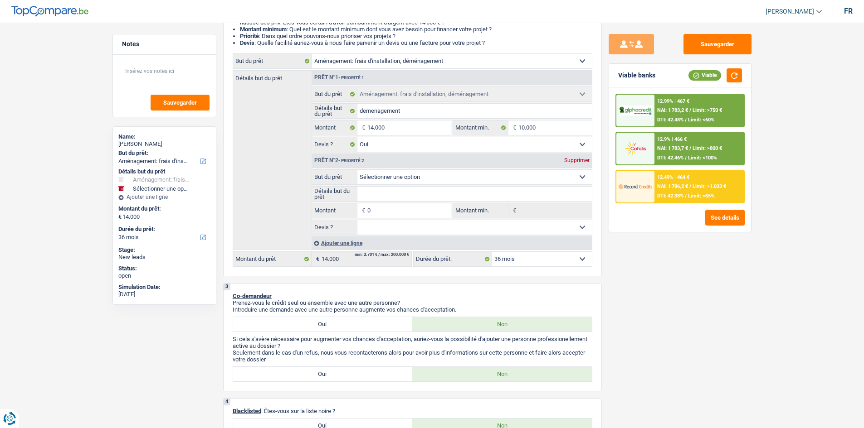
scroll to position [0, 0]
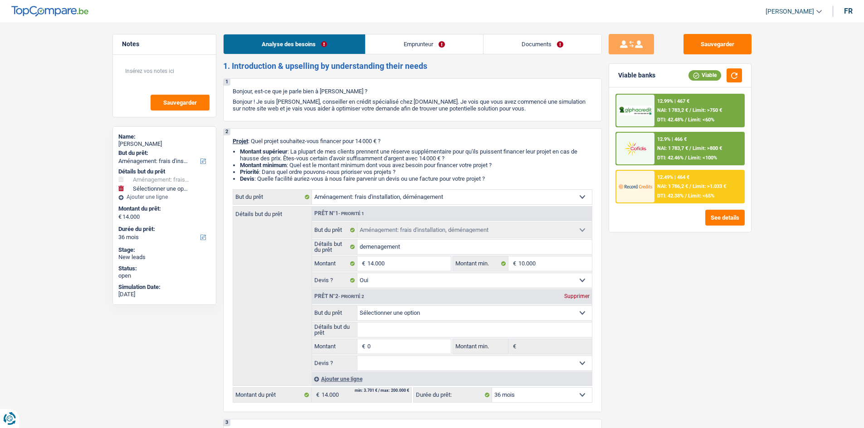
click at [662, 112] on span "NAI: 1 783,2 €" at bounding box center [672, 110] width 31 height 6
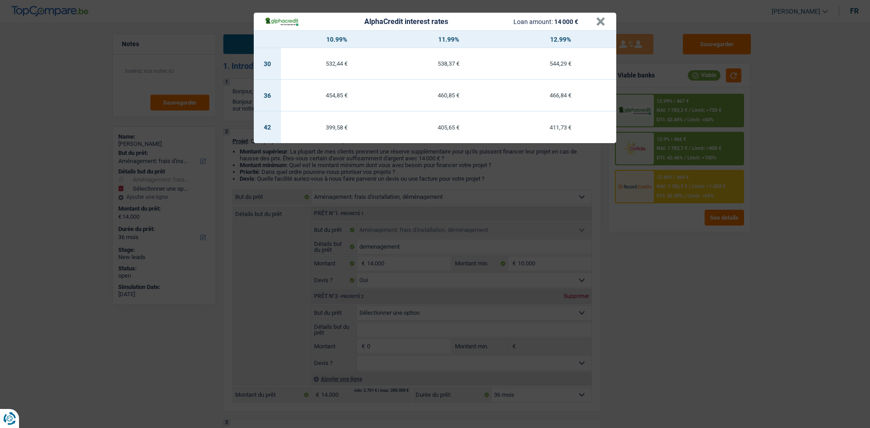
click at [681, 148] on div "AlphaCredit interest rates Loan amount: 14 000 € × 10.99% 11.99% 12.99% 30 532,…" at bounding box center [435, 214] width 870 height 428
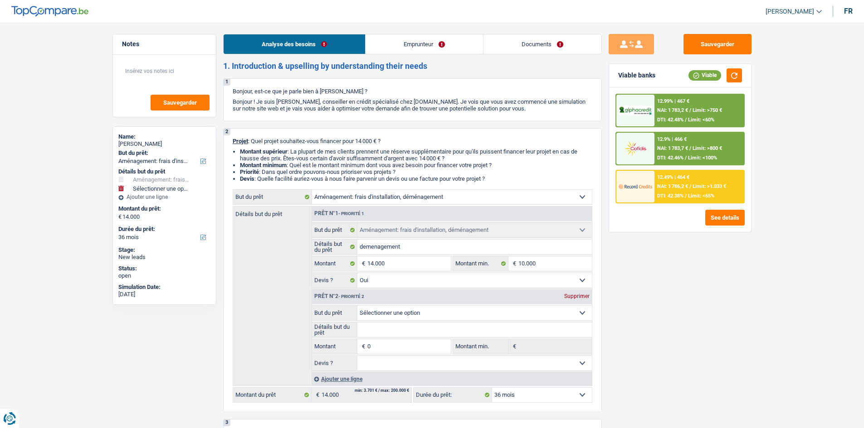
click at [681, 148] on span "NAI: 1 783,7 €" at bounding box center [672, 149] width 31 height 6
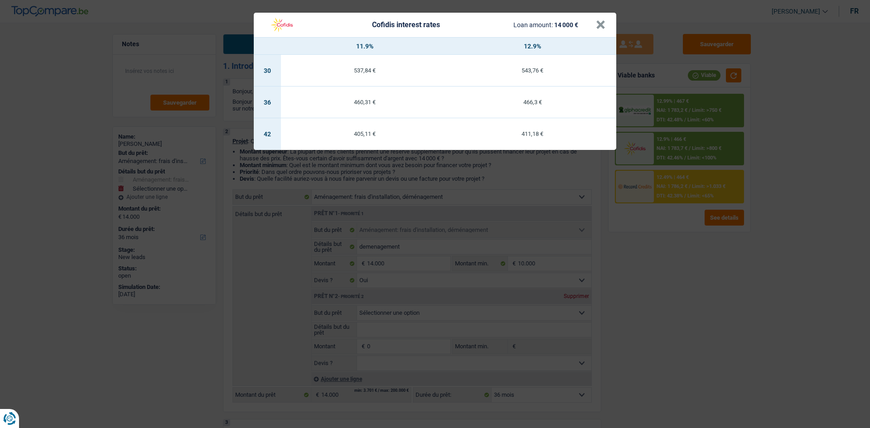
click at [657, 112] on div "Cofidis interest rates Loan amount: 14 000 € × 11.9% 12.9% 30 537,84 € 543,76 €…" at bounding box center [435, 214] width 870 height 428
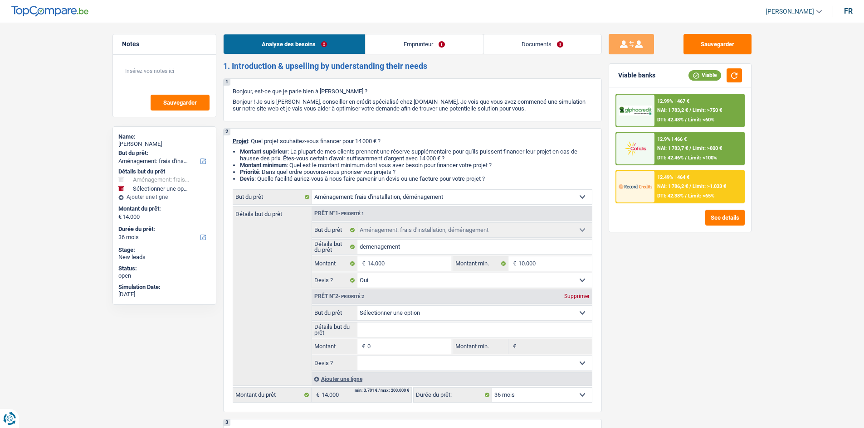
click at [644, 113] on img at bounding box center [635, 111] width 34 height 10
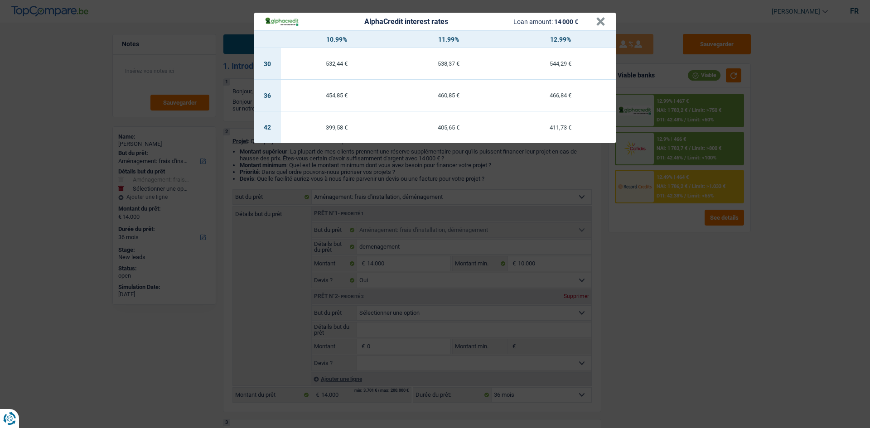
click at [661, 148] on div "AlphaCredit interest rates Loan amount: 14 000 € × 10.99% 11.99% 12.99% 30 532,…" at bounding box center [435, 214] width 870 height 428
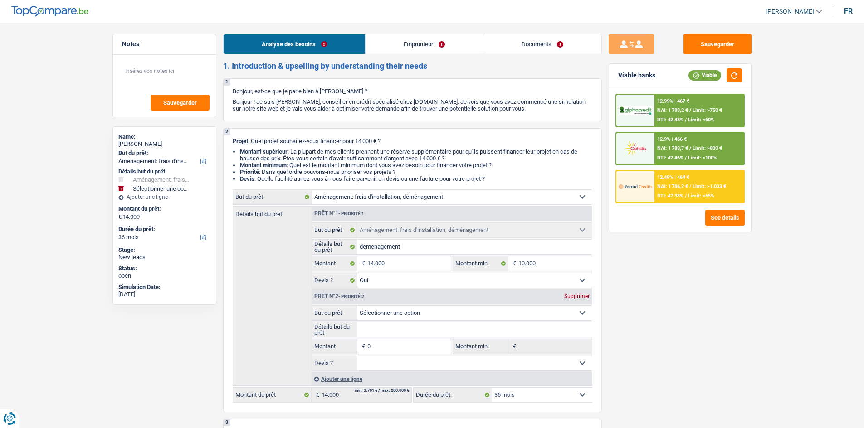
click at [653, 149] on div at bounding box center [635, 149] width 38 height 32
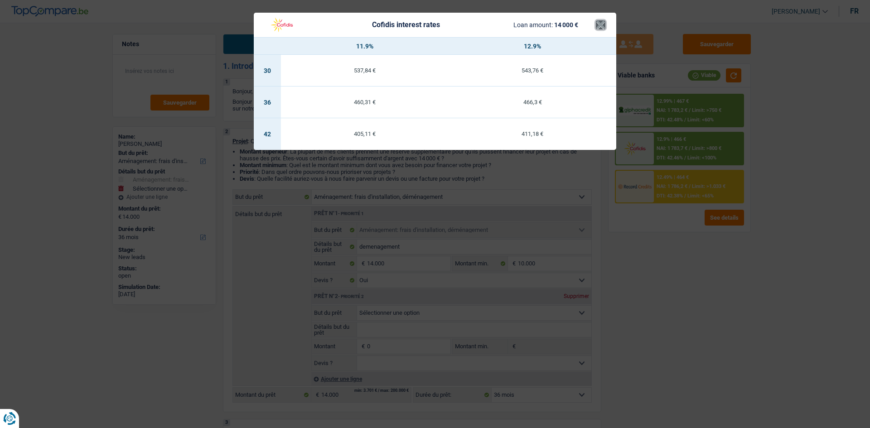
click at [601, 25] on button "×" at bounding box center [601, 24] width 10 height 9
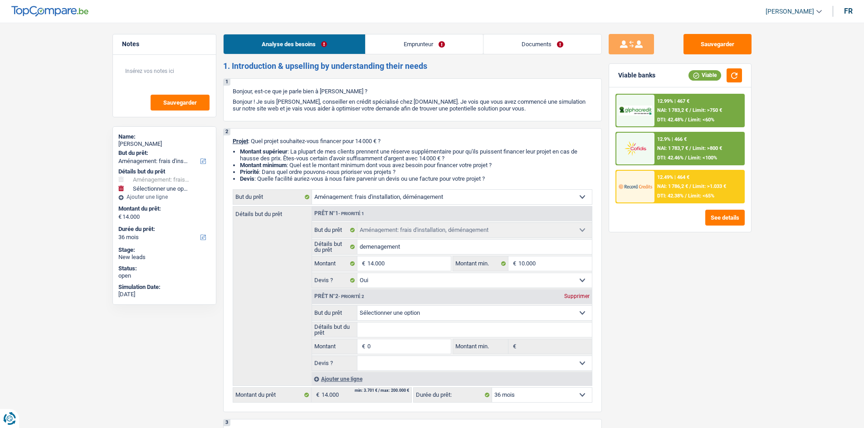
click at [402, 43] on link "Emprunteur" at bounding box center [423, 43] width 117 height 19
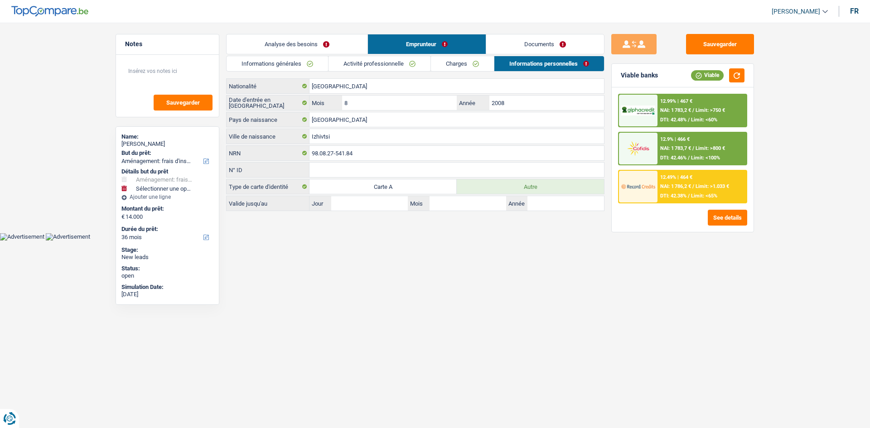
drag, startPoint x: 354, startPoint y: 53, endPoint x: 358, endPoint y: 59, distance: 8.2
click at [354, 53] on link "Analyse des besoins" at bounding box center [297, 43] width 141 height 19
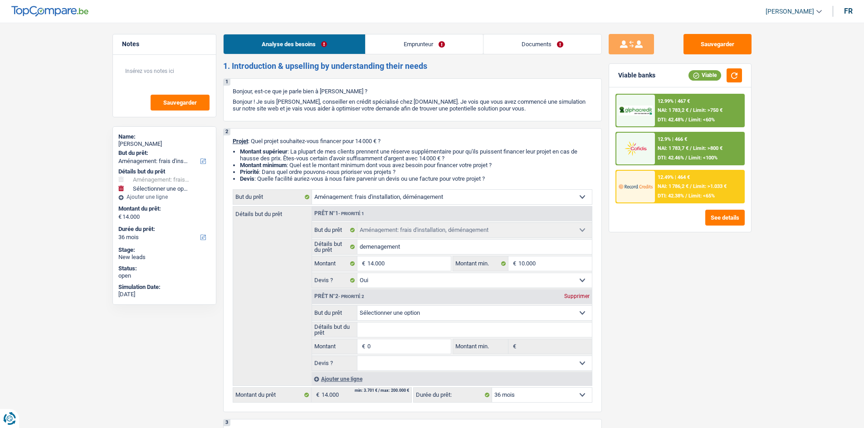
click at [382, 52] on link "Emprunteur" at bounding box center [423, 43] width 117 height 19
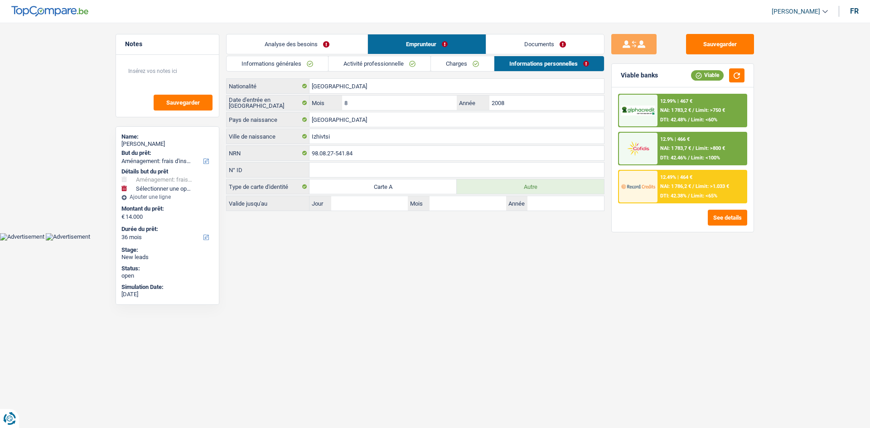
click at [362, 65] on link "Activité professionnelle" at bounding box center [380, 63] width 102 height 15
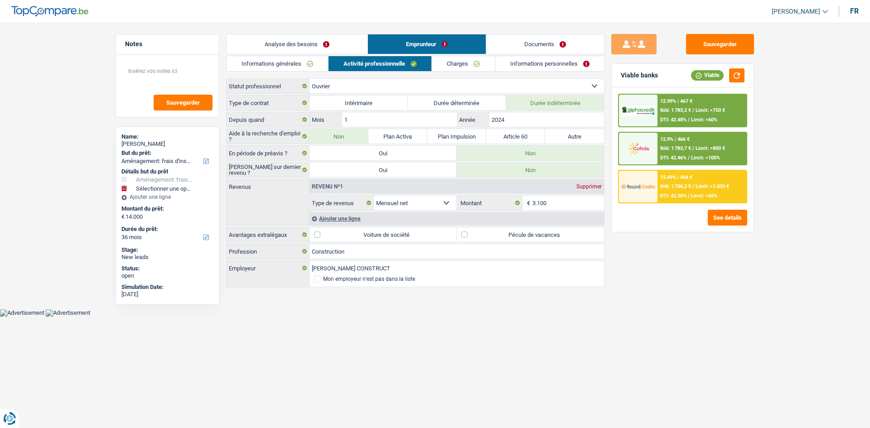
click at [266, 61] on link "Informations générales" at bounding box center [278, 63] width 102 height 15
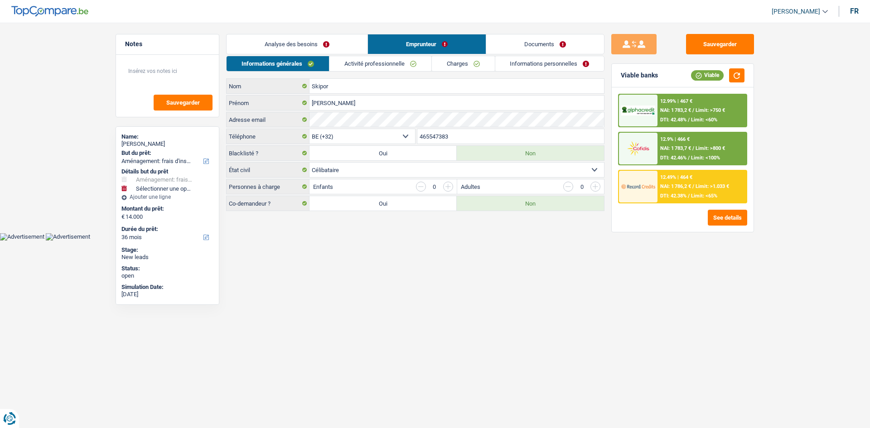
click at [554, 59] on link "Informations personnelles" at bounding box center [550, 63] width 109 height 15
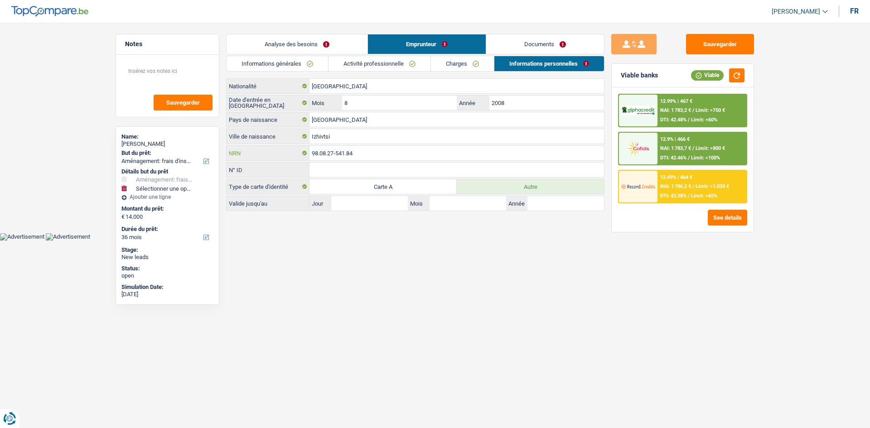
click at [366, 153] on input "98.08.27-541.84" at bounding box center [457, 153] width 295 height 15
click at [370, 155] on input "98.08.27-541.84" at bounding box center [457, 153] width 295 height 15
click at [549, 42] on link "Documents" at bounding box center [545, 43] width 118 height 19
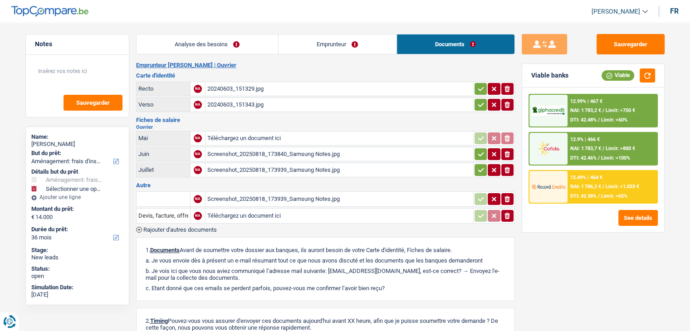
click at [238, 152] on div "Screenshot_20250818_173840_Samsung Notes.jpg" at bounding box center [339, 154] width 264 height 14
click at [237, 167] on div "Screenshot_20250818_173939_Samsung Notes.jpg" at bounding box center [339, 170] width 264 height 14
click at [279, 22] on header "[PERSON_NAME] Se déconnecter fr" at bounding box center [345, 11] width 690 height 23
click at [174, 44] on link "Analyse des besoins" at bounding box center [206, 43] width 141 height 19
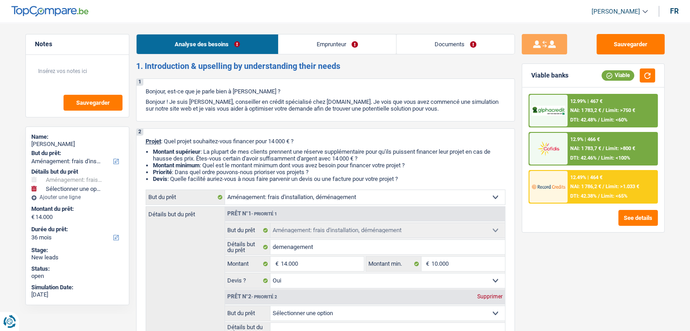
click at [197, 44] on link "Analyse des besoins" at bounding box center [206, 43] width 141 height 19
click at [263, 91] on p "Bonjour, est-ce que je parle bien à [PERSON_NAME] ?" at bounding box center [326, 91] width 360 height 7
drag, startPoint x: 263, startPoint y: 91, endPoint x: 234, endPoint y: 89, distance: 29.5
click at [234, 89] on p "Bonjour, est-ce que je parle bien à [PERSON_NAME] ?" at bounding box center [326, 91] width 360 height 7
copy p "[PERSON_NAME]"
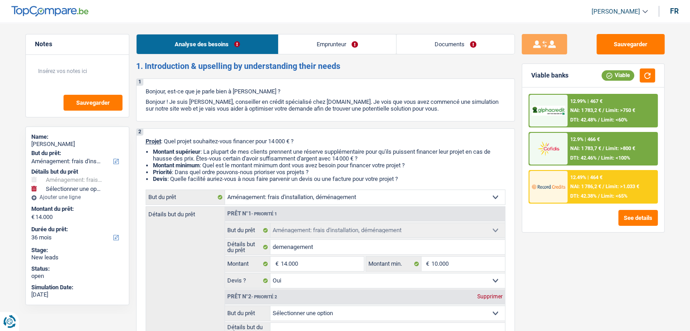
click at [469, 50] on link "Documents" at bounding box center [455, 43] width 118 height 19
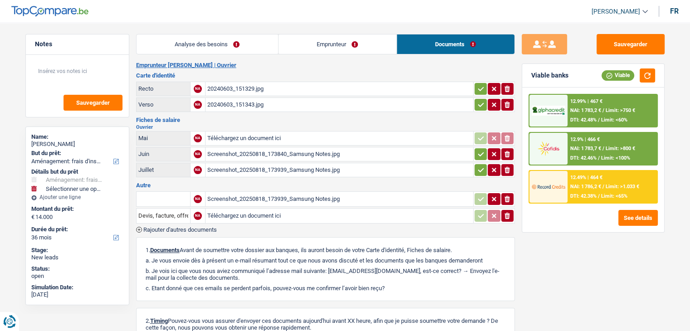
click at [297, 78] on h3 "Carte d'identité" at bounding box center [325, 76] width 379 height 6
click at [299, 88] on div "20240603_151329.jpg" at bounding box center [339, 89] width 264 height 14
click at [620, 46] on button "Sauvegarder" at bounding box center [630, 44] width 68 height 20
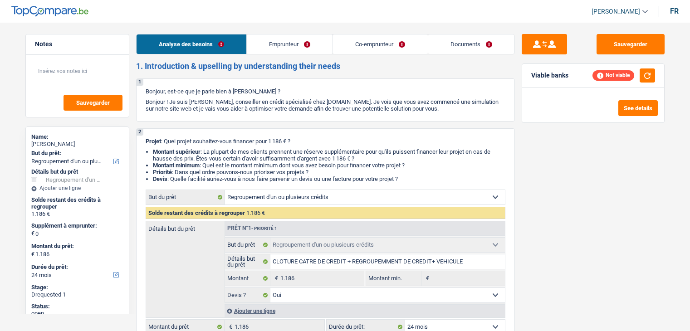
select select "refinancing"
select select "24"
select select "refinancing"
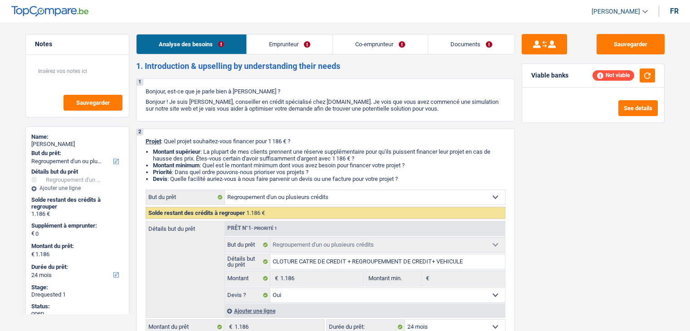
select select "yes"
select select "24"
select select "retired"
select select "pension"
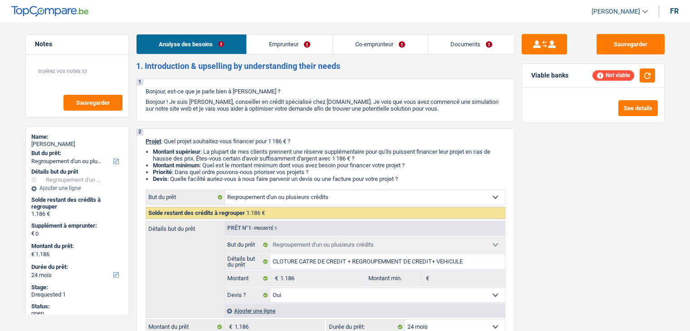
select select "pension"
select select "ownerWithMortgage"
select select "personalLoan"
select select "medicalFees"
select select "60"
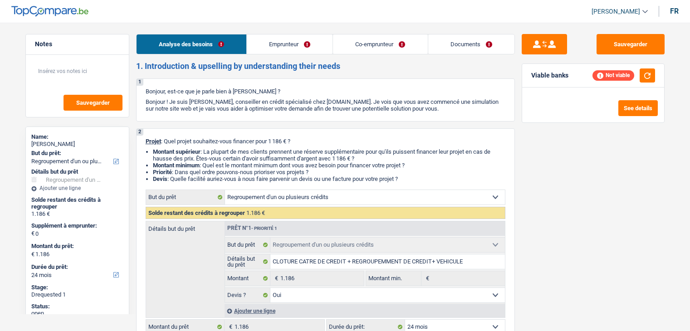
select select "cardOrCredit"
select select "mortgage"
select select "420"
select select "refinancing"
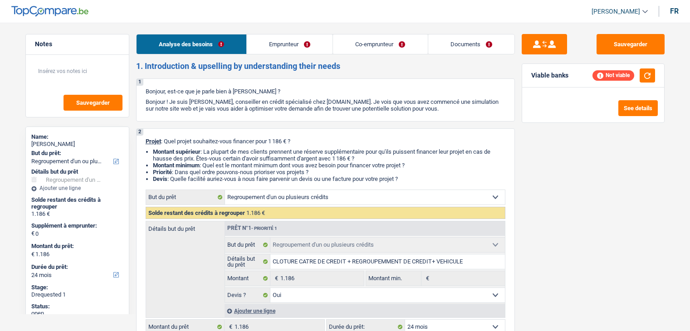
select select "yes"
select select "24"
select select "32"
select select "widowed"
click at [269, 47] on link "Emprunteur" at bounding box center [290, 43] width 86 height 19
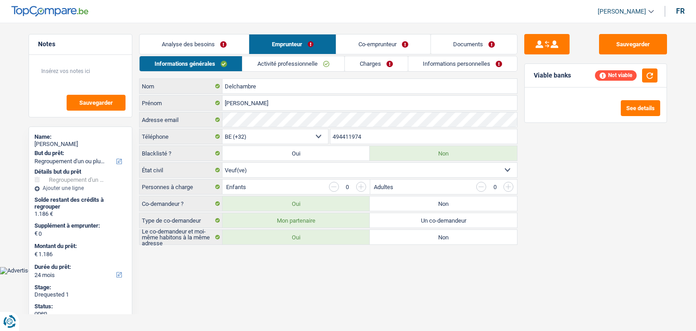
click at [210, 46] on link "Analyse des besoins" at bounding box center [194, 43] width 109 height 19
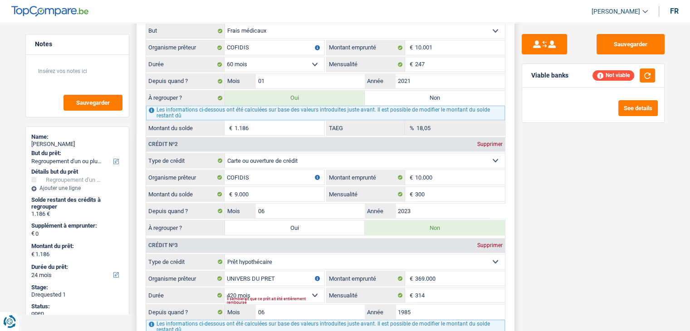
scroll to position [816, 0]
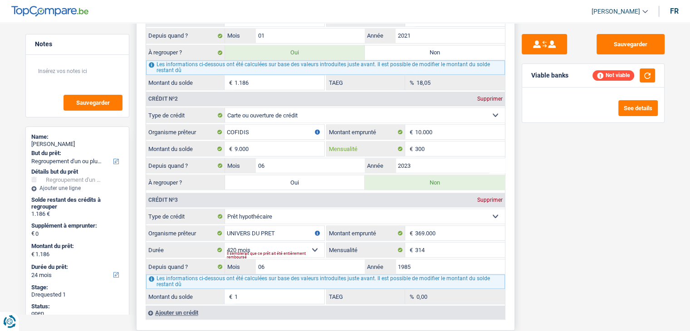
click at [432, 144] on input "300" at bounding box center [460, 148] width 90 height 15
click at [447, 125] on input "10.000" at bounding box center [460, 132] width 90 height 15
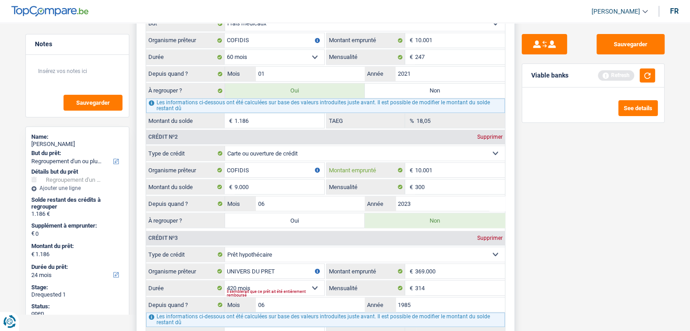
scroll to position [725, 0]
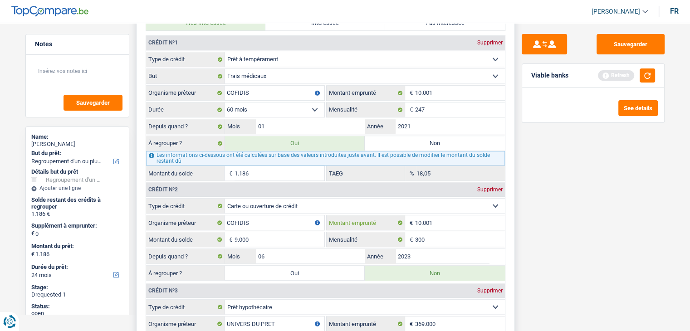
type input "10.001"
drag, startPoint x: 440, startPoint y: 106, endPoint x: 436, endPoint y: 102, distance: 5.8
click at [437, 104] on input "247" at bounding box center [460, 109] width 90 height 15
type input "248"
click at [437, 215] on input "10.001" at bounding box center [460, 222] width 90 height 15
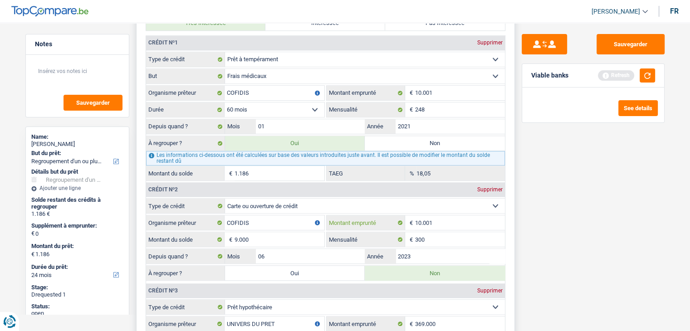
type input "1.190"
type input "18,27"
type input "10.000"
click at [418, 119] on input "2021" at bounding box center [449, 126] width 109 height 15
click at [413, 120] on input "2021" at bounding box center [449, 126] width 109 height 15
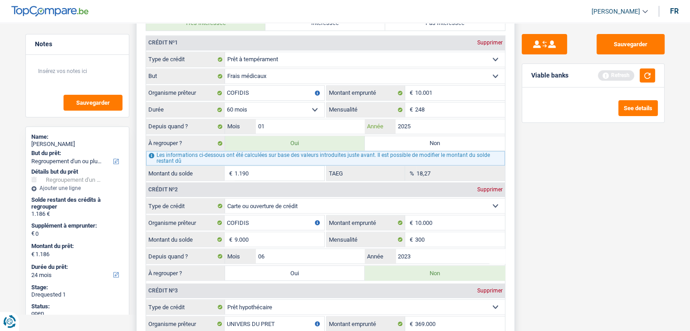
type input "2025"
click at [284, 123] on input "01" at bounding box center [310, 126] width 109 height 15
type input "9.219"
type input "0"
type input "04"
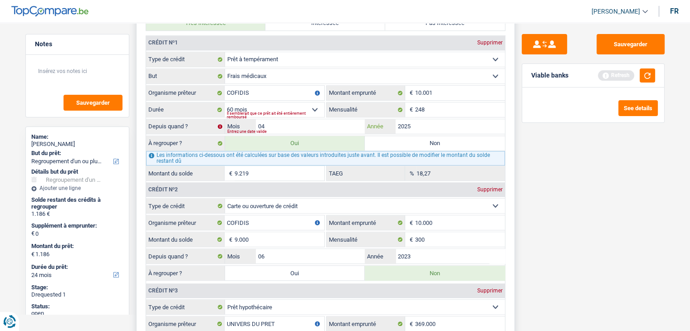
type input "9.564"
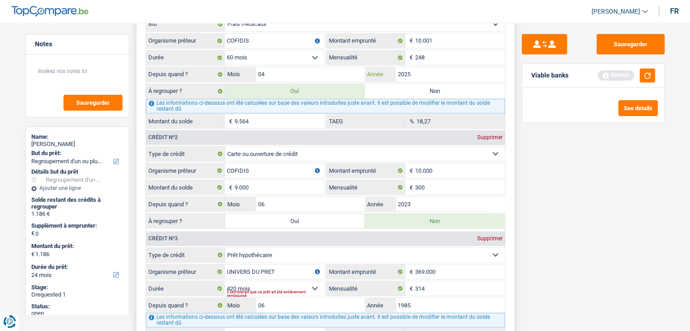
scroll to position [816, 0]
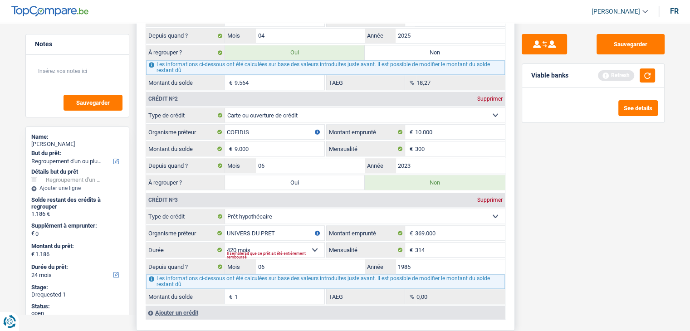
click at [397, 60] on div "Les informations ci-dessous ont été calculées sur base des valeurs introduites …" at bounding box center [325, 67] width 359 height 15
click at [392, 51] on label "Non" at bounding box center [435, 52] width 140 height 15
click at [392, 51] on input "Non" at bounding box center [435, 52] width 140 height 15
radio input "true"
select select
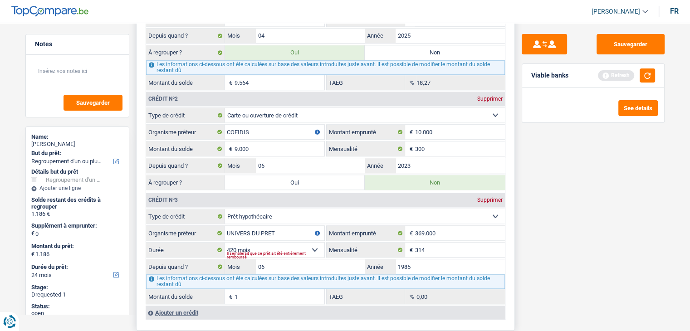
select select
radio input "false"
select select
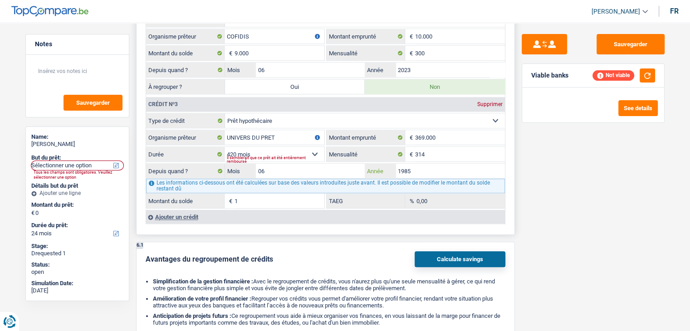
click at [423, 167] on input "1985" at bounding box center [449, 171] width 109 height 15
type input "1"
type input "2007"
type input "100.877"
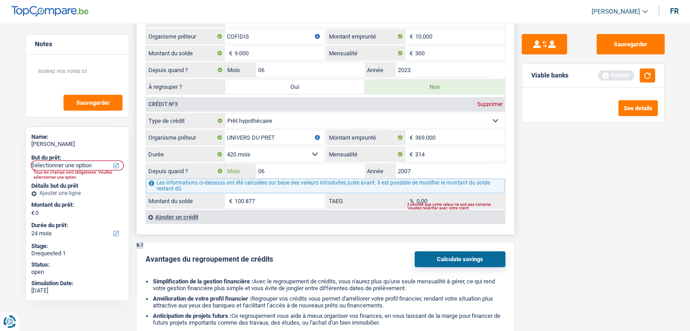
click at [292, 164] on input "06" at bounding box center [310, 171] width 109 height 15
type input "04"
type input "99.393"
click at [545, 224] on div "Sauvegarder Viable banks Refresh See details" at bounding box center [593, 174] width 156 height 280
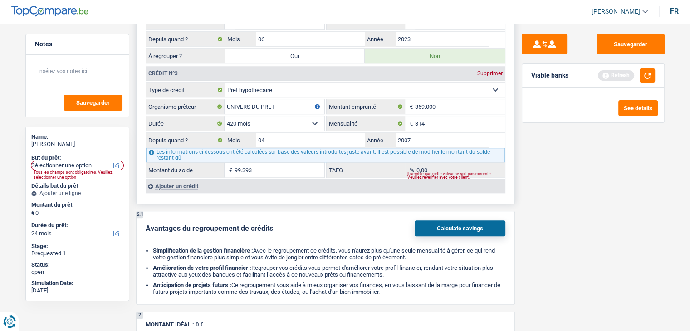
scroll to position [861, 0]
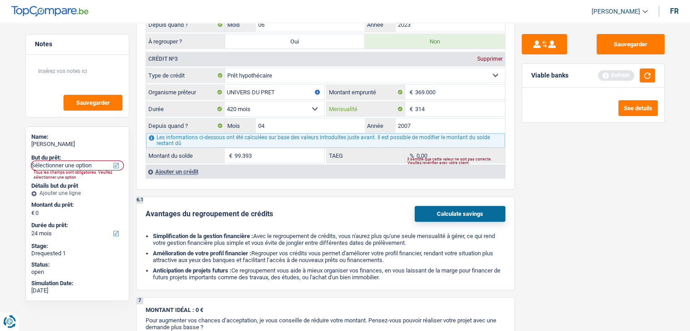
click at [428, 104] on input "314" at bounding box center [460, 109] width 90 height 15
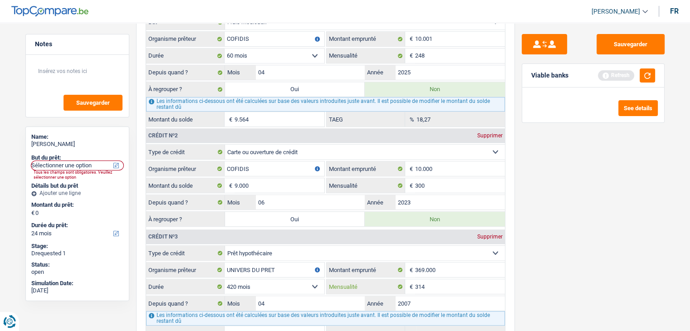
scroll to position [725, 0]
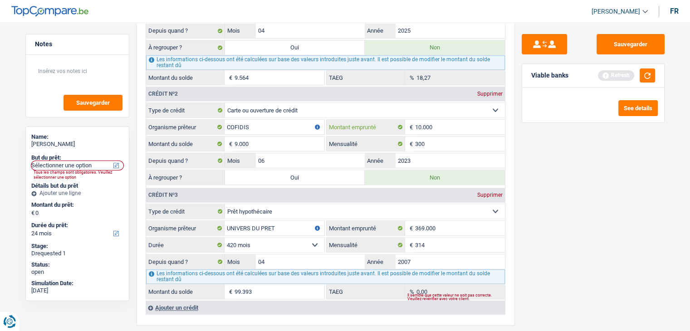
click at [430, 120] on input "10.000" at bounding box center [460, 127] width 90 height 15
click at [413, 122] on span "€" at bounding box center [410, 127] width 10 height 15
click at [439, 125] on input "10.000" at bounding box center [460, 127] width 90 height 15
type input "10.001"
click at [268, 143] on input "9.000" at bounding box center [279, 143] width 90 height 15
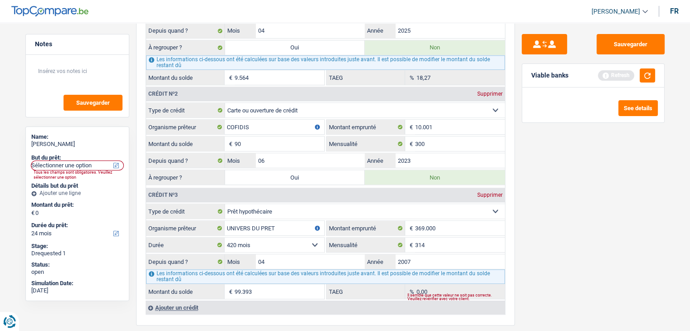
type input "9"
type input "10.000"
click at [450, 126] on input "10.001" at bounding box center [460, 127] width 90 height 15
type input "10.000"
click at [413, 156] on input "2023" at bounding box center [449, 160] width 109 height 15
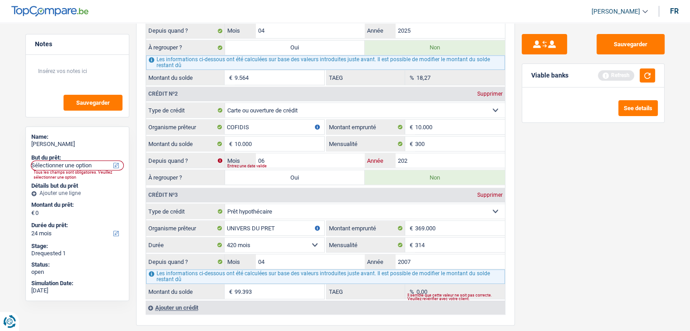
type input "2023"
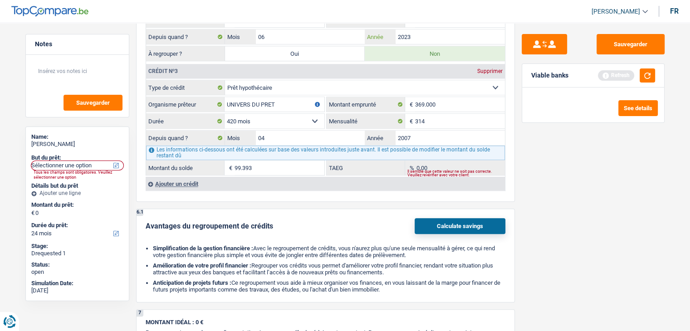
scroll to position [816, 0]
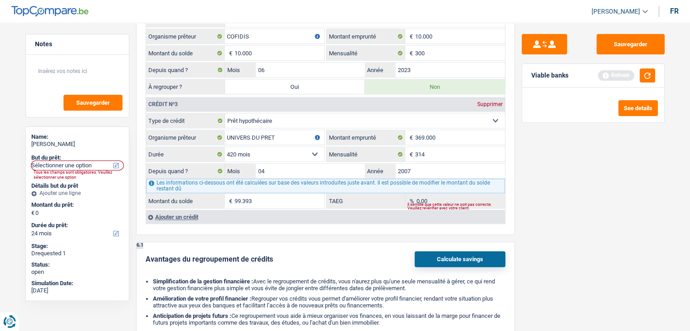
drag, startPoint x: 249, startPoint y: 78, endPoint x: 264, endPoint y: 81, distance: 15.2
click at [250, 79] on label "Oui" at bounding box center [295, 86] width 140 height 15
click at [250, 79] on input "Oui" at bounding box center [295, 86] width 140 height 15
radio input "true"
radio input "false"
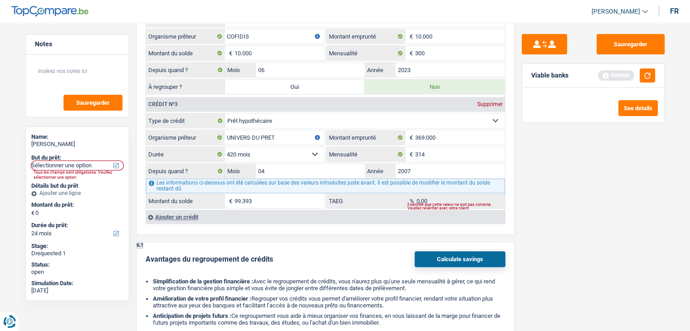
type input "10.000"
select select "refinancing"
select select "48"
select select "refinancing"
select select "48"
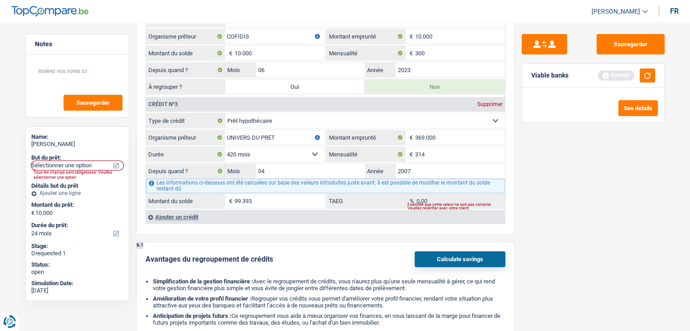
select select "refinancing"
select select "48"
select select "refinancing"
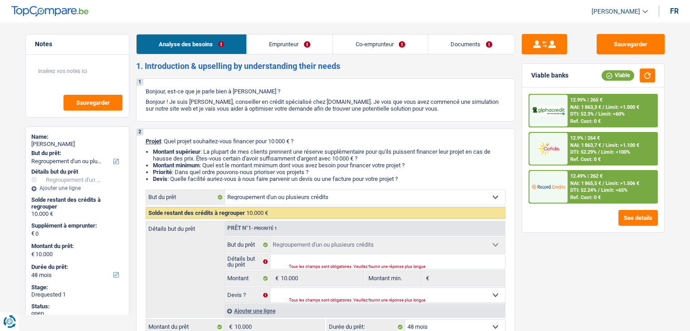
scroll to position [0, 0]
click at [283, 42] on link "Emprunteur" at bounding box center [290, 43] width 86 height 19
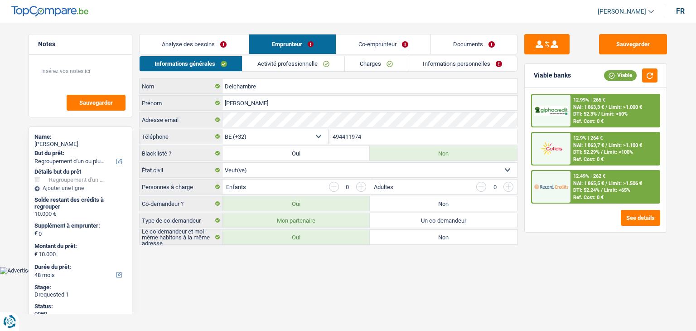
click at [395, 43] on link "Co-emprunteur" at bounding box center [383, 43] width 94 height 19
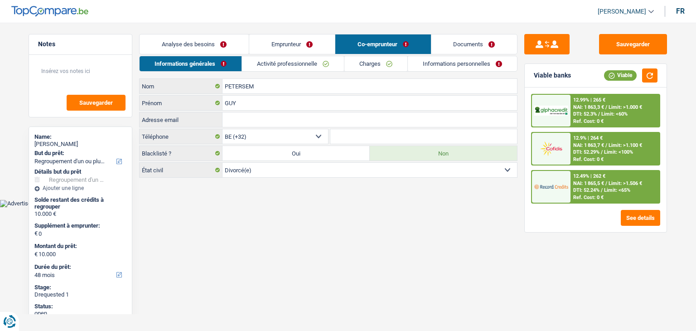
click at [295, 66] on link "Activité professionnelle" at bounding box center [293, 63] width 102 height 15
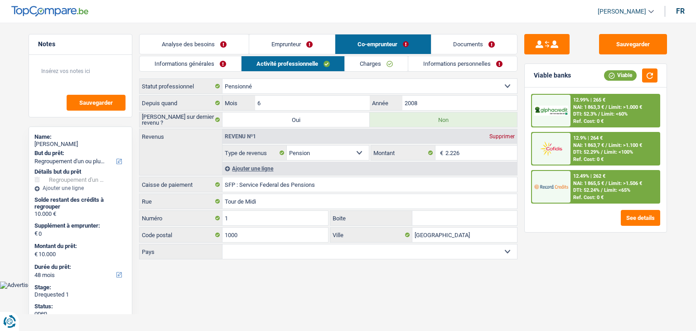
click at [384, 59] on link "Charges" at bounding box center [376, 63] width 63 height 15
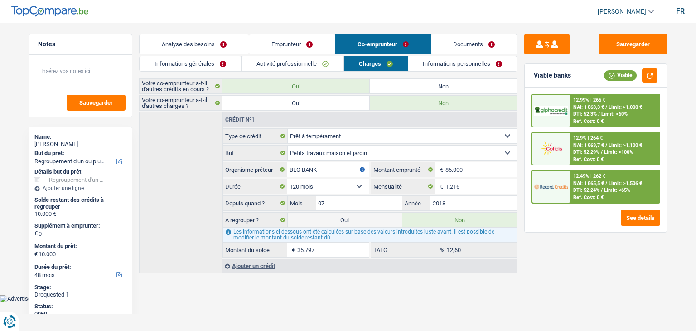
click at [340, 214] on label "Oui" at bounding box center [345, 220] width 115 height 15
click at [340, 214] on input "Oui" at bounding box center [345, 220] width 115 height 15
radio input "true"
radio input "false"
type input "45.797"
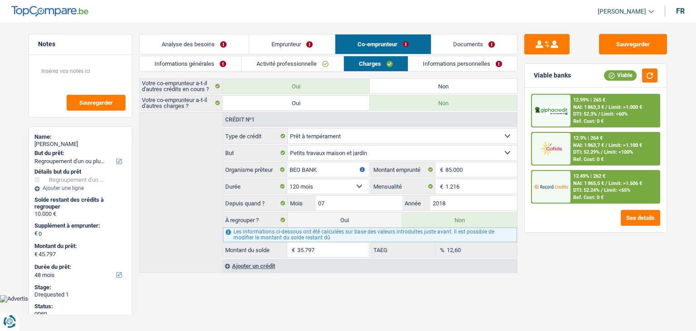
select select "144"
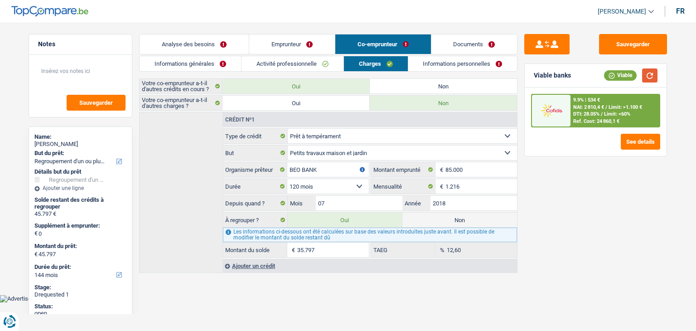
click at [644, 72] on button "button" at bounding box center [649, 75] width 15 height 14
click at [591, 116] on span "DTI: 28.05%" at bounding box center [587, 114] width 26 height 6
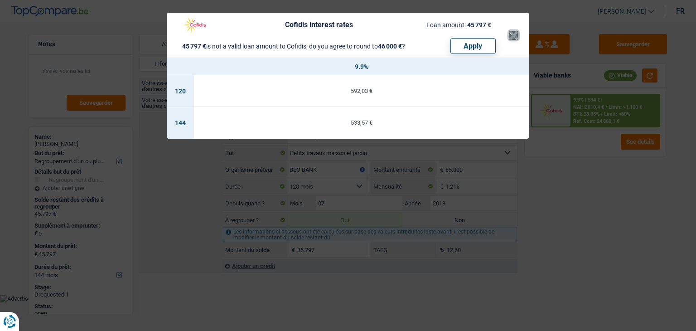
click at [513, 35] on button "×" at bounding box center [514, 35] width 10 height 9
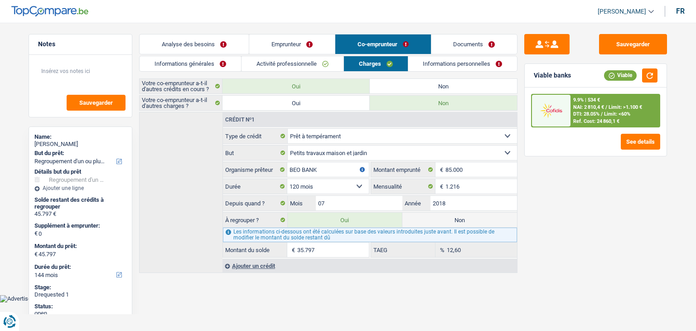
click at [579, 103] on div "9.9% | 534 € NAI: 2 810,4 € / Limit: >1.100 € DTI: 28.05% / Limit: <60% Ref. Co…" at bounding box center [615, 111] width 89 height 32
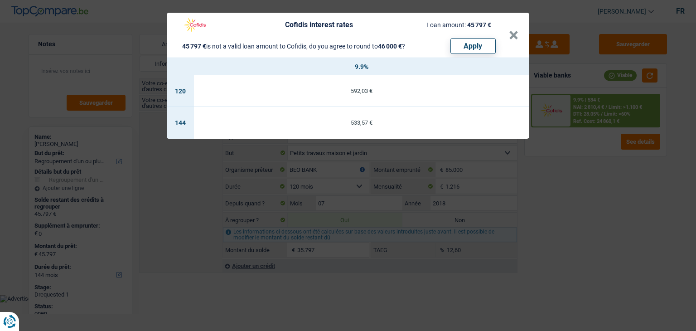
drag, startPoint x: 412, startPoint y: 164, endPoint x: 408, endPoint y: 159, distance: 6.2
click at [410, 162] on div "Cofidis interest rates Loan amount: 45 797 € 45 797 € is not a valid loan amoun…" at bounding box center [348, 165] width 696 height 331
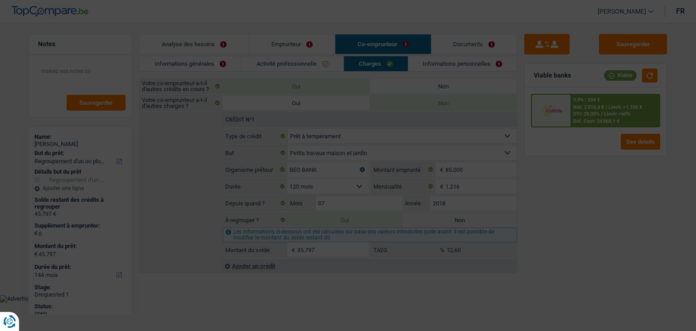
drag, startPoint x: 397, startPoint y: 141, endPoint x: 386, endPoint y: 104, distance: 38.3
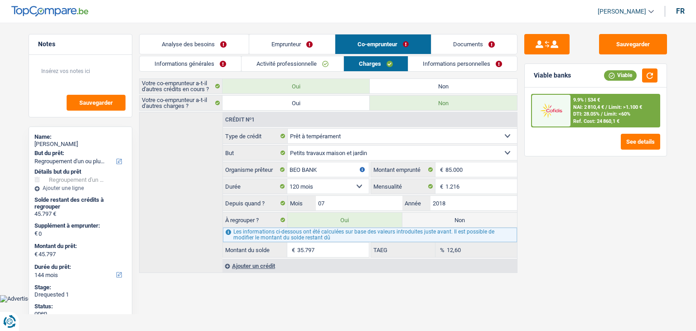
click at [615, 228] on div "Sauvegarder Viable banks Viable 9.9% | 534 € NAI: 2 810,4 € / Limit: >1.100 € D…" at bounding box center [596, 174] width 156 height 280
click at [209, 43] on link "Analyse des besoins" at bounding box center [194, 43] width 109 height 19
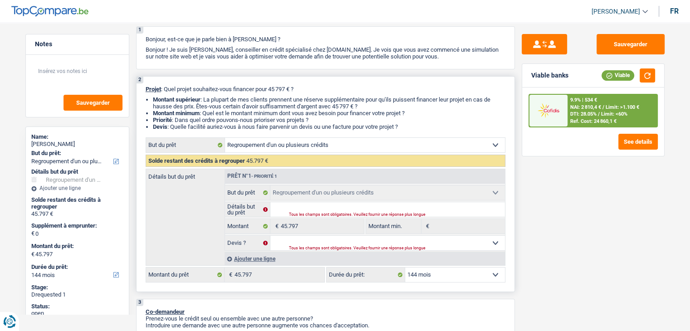
scroll to position [136, 0]
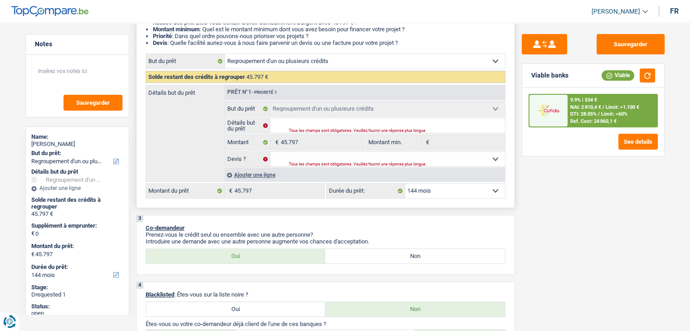
click at [422, 194] on select "12 mois 18 mois 24 mois 30 mois 36 mois 42 mois 48 mois 60 mois 72 mois 84 mois…" at bounding box center [455, 191] width 100 height 15
select select "120"
click at [405, 184] on select "12 mois 18 mois 24 mois 30 mois 36 mois 42 mois 48 mois 60 mois 72 mois 84 mois…" at bounding box center [455, 191] width 100 height 15
select select "120"
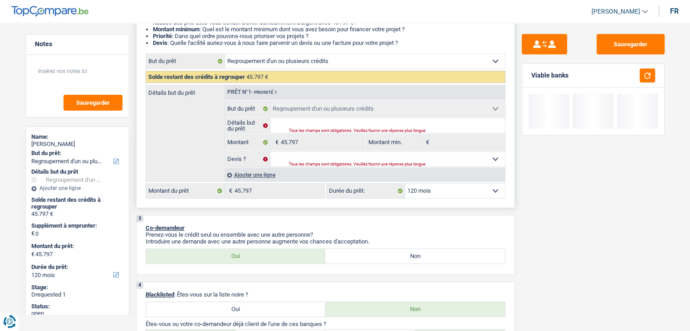
click at [435, 190] on select "12 mois 18 mois 24 mois 30 mois 36 mois 42 mois 48 mois 60 mois 72 mois 84 mois…" at bounding box center [455, 191] width 100 height 15
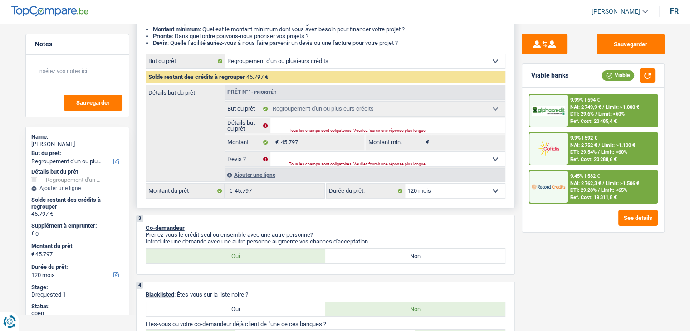
click at [405, 184] on select "12 mois 18 mois 24 mois 30 mois 36 mois 42 mois 48 mois 60 mois 72 mois 84 mois…" at bounding box center [455, 191] width 100 height 15
click at [640, 73] on button "button" at bounding box center [646, 75] width 15 height 14
click at [282, 125] on input "Détails but du prêt" at bounding box center [387, 125] width 234 height 15
type input "v"
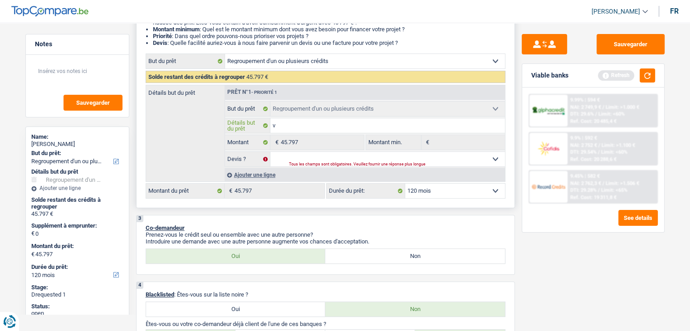
type input "vo"
type input "voi"
type input "voit"
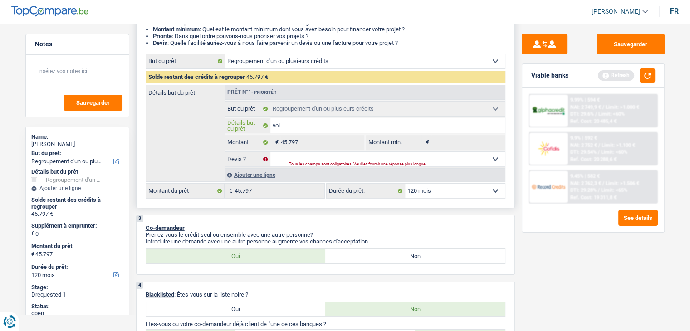
type input "voit"
type input "voi"
type input "vo"
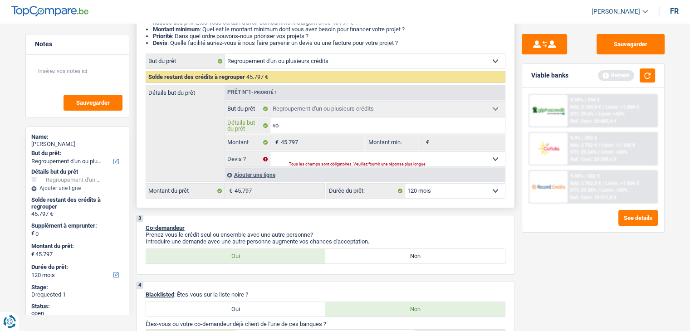
type input "v"
click at [257, 179] on div "Ajouter une ligne" at bounding box center [364, 174] width 280 height 13
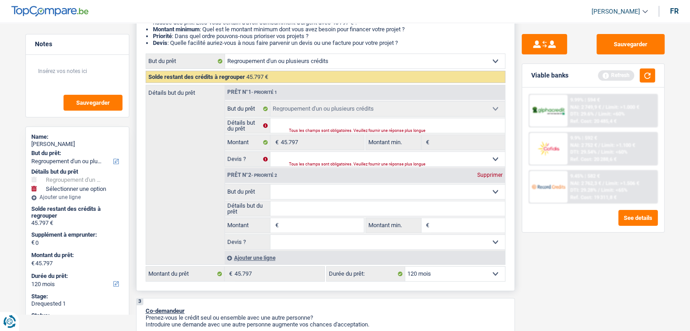
click at [304, 195] on select "Confort maison: meubles, textile, peinture, électroménager, outillage non-profe…" at bounding box center [387, 192] width 234 height 15
select select "other"
click at [270, 185] on select "Confort maison: meubles, textile, peinture, électroménager, outillage non-profe…" at bounding box center [387, 192] width 234 height 15
select select "other"
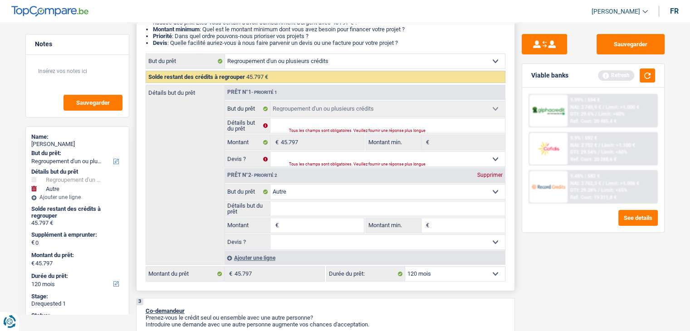
click at [292, 208] on input "Détails but du prêt" at bounding box center [387, 208] width 234 height 15
type input "v"
type input "vpo"
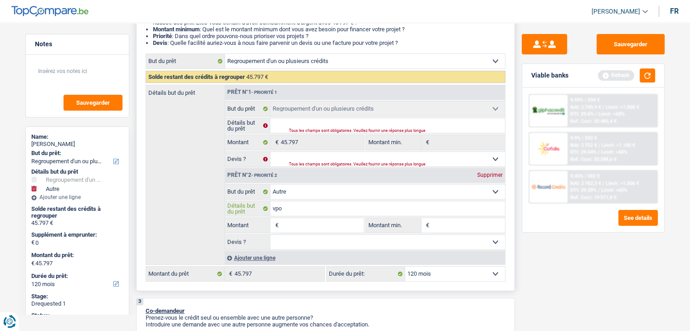
type input "vp"
type input "v"
type input "vo"
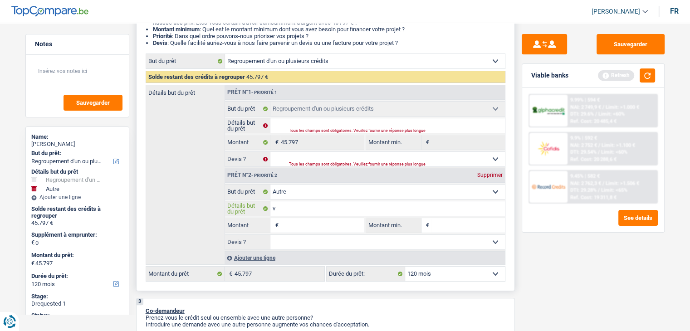
type input "vo"
type input "voi"
type input "voit"
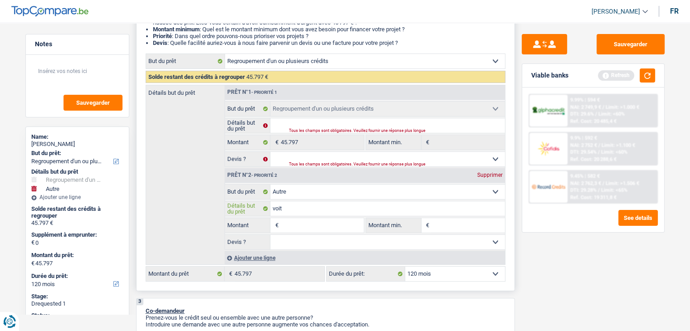
type input "voitu"
type input "voitur"
type input "voiture"
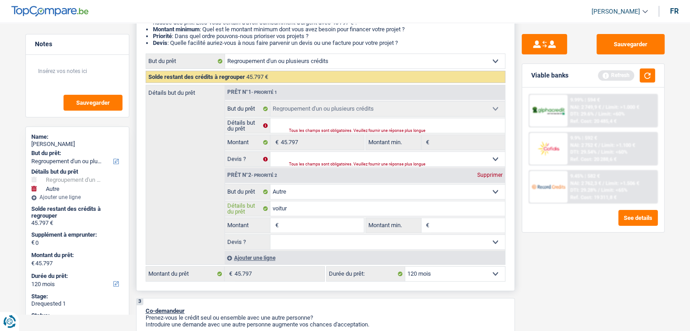
type input "voiture"
click at [290, 222] on input "Montant" at bounding box center [321, 225] width 83 height 15
type input "1"
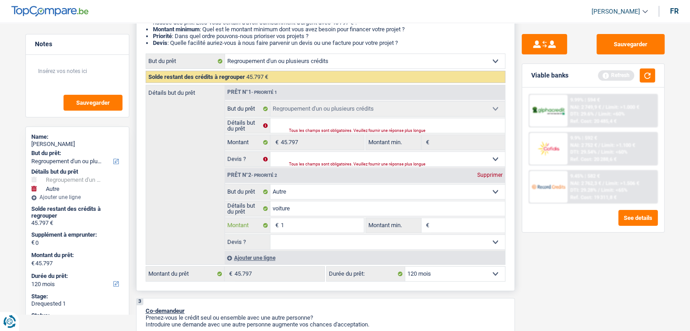
type input "10"
type input "100"
type input "1.000"
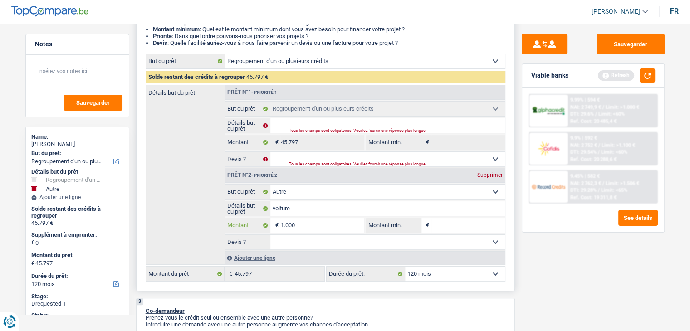
type input "1.000"
type input "10.000"
click at [527, 269] on div "Sauvegarder Viable banks Refresh 9.99% | 594 € NAI: 2 749,9 € / Limit: >1.000 €…" at bounding box center [593, 174] width 156 height 280
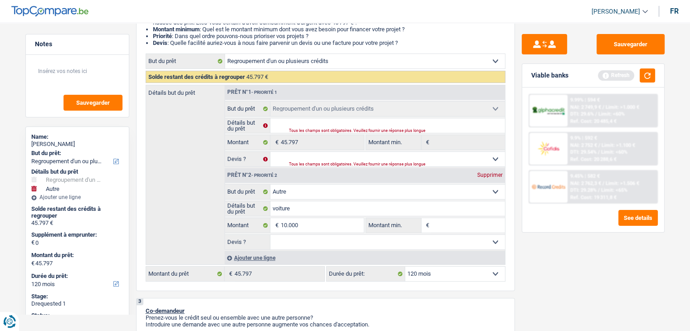
select select "144"
type input "10.000"
type input "55.797"
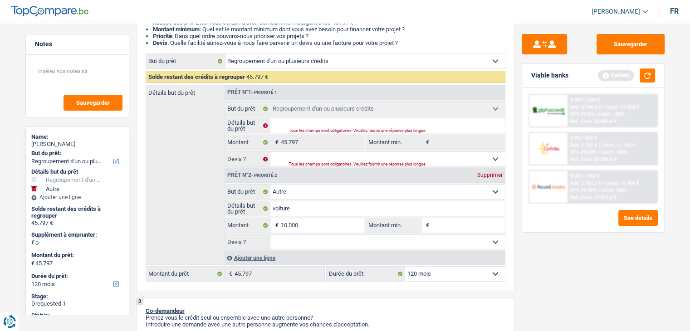
type input "55.797"
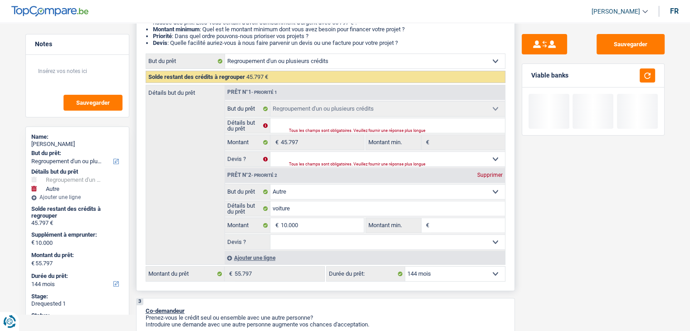
click at [476, 238] on select "Oui Non Non répondu Sélectionner une option" at bounding box center [387, 242] width 234 height 15
select select "yes"
click at [270, 235] on select "Oui Non Non répondu Sélectionner une option" at bounding box center [387, 242] width 234 height 15
select select "yes"
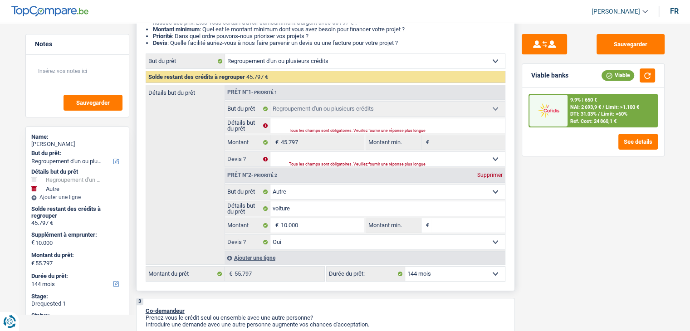
click at [443, 227] on input "Montant min." at bounding box center [467, 225] width 73 height 15
click at [428, 267] on select "12 mois 18 mois 24 mois 30 mois 36 mois 42 mois 48 mois 60 mois 72 mois 84 mois…" at bounding box center [455, 274] width 100 height 15
select select "120"
click at [405, 267] on select "12 mois 18 mois 24 mois 30 mois 36 mois 42 mois 48 mois 60 mois 72 mois 84 mois…" at bounding box center [455, 274] width 100 height 15
select select "120"
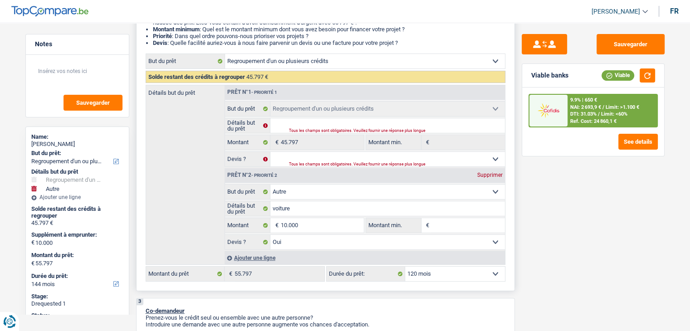
select select "120"
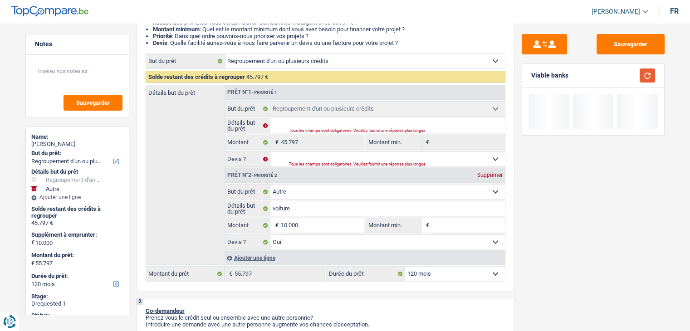
click at [648, 81] on button "button" at bounding box center [646, 75] width 15 height 14
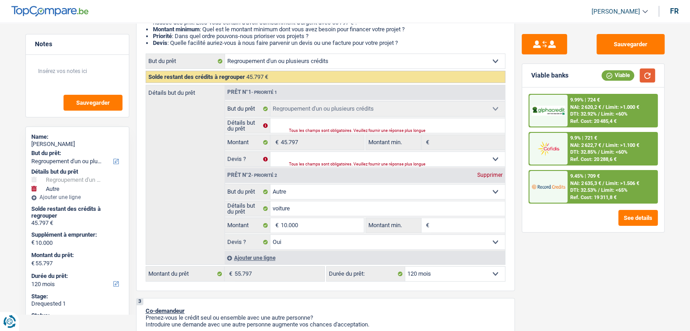
click at [648, 81] on button "button" at bounding box center [646, 75] width 15 height 14
click at [579, 178] on div "9.45% | 709 € NAI: 2 635,3 € / Limit: >1.506 € DTI: 32.53% / Limit: <65% Ref. C…" at bounding box center [611, 187] width 89 height 32
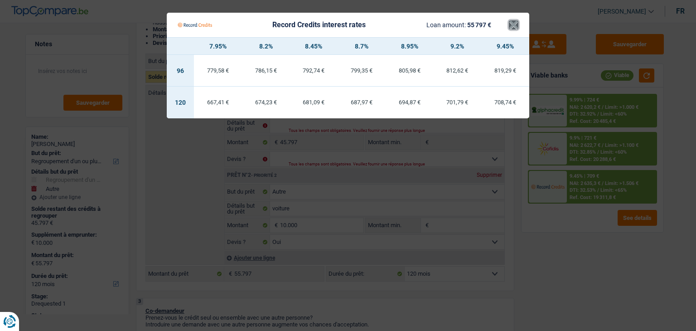
click at [514, 24] on button "×" at bounding box center [514, 24] width 10 height 9
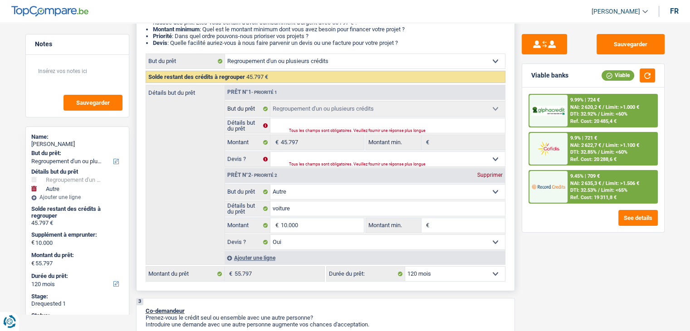
scroll to position [0, 0]
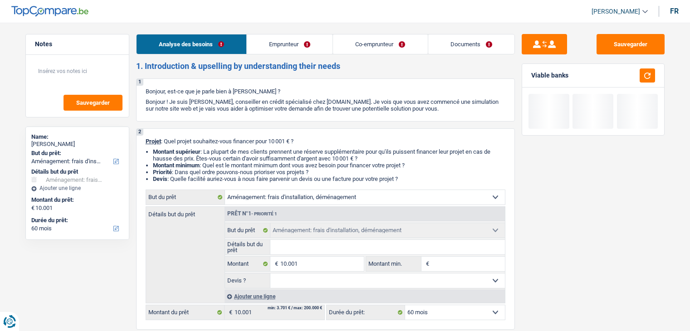
select select "movingOrInstallation"
select select "60"
select select "movingOrInstallation"
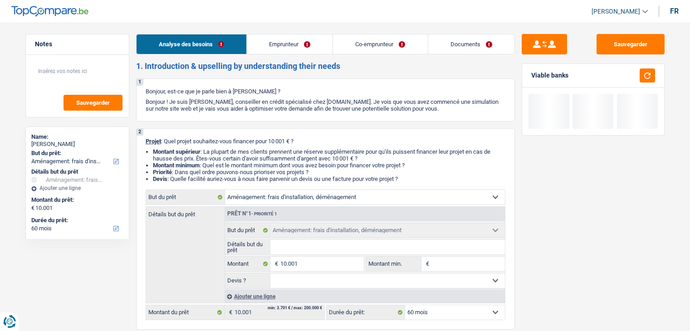
select select "60"
select select "privateEmployee"
select select "familyAllowances"
select select "netSalary"
select select "alimony"
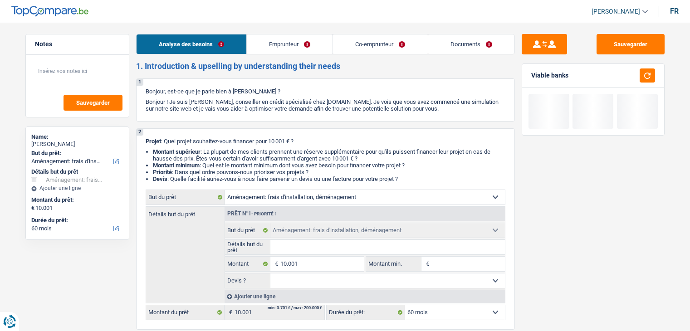
select select "mealVouchers"
select select "liveWithParents"
select select "movingOrInstallation"
select select "60"
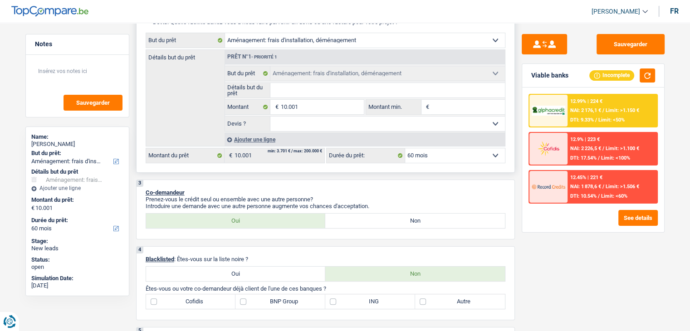
scroll to position [158, 0]
click at [328, 87] on input "Détails but du prêt" at bounding box center [387, 89] width 234 height 15
type input "demenagement"
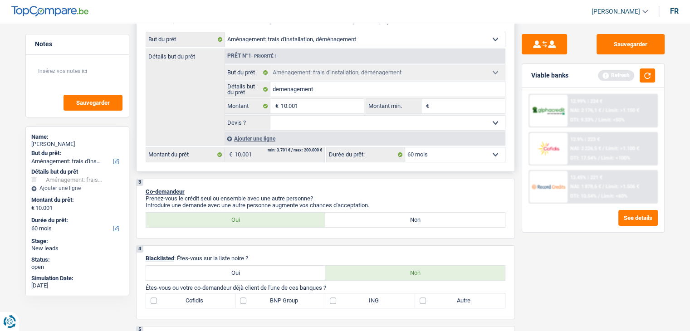
click at [326, 124] on select "Oui Non Non répondu Sélectionner une option" at bounding box center [387, 123] width 234 height 15
select select "false"
click at [270, 116] on select "Oui Non Non répondu Sélectionner une option" at bounding box center [387, 123] width 234 height 15
select select "false"
click at [321, 120] on select "Oui Non Non répondu Sélectionner une option" at bounding box center [387, 123] width 234 height 15
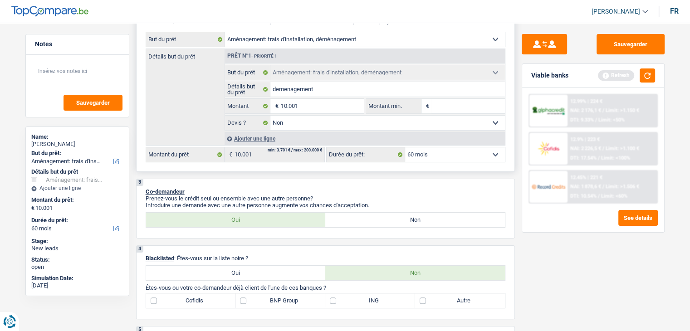
click at [190, 109] on div "Détails but du prêt Prêt n°1 - Priorité 1 Confort maison: meubles, textile, pei…" at bounding box center [326, 97] width 360 height 97
click at [348, 122] on select "Oui Non Non répondu Sélectionner une option" at bounding box center [387, 123] width 234 height 15
select select "yes"
click at [270, 116] on select "Oui Non Non répondu Sélectionner une option" at bounding box center [387, 123] width 234 height 15
select select "yes"
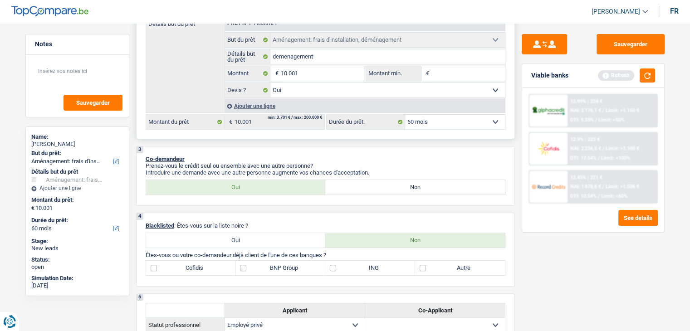
scroll to position [190, 0]
click at [445, 123] on select "12 mois 18 mois 24 mois 30 mois 36 mois 42 mois 48 mois 60 mois Sélectionner un…" at bounding box center [455, 122] width 100 height 15
click at [645, 68] on button "button" at bounding box center [646, 75] width 15 height 14
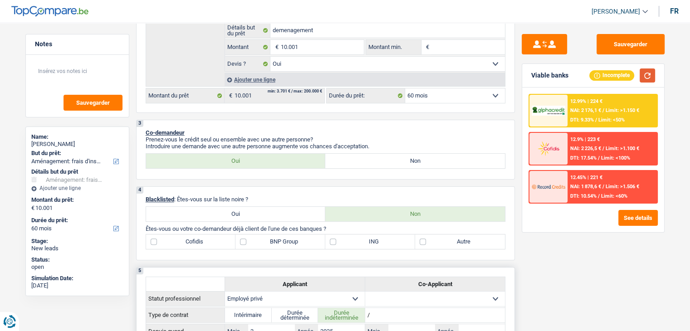
scroll to position [173, 0]
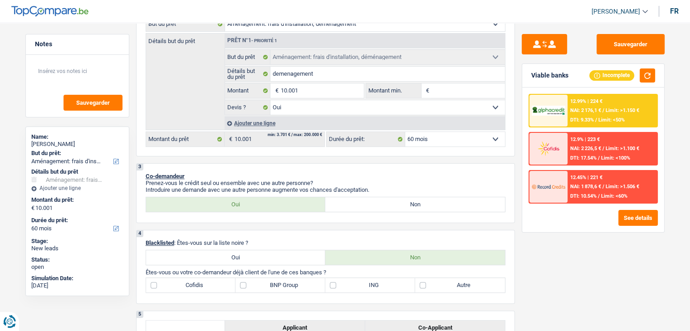
click at [598, 111] on span "NAI: 2 176,1 €" at bounding box center [585, 110] width 31 height 6
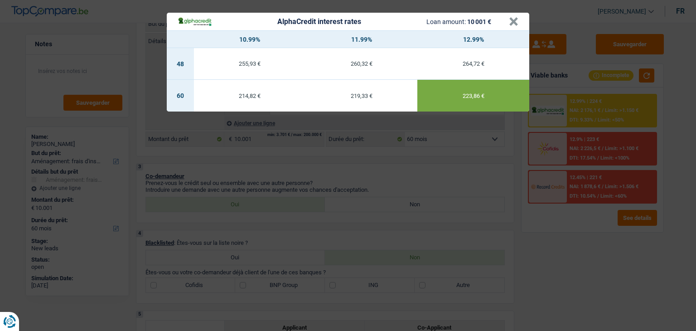
click at [519, 20] on header "AlphaCredit interest rates Loan amount: 10 001 € ×" at bounding box center [348, 22] width 363 height 18
click at [515, 18] on button "×" at bounding box center [514, 21] width 10 height 9
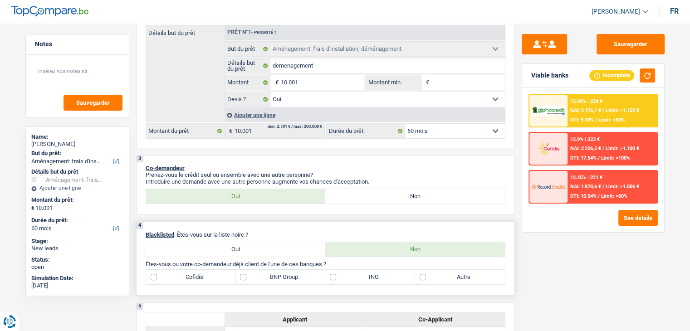
scroll to position [0, 0]
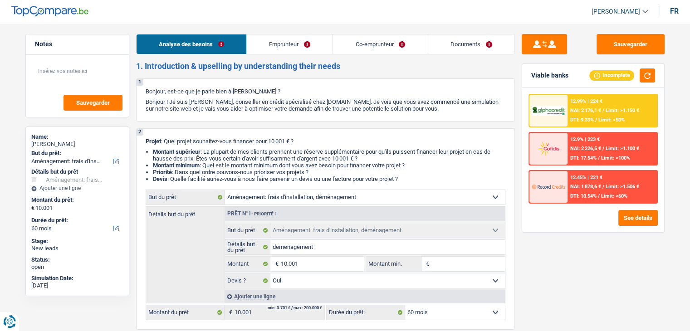
click at [301, 40] on link "Emprunteur" at bounding box center [290, 43] width 86 height 19
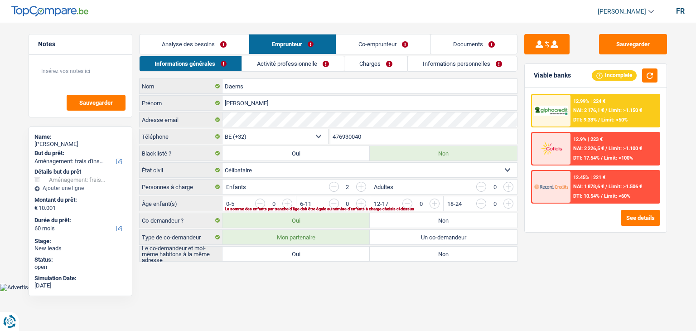
click at [357, 39] on link "Co-emprunteur" at bounding box center [383, 43] width 94 height 19
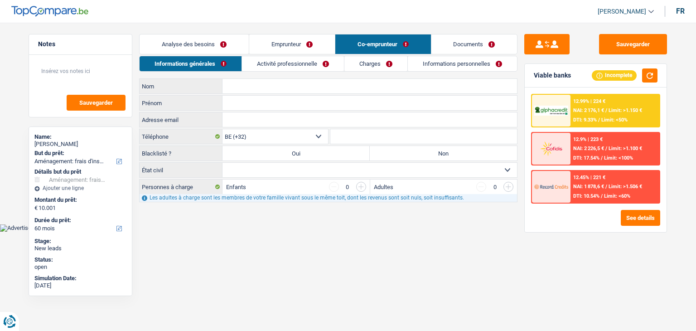
click at [269, 86] on input "Nom" at bounding box center [370, 86] width 295 height 15
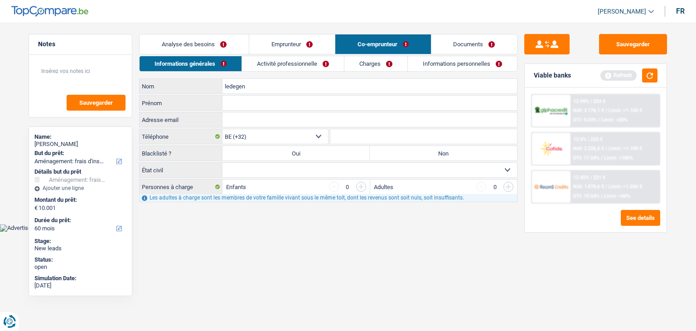
type input "ledegen"
click at [254, 103] on input "Prénom" at bounding box center [370, 103] width 295 height 15
type input "Phillippe"
click at [256, 120] on input "Adresse email" at bounding box center [370, 119] width 295 height 15
click at [429, 149] on label "Non" at bounding box center [443, 153] width 147 height 15
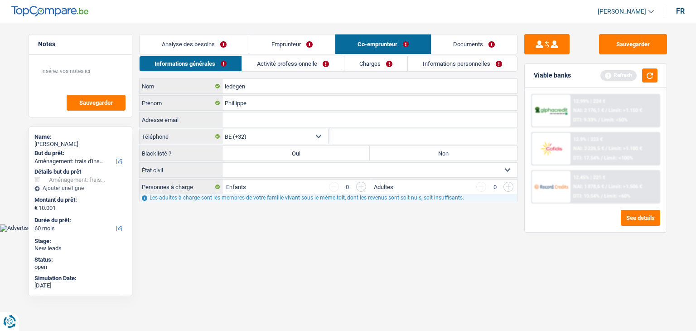
click at [429, 149] on input "Non" at bounding box center [443, 153] width 147 height 15
radio input "true"
click at [394, 169] on select "Célibataire Marié(e) Cohabitant(e) légal(e) Divorcé(e) Veuf(ve) Séparé (de fait…" at bounding box center [370, 170] width 295 height 15
select select "divorced"
click at [223, 163] on select "Célibataire Marié(e) Cohabitant(e) légal(e) Divorcé(e) Veuf(ve) Séparé (de fait…" at bounding box center [370, 170] width 295 height 15
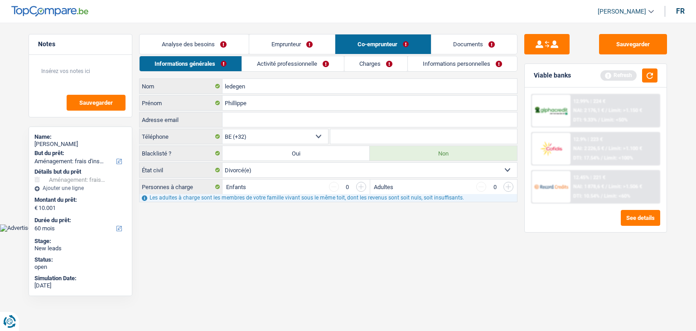
click at [361, 185] on input "button" at bounding box center [361, 187] width 10 height 10
click at [333, 185] on input "button" at bounding box center [334, 187] width 10 height 10
click at [303, 62] on link "Activité professionnelle" at bounding box center [293, 63] width 102 height 15
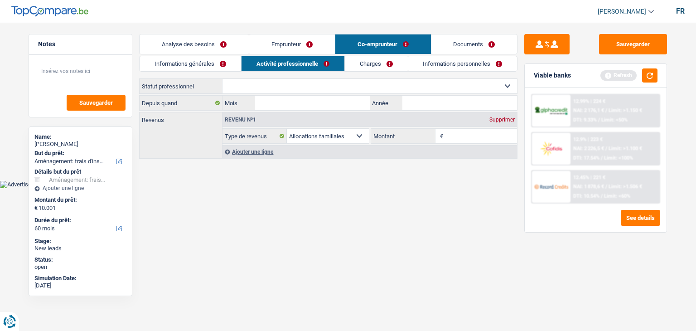
click at [257, 86] on select "Ouvrier Employé privé Employé public Invalide Indépendant Pensionné Chômeur Mut…" at bounding box center [370, 86] width 295 height 15
click at [151, 63] on link "Informations générales" at bounding box center [191, 63] width 102 height 15
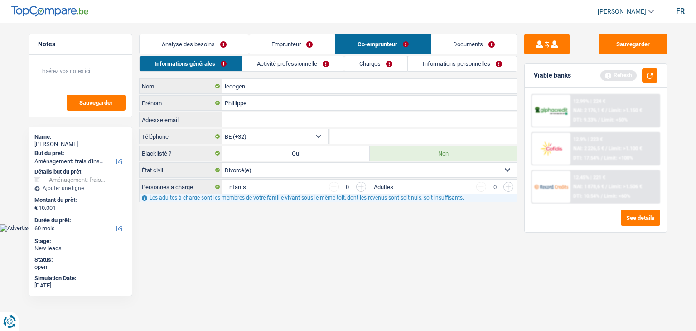
click at [357, 185] on input "button" at bounding box center [361, 187] width 10 height 10
click at [363, 212] on input "button" at bounding box center [545, 213] width 378 height 15
click at [299, 63] on link "Activité professionnelle" at bounding box center [293, 63] width 102 height 15
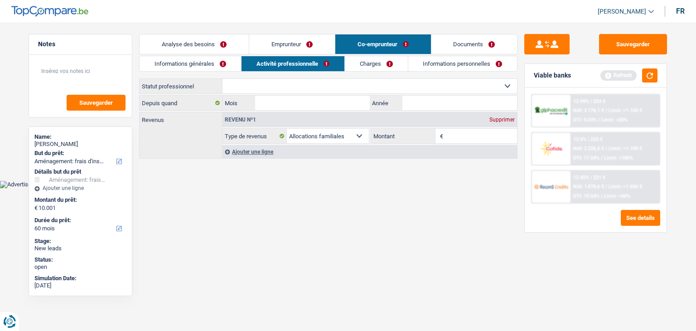
click at [356, 60] on link "Charges" at bounding box center [376, 63] width 63 height 15
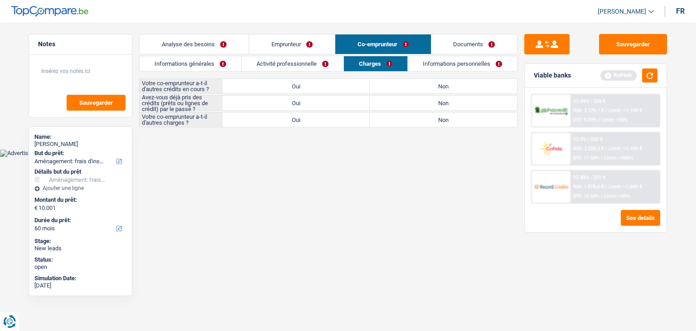
click at [273, 56] on li "Activité professionnelle" at bounding box center [292, 64] width 102 height 16
click at [272, 58] on link "Activité professionnelle" at bounding box center [293, 63] width 102 height 15
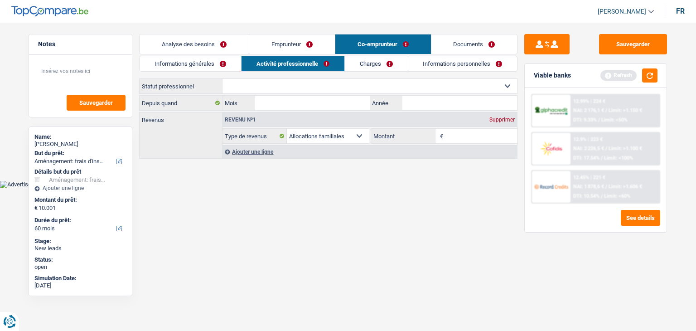
click at [282, 86] on select "Ouvrier Employé privé Employé public Invalide Indépendant Pensionné Chômeur Mut…" at bounding box center [370, 86] width 295 height 15
select select "privateEmployee"
click at [223, 79] on select "Ouvrier Employé privé Employé public Invalide Indépendant Pensionné Chômeur Mut…" at bounding box center [370, 86] width 295 height 15
select select "familyAllowances"
select select "netSalary"
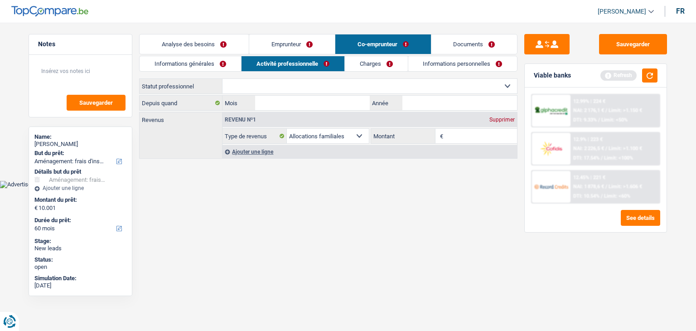
select select "mealVouchers"
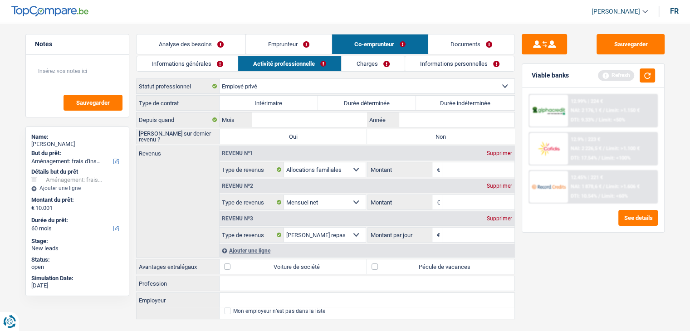
click at [300, 87] on select "Ouvrier Employé privé Employé public Invalide Indépendant Pensionné Chômeur Mut…" at bounding box center [366, 86] width 295 height 15
select select "worker"
click at [219, 79] on select "Ouvrier Employé privé Employé public Invalide Indépendant Pensionné Chômeur Mut…" at bounding box center [366, 86] width 295 height 15
click at [452, 102] on label "Durée indéterminée" at bounding box center [465, 103] width 98 height 15
click at [452, 102] on input "Durée indéterminée" at bounding box center [465, 103] width 98 height 15
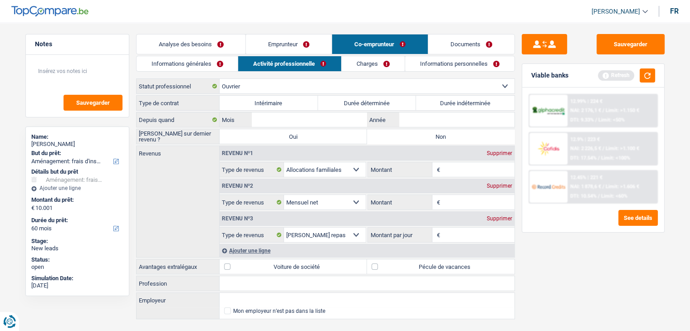
radio input "true"
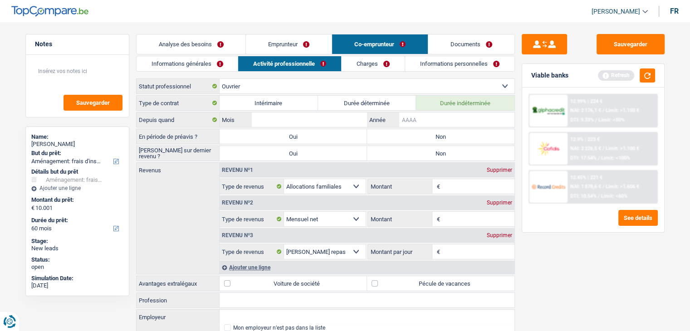
click at [421, 117] on input "Année" at bounding box center [456, 119] width 115 height 15
type input "2024"
click at [285, 123] on input "Mois" at bounding box center [309, 119] width 115 height 15
type input "08"
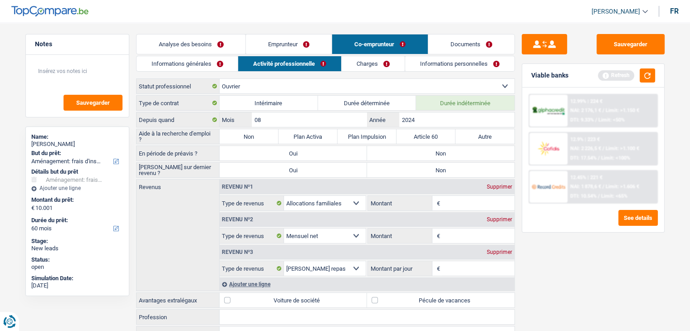
click at [258, 132] on label "Non" at bounding box center [248, 136] width 59 height 15
click at [258, 132] on input "Non" at bounding box center [248, 136] width 59 height 15
radio input "true"
click at [449, 148] on label "Non" at bounding box center [440, 153] width 147 height 15
click at [449, 148] on input "Non" at bounding box center [440, 153] width 147 height 15
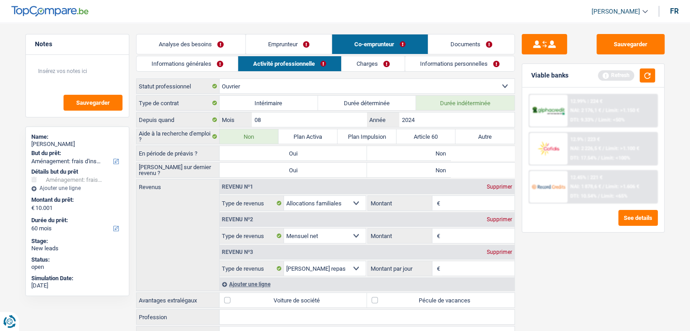
radio input "true"
click at [409, 173] on label "Non" at bounding box center [440, 170] width 147 height 15
click at [409, 173] on input "Non" at bounding box center [440, 170] width 147 height 15
radio input "true"
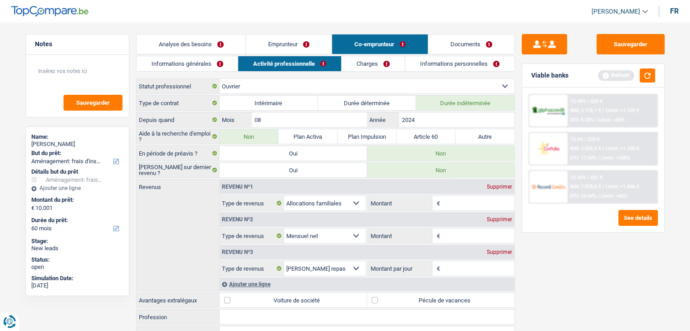
click at [446, 200] on input "Montant" at bounding box center [478, 203] width 72 height 15
click at [463, 199] on input "Montant" at bounding box center [478, 203] width 72 height 15
click at [448, 231] on input "Montant" at bounding box center [478, 236] width 72 height 15
type input "2.500"
click at [548, 280] on div "Sauvegarder Viable banks Refresh 12.99% | 224 € NAI: 2 176,1 € / Limit: >1.150 …" at bounding box center [593, 174] width 156 height 280
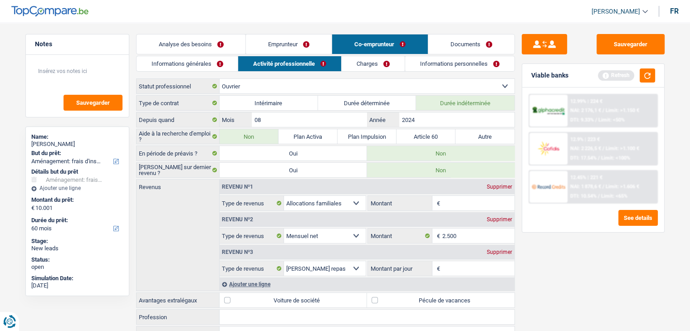
click at [458, 202] on input "Montant" at bounding box center [478, 203] width 72 height 15
click at [464, 267] on input "Montant par jour" at bounding box center [478, 268] width 72 height 15
click at [457, 206] on input "180" at bounding box center [478, 203] width 72 height 15
type input "1"
type input "210"
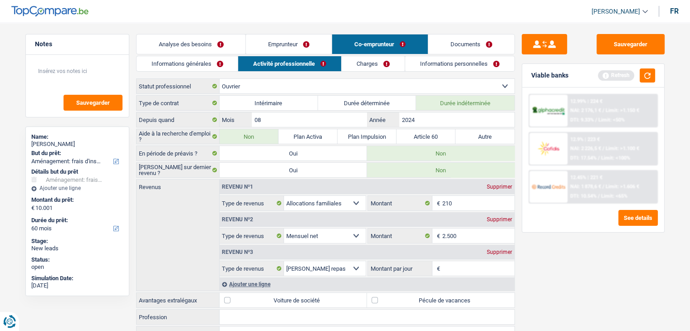
click at [580, 259] on div "Sauvegarder Viable banks Refresh 12.99% | 224 € NAI: 2 176,1 € / Limit: >1.150 …" at bounding box center [593, 174] width 156 height 280
click at [446, 269] on input "Montant par jour" at bounding box center [478, 268] width 72 height 15
type input "7,5"
click at [360, 60] on link "Charges" at bounding box center [372, 63] width 63 height 15
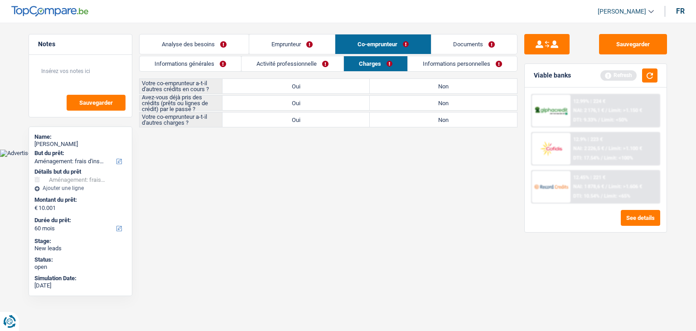
click at [300, 57] on link "Activité professionnelle" at bounding box center [293, 63] width 102 height 15
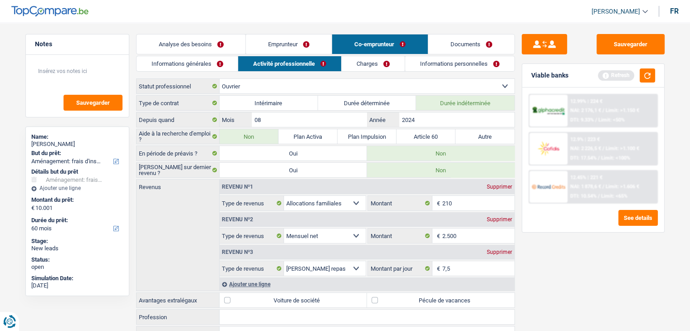
scroll to position [48, 0]
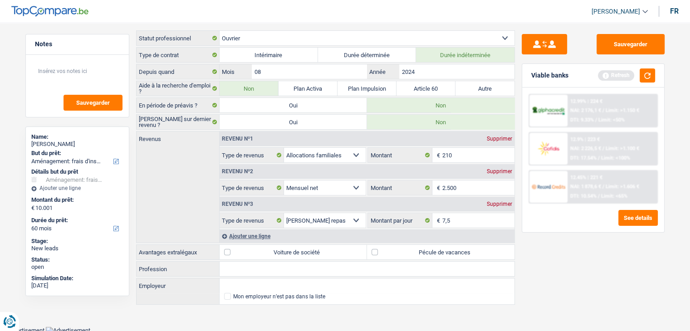
click at [381, 248] on label "Pécule de vacances" at bounding box center [440, 252] width 147 height 15
click at [381, 248] on input "Pécule de vacances" at bounding box center [440, 252] width 147 height 15
checkbox input "true"
click at [245, 262] on input "Profession" at bounding box center [366, 269] width 295 height 15
type input "a"
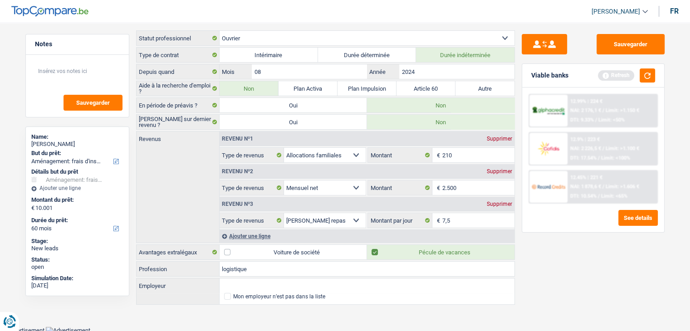
type input "logistique"
click at [245, 278] on input "Employeur" at bounding box center [366, 285] width 295 height 15
type input "s"
type input "o"
click at [245, 280] on input "hof ter warbeek" at bounding box center [366, 285] width 295 height 15
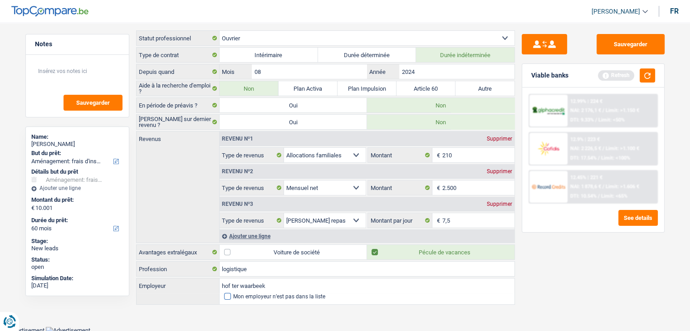
type input "hof ter waarbeek"
click at [228, 294] on span at bounding box center [227, 296] width 7 height 7
click at [224, 297] on input "Mon employeur n’est pas dans la liste" at bounding box center [224, 297] width 0 height 0
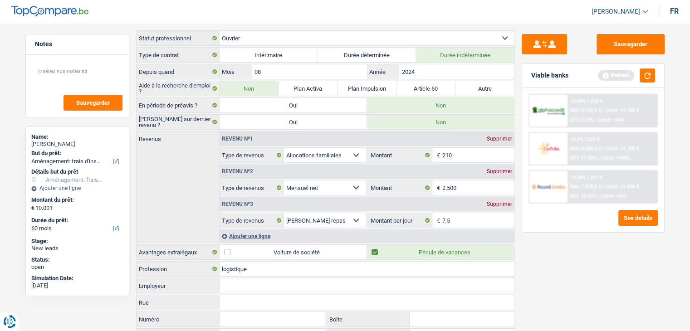
scroll to position [120, 0]
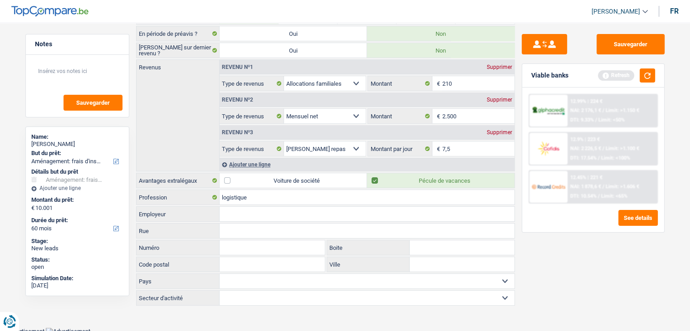
click at [245, 213] on input "Employeur" at bounding box center [366, 214] width 295 height 15
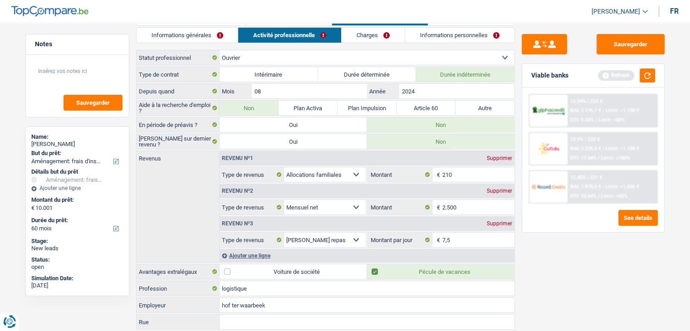
scroll to position [0, 0]
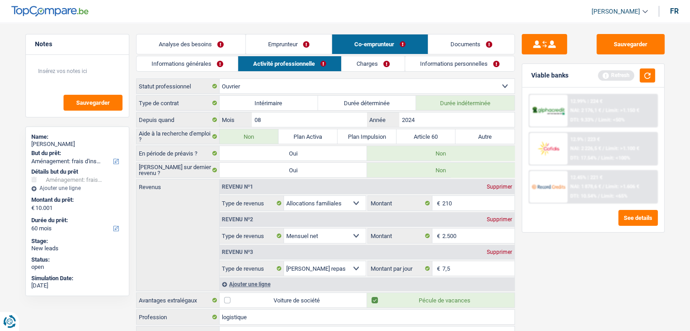
type input "hof ter waarbeek"
click at [376, 58] on link "Charges" at bounding box center [372, 63] width 63 height 15
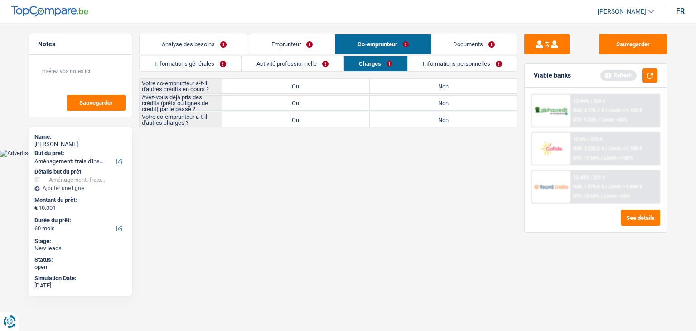
click at [394, 80] on label "Non" at bounding box center [443, 86] width 147 height 15
click at [394, 80] on input "Non" at bounding box center [443, 86] width 147 height 15
radio input "true"
click at [404, 100] on label "Non" at bounding box center [443, 103] width 147 height 15
click at [404, 100] on input "Non" at bounding box center [443, 103] width 147 height 15
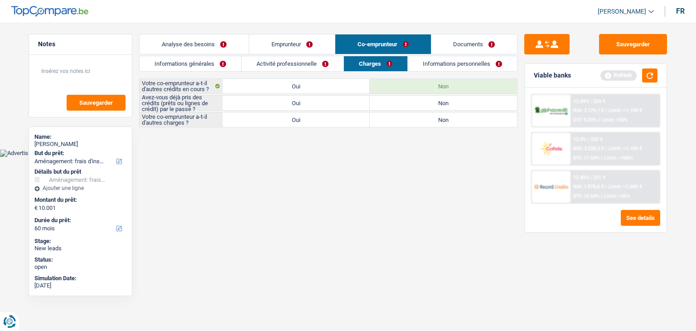
radio input "true"
click at [303, 96] on label "Oui" at bounding box center [296, 103] width 147 height 15
click at [303, 96] on input "Oui" at bounding box center [296, 103] width 147 height 15
radio input "true"
click at [396, 98] on label "Non" at bounding box center [443, 103] width 147 height 15
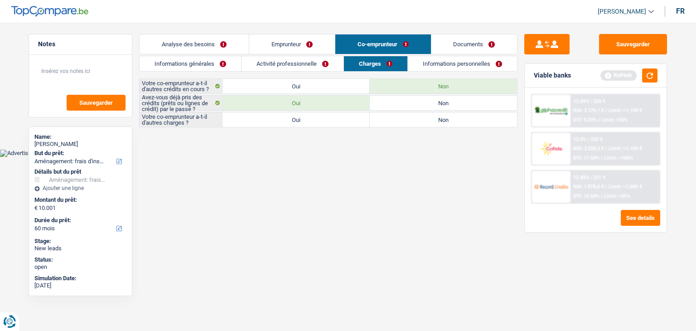
click at [396, 98] on input "Non" at bounding box center [443, 103] width 147 height 15
radio input "true"
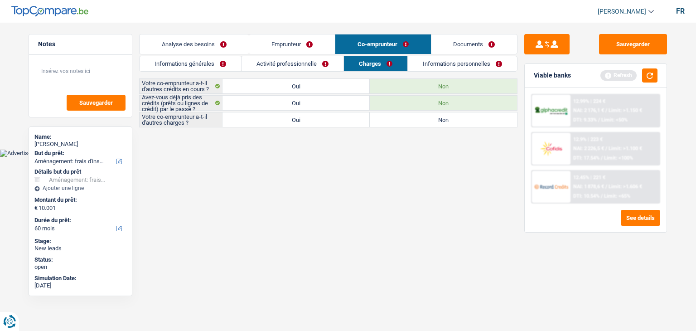
click at [396, 118] on label "Non" at bounding box center [443, 119] width 147 height 15
click at [396, 118] on input "Non" at bounding box center [443, 119] width 147 height 15
radio input "true"
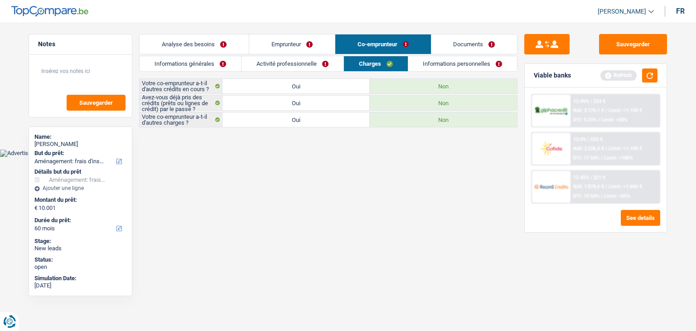
click at [290, 62] on link "Activité professionnelle" at bounding box center [293, 63] width 102 height 15
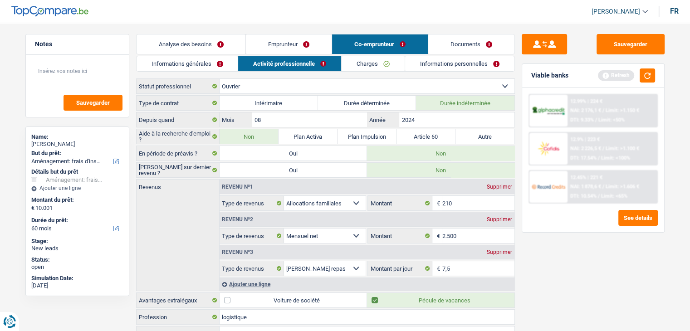
click at [365, 58] on link "Charges" at bounding box center [372, 63] width 63 height 15
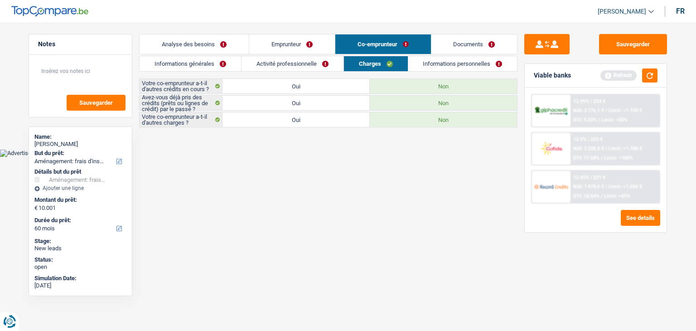
click at [306, 58] on link "Activité professionnelle" at bounding box center [293, 63] width 102 height 15
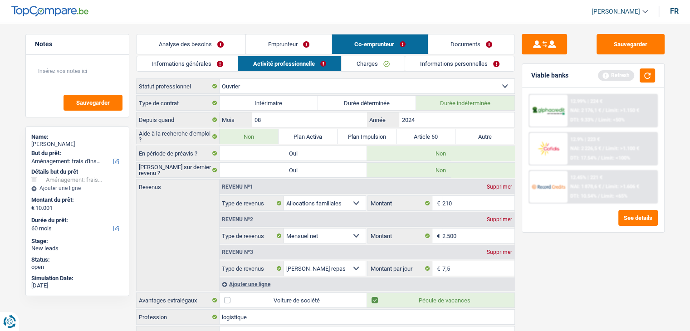
click at [190, 62] on link "Informations générales" at bounding box center [187, 63] width 102 height 15
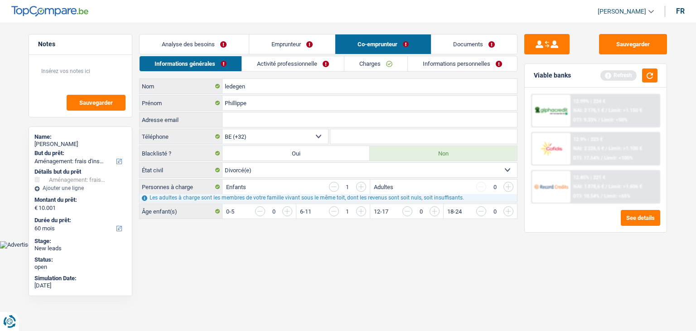
click at [261, 63] on link "Activité professionnelle" at bounding box center [293, 63] width 102 height 15
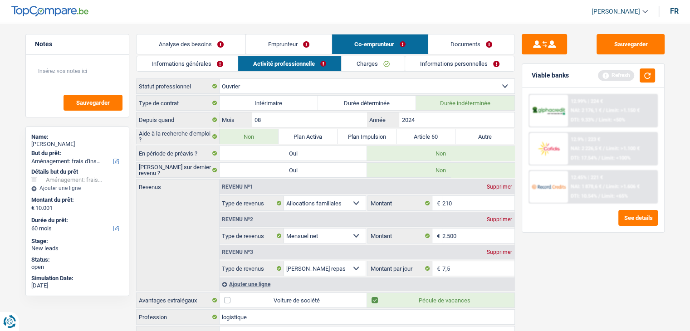
click at [261, 63] on link "Activité professionnelle" at bounding box center [289, 63] width 103 height 15
click at [185, 38] on link "Analyse des besoins" at bounding box center [190, 43] width 109 height 19
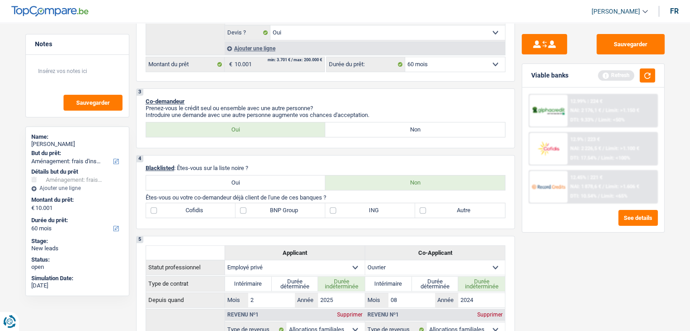
scroll to position [219, 0]
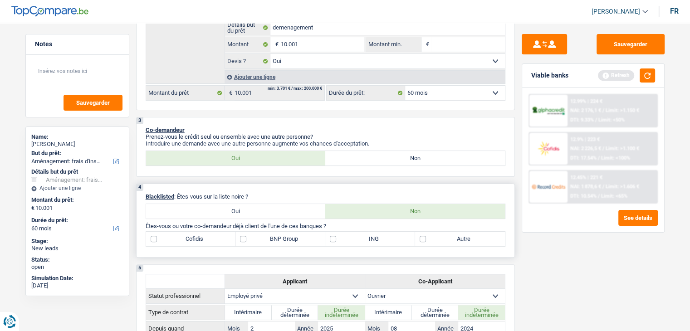
click at [452, 236] on label "Autre" at bounding box center [460, 239] width 90 height 15
click at [452, 236] on input "Autre" at bounding box center [460, 239] width 90 height 15
checkbox input "true"
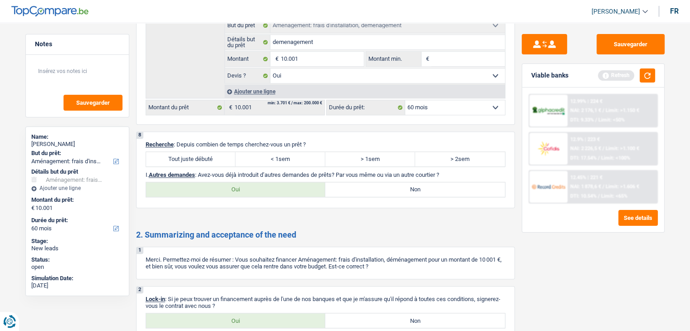
scroll to position [998, 0]
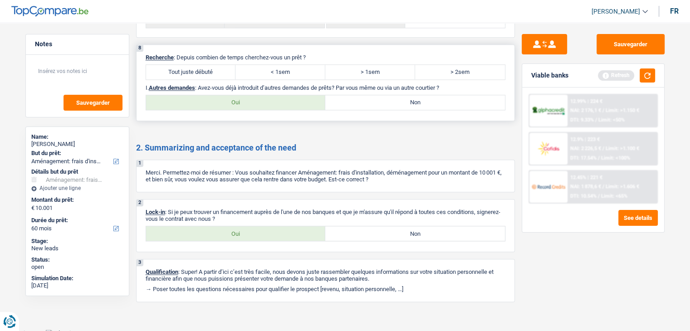
click at [171, 73] on label "Tout juste débuté" at bounding box center [191, 72] width 90 height 15
click at [171, 73] on input "Tout juste débuté" at bounding box center [191, 72] width 90 height 15
radio input "true"
click at [423, 95] on label "Non" at bounding box center [415, 102] width 180 height 15
click at [423, 95] on input "Non" at bounding box center [415, 102] width 180 height 15
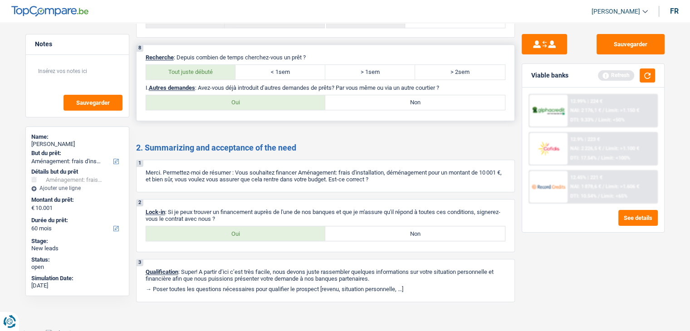
radio input "true"
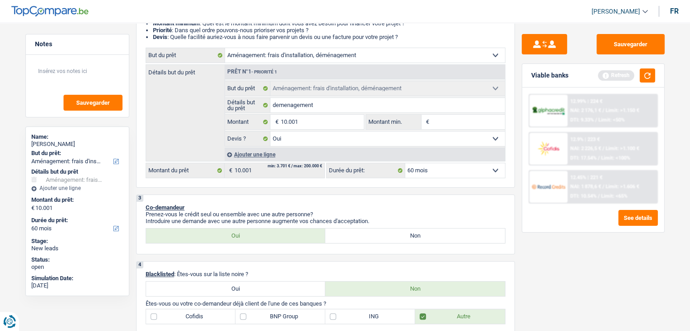
scroll to position [0, 0]
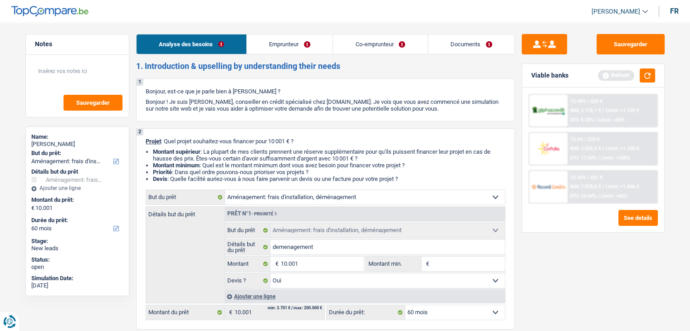
click at [317, 42] on link "Emprunteur" at bounding box center [290, 43] width 86 height 19
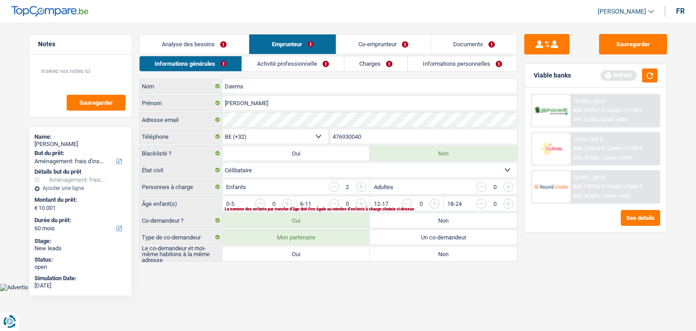
click at [289, 247] on label "Oui" at bounding box center [296, 254] width 147 height 15
click at [289, 247] on input "Oui" at bounding box center [296, 254] width 147 height 15
radio input "true"
click at [288, 201] on input "button" at bounding box center [471, 206] width 378 height 15
click at [359, 207] on div "La somme des enfants par tranche d'âge doit être égale au nombre d'enfants à ch…" at bounding box center [356, 209] width 262 height 4
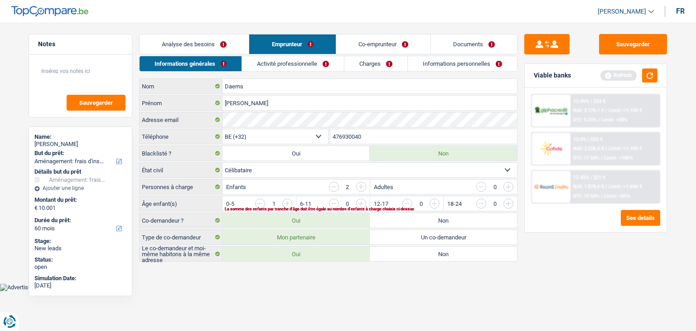
click at [360, 202] on input "button" at bounding box center [545, 206] width 378 height 15
click at [270, 64] on link "Activité professionnelle" at bounding box center [294, 63] width 102 height 15
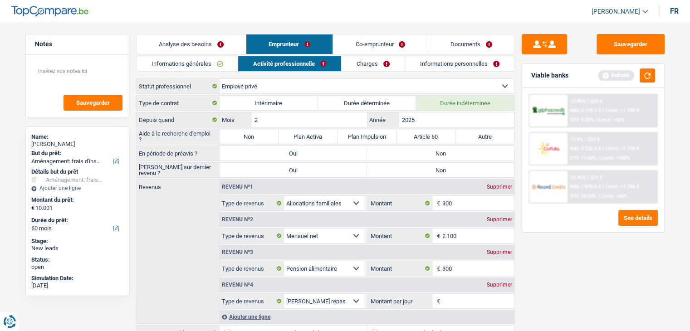
click at [230, 133] on label "Non" at bounding box center [248, 136] width 59 height 15
click at [230, 133] on input "Non" at bounding box center [248, 136] width 59 height 15
radio input "true"
click at [400, 154] on label "Non" at bounding box center [440, 153] width 147 height 15
click at [400, 154] on input "Non" at bounding box center [440, 153] width 147 height 15
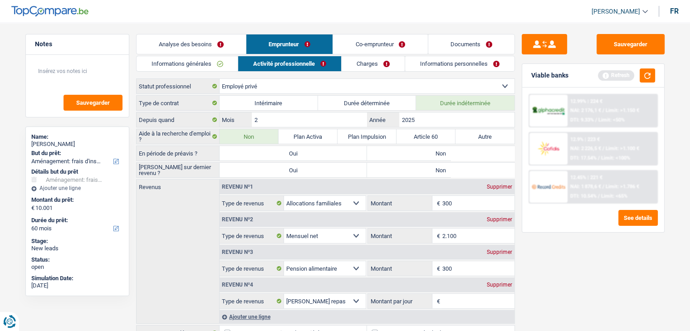
radio input "true"
click at [413, 170] on label "Non" at bounding box center [440, 170] width 147 height 15
click at [413, 170] on input "Non" at bounding box center [440, 170] width 147 height 15
radio input "true"
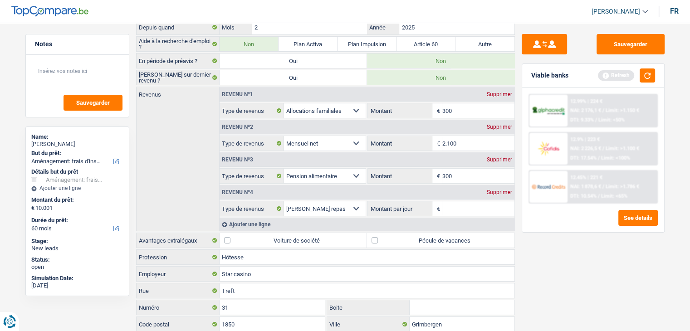
scroll to position [152, 0]
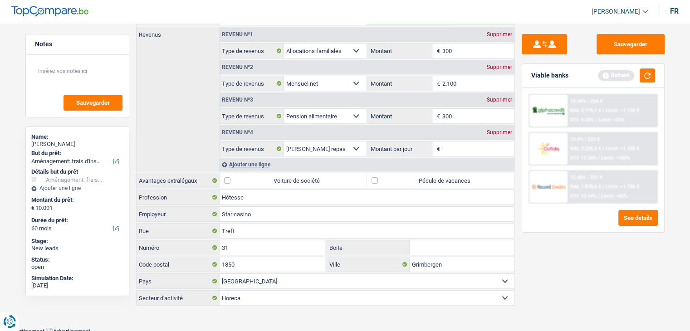
click at [455, 147] on input "Montant par jour" at bounding box center [478, 148] width 72 height 15
click at [464, 115] on input "300" at bounding box center [478, 116] width 72 height 15
click at [472, 111] on input "300" at bounding box center [478, 116] width 72 height 15
click at [496, 98] on div "Supprimer" at bounding box center [499, 99] width 30 height 5
select select "mealVouchers"
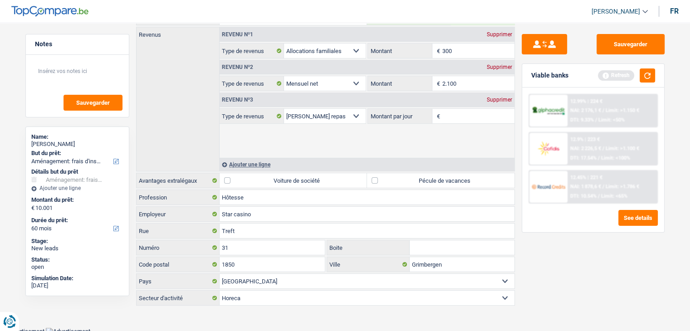
scroll to position [120, 0]
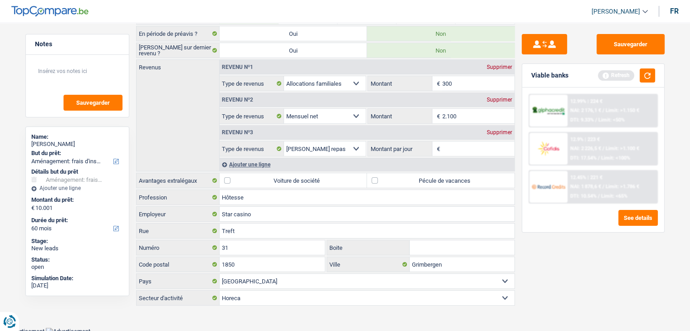
click at [374, 178] on label "Pécule de vacances" at bounding box center [440, 180] width 147 height 15
click at [374, 178] on input "Pécule de vacances" at bounding box center [440, 180] width 147 height 15
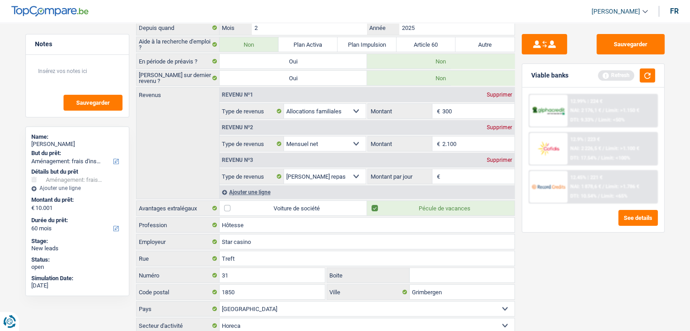
scroll to position [94, 0]
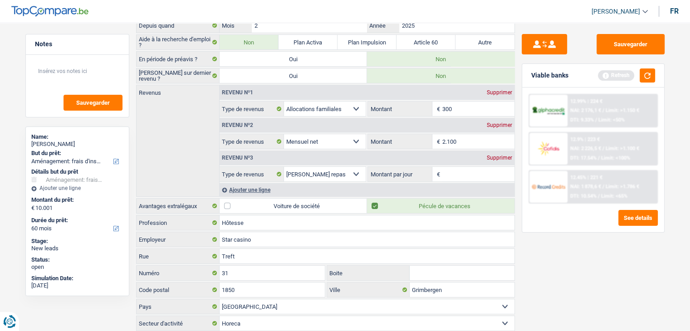
click at [384, 209] on label "Pécule de vacances" at bounding box center [440, 206] width 147 height 15
click at [384, 209] on input "Pécule de vacances" at bounding box center [440, 206] width 147 height 15
checkbox input "false"
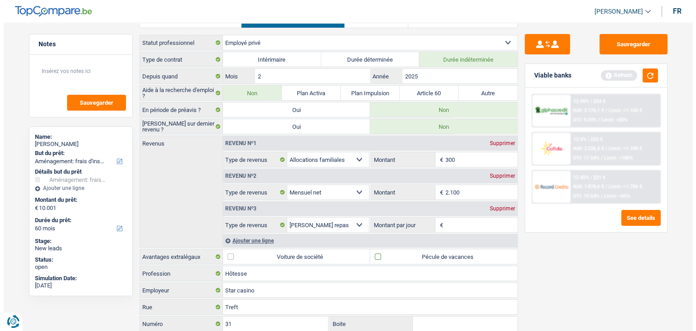
scroll to position [0, 0]
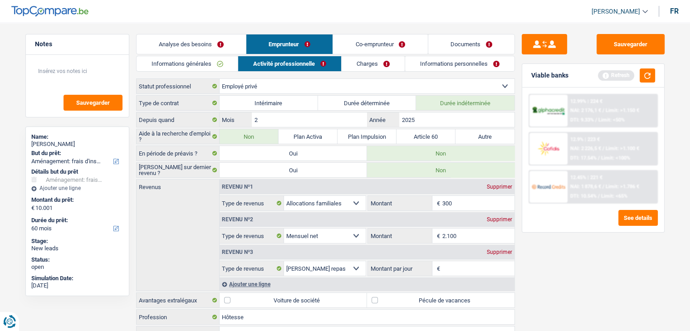
click at [367, 47] on link "Co-emprunteur" at bounding box center [380, 43] width 94 height 19
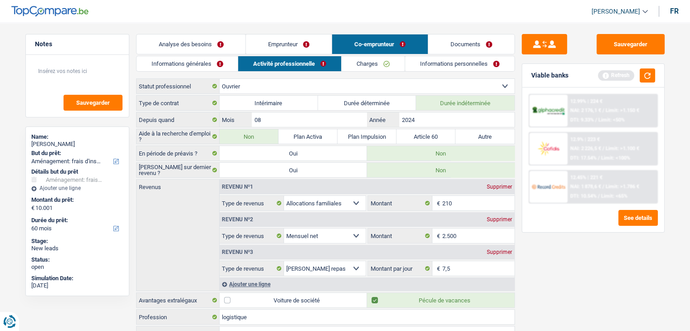
click at [296, 50] on link "Emprunteur" at bounding box center [289, 43] width 86 height 19
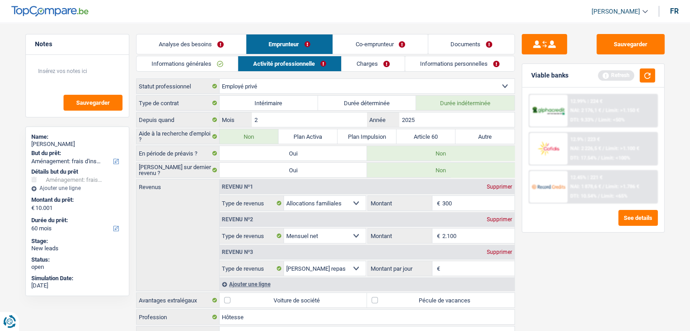
click at [350, 63] on link "Charges" at bounding box center [372, 63] width 63 height 15
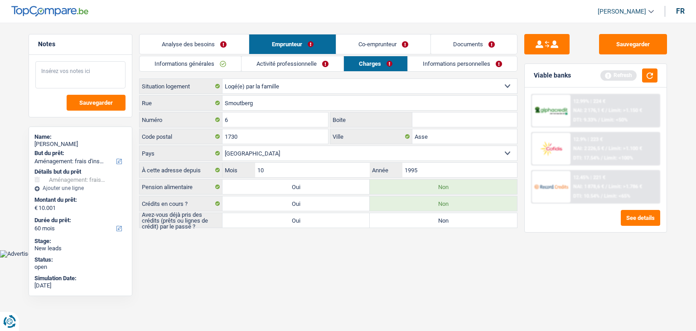
click at [42, 62] on textarea at bounding box center [80, 74] width 90 height 27
type textarea "c"
type textarea "Habite chez sa soeur conjoint egalment."
click at [292, 213] on label "Oui" at bounding box center [296, 220] width 147 height 15
click at [292, 213] on input "Oui" at bounding box center [296, 220] width 147 height 15
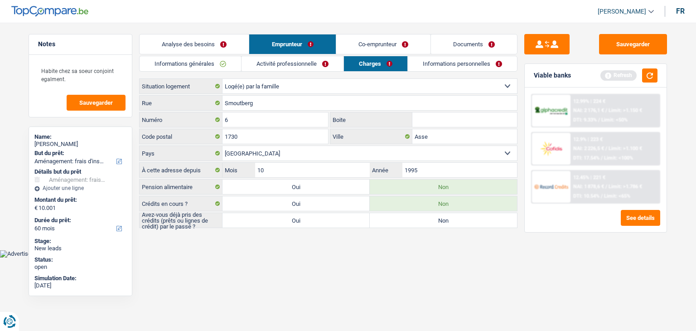
radio input "true"
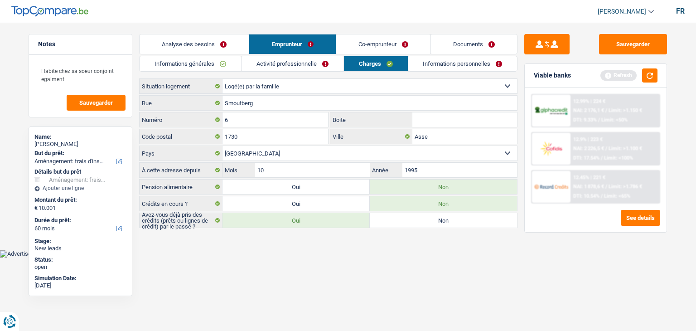
click at [290, 202] on label "Oui" at bounding box center [296, 203] width 147 height 15
click at [290, 202] on input "Oui" at bounding box center [296, 203] width 147 height 15
radio input "true"
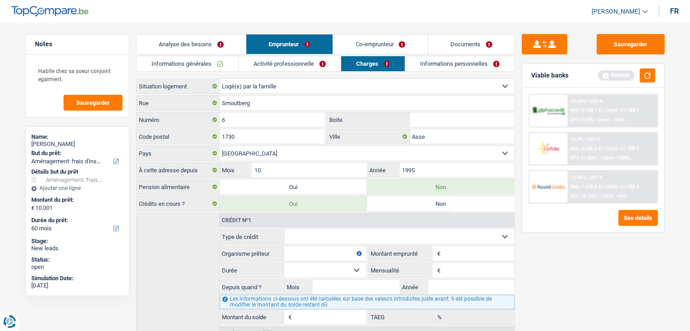
click at [397, 202] on label "Non" at bounding box center [440, 203] width 147 height 15
click at [397, 202] on input "Non" at bounding box center [440, 203] width 147 height 15
radio input "true"
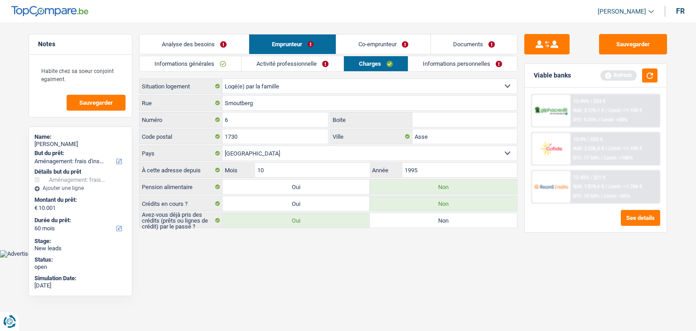
click at [451, 69] on link "Informations personnelles" at bounding box center [462, 63] width 109 height 15
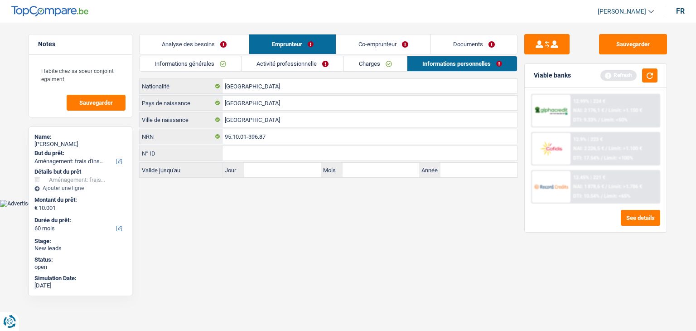
click at [390, 46] on link "Co-emprunteur" at bounding box center [383, 43] width 94 height 19
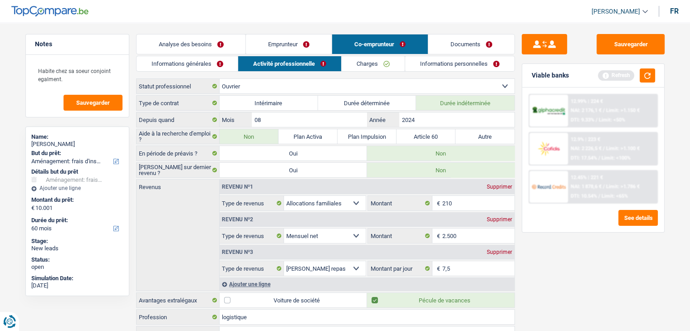
click at [428, 69] on link "Informations personnelles" at bounding box center [459, 63] width 109 height 15
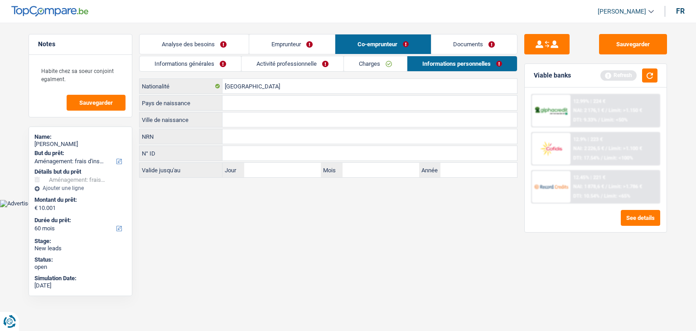
click at [232, 114] on input "Ville de naissance" at bounding box center [370, 119] width 295 height 15
type input "bruxelles"
click at [248, 109] on input "Pays de naissance" at bounding box center [370, 103] width 295 height 15
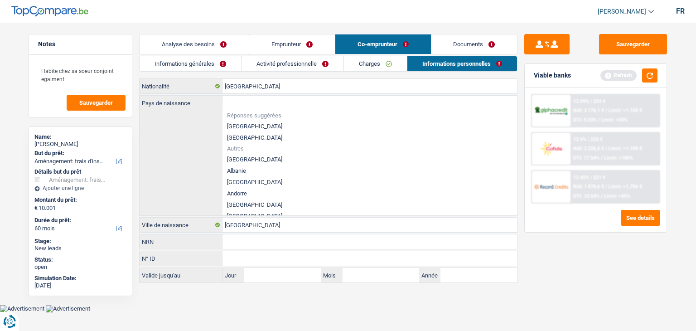
click at [248, 126] on li "[GEOGRAPHIC_DATA]" at bounding box center [370, 126] width 295 height 11
type input "[GEOGRAPHIC_DATA]"
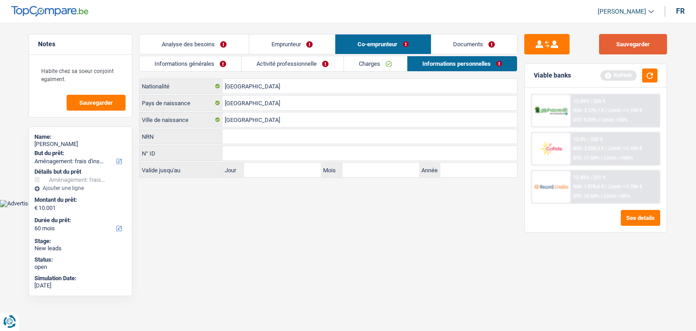
click at [633, 44] on button "Sauvegarder" at bounding box center [633, 44] width 68 height 20
click at [647, 69] on button "button" at bounding box center [649, 75] width 15 height 14
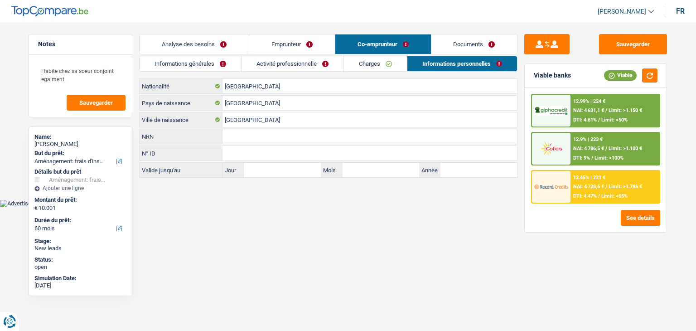
click at [600, 106] on div "12.99% | 224 € NAI: 4 631,1 € / Limit: >1.150 € DTI: 4.61% / Limit: <50%" at bounding box center [615, 111] width 89 height 32
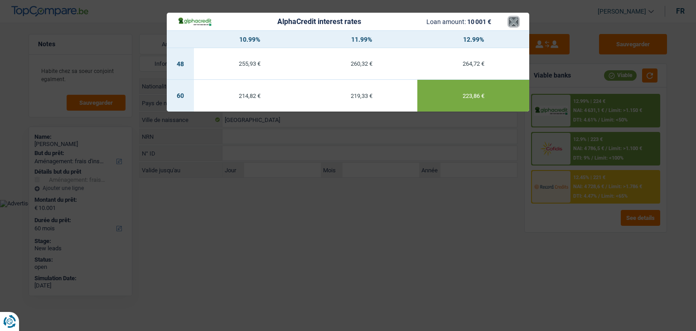
click at [517, 24] on button "×" at bounding box center [514, 21] width 10 height 9
